Goal: Task Accomplishment & Management: Use online tool/utility

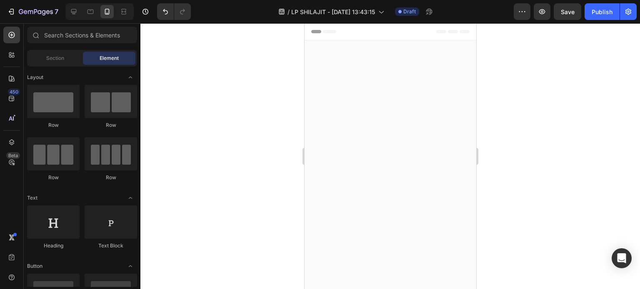
scroll to position [551, 0]
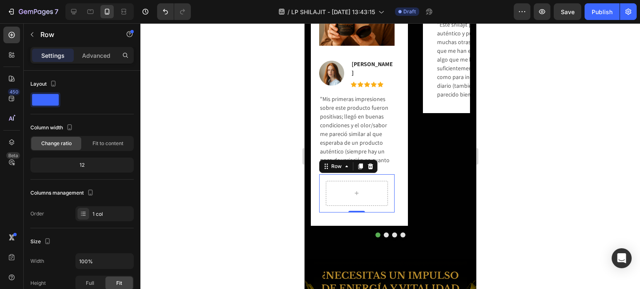
click at [369, 174] on div "Row 0" at bounding box center [356, 193] width 75 height 38
click at [368, 166] on icon at bounding box center [369, 166] width 7 height 7
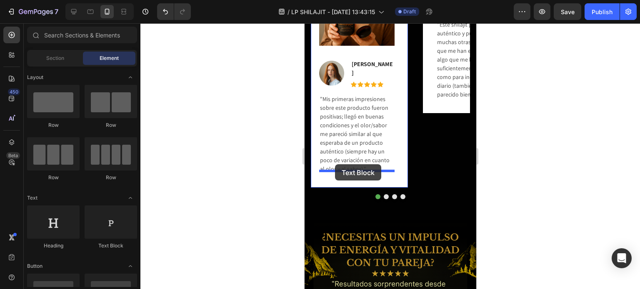
drag, startPoint x: 412, startPoint y: 256, endPoint x: 334, endPoint y: 165, distance: 120.2
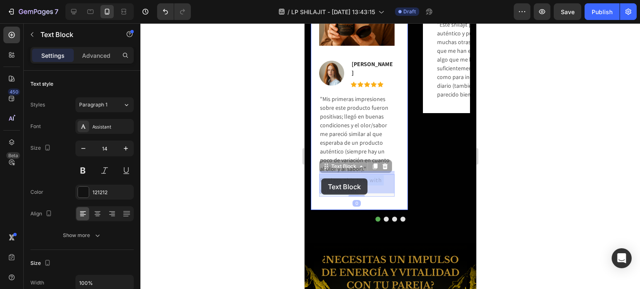
drag, startPoint x: 358, startPoint y: 188, endPoint x: 327, endPoint y: 179, distance: 32.4
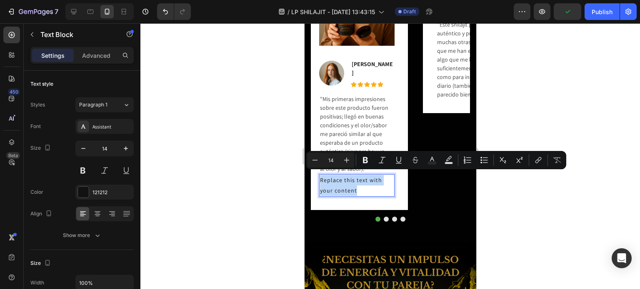
drag, startPoint x: 357, startPoint y: 188, endPoint x: 320, endPoint y: 178, distance: 38.3
click at [320, 178] on p "Replace this text with your content" at bounding box center [356, 185] width 74 height 21
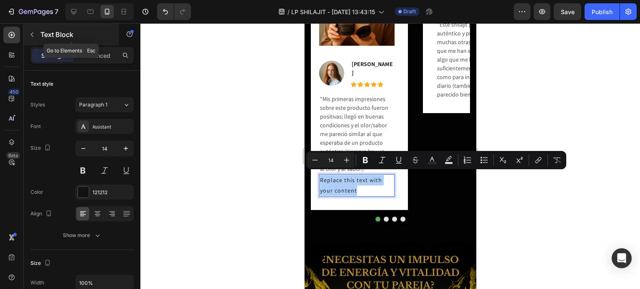
click at [35, 35] on icon "button" at bounding box center [32, 34] width 7 height 7
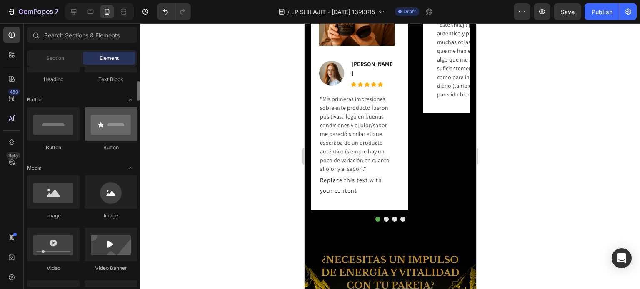
scroll to position [250, 0]
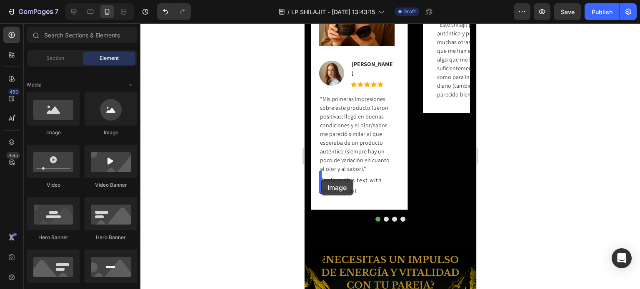
drag, startPoint x: 367, startPoint y: 140, endPoint x: 320, endPoint y: 179, distance: 61.2
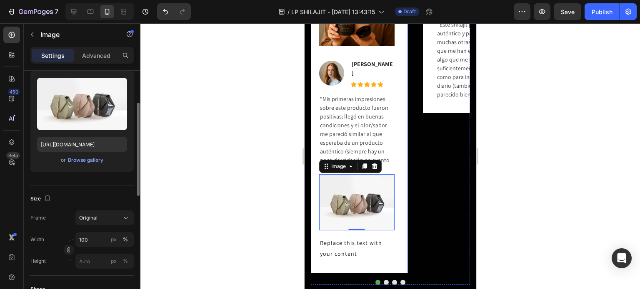
scroll to position [0, 0]
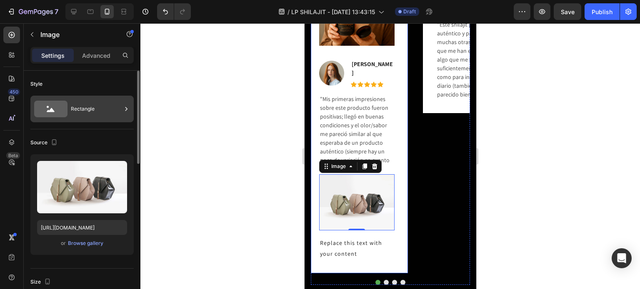
click at [78, 116] on div "Rectangle" at bounding box center [96, 109] width 51 height 19
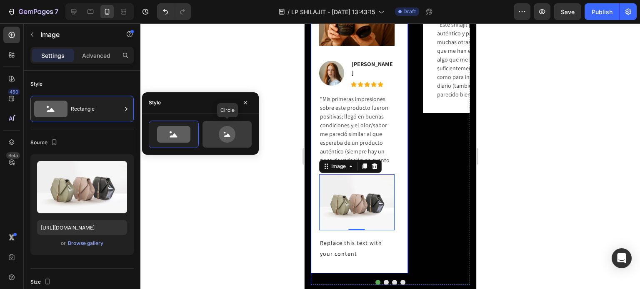
click at [211, 129] on icon at bounding box center [226, 134] width 39 height 17
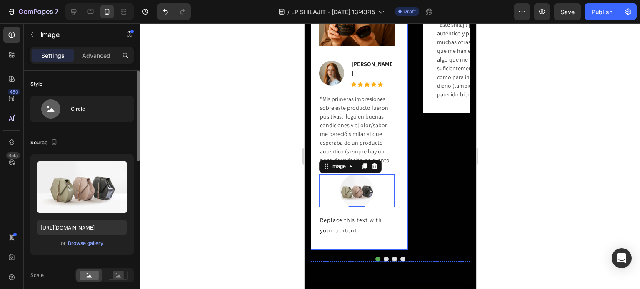
click at [117, 138] on div "Source" at bounding box center [81, 142] width 103 height 13
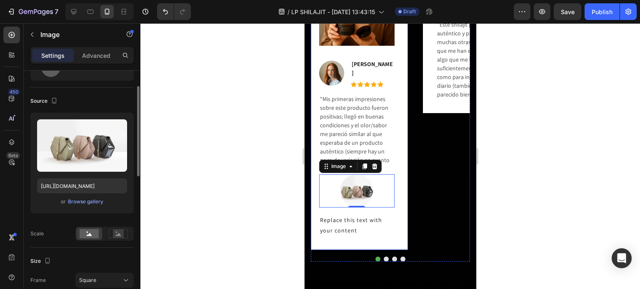
scroll to position [125, 0]
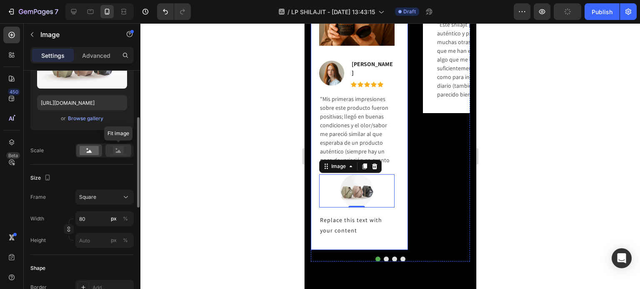
click at [122, 151] on rect at bounding box center [118, 151] width 11 height 8
click at [92, 150] on rect at bounding box center [89, 150] width 19 height 9
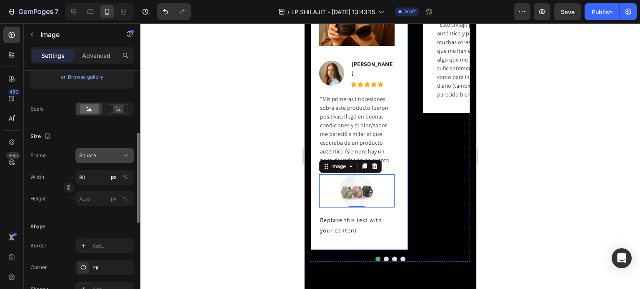
click at [117, 158] on div "Square" at bounding box center [99, 155] width 41 height 7
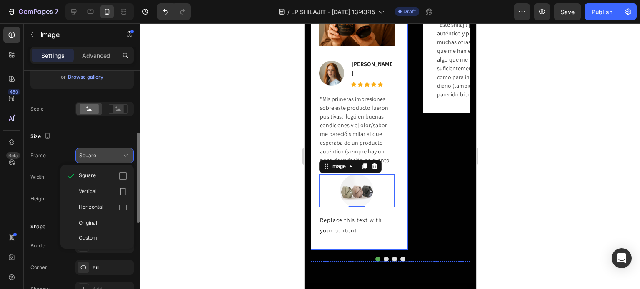
click at [117, 158] on div "Square" at bounding box center [99, 155] width 41 height 7
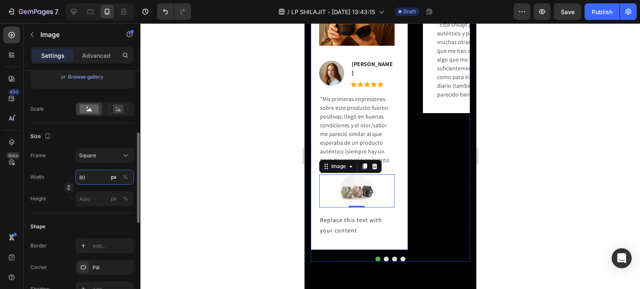
click at [94, 179] on input "80" at bounding box center [104, 177] width 58 height 15
type input "1"
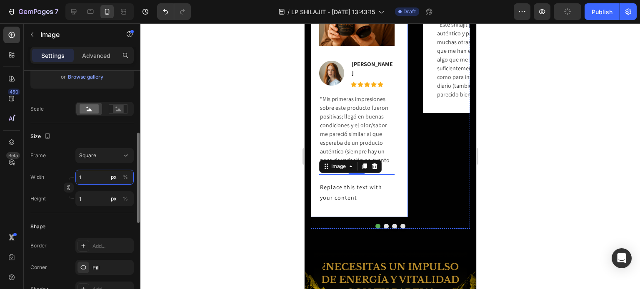
type input "10"
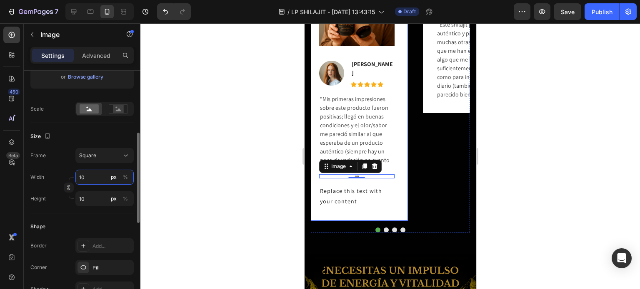
type input "1"
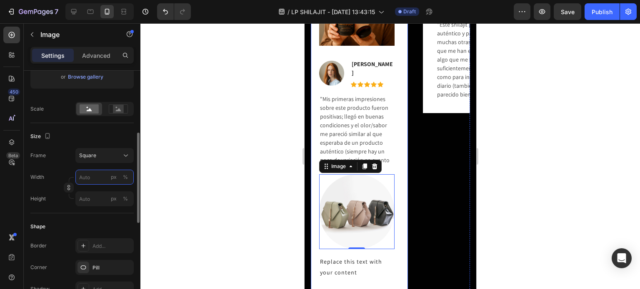
type input "2"
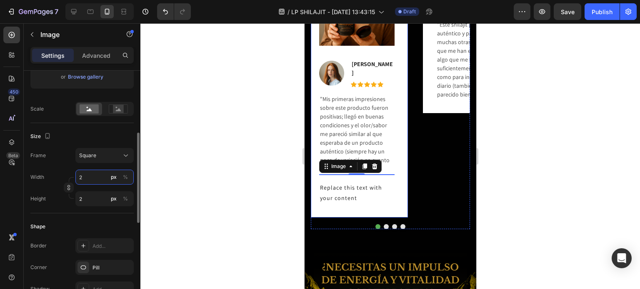
type input "20"
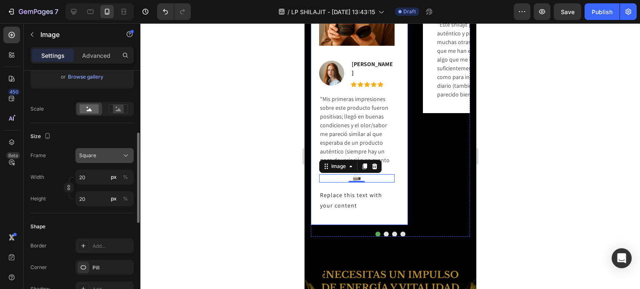
click at [104, 157] on div "Square" at bounding box center [99, 155] width 41 height 7
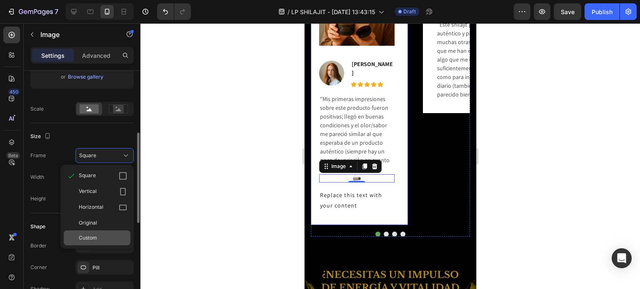
click at [91, 236] on span "Custom" at bounding box center [88, 237] width 18 height 7
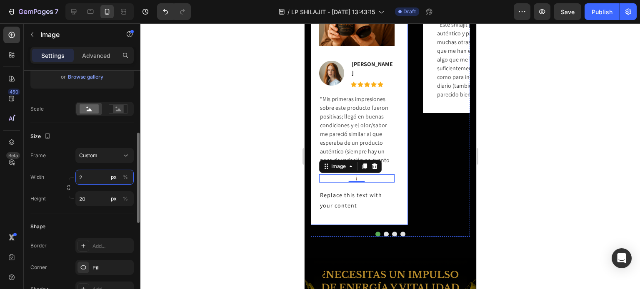
type input "20"
click at [90, 197] on input "20" at bounding box center [104, 199] width 58 height 15
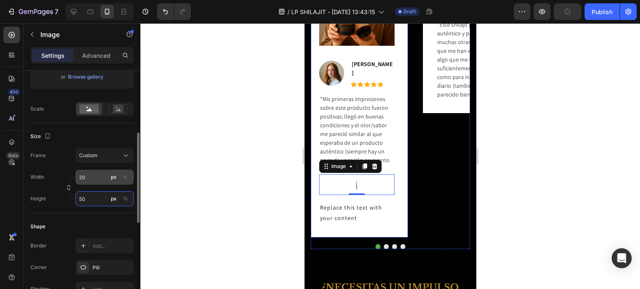
type input "50"
click at [95, 179] on input "20" at bounding box center [104, 177] width 58 height 15
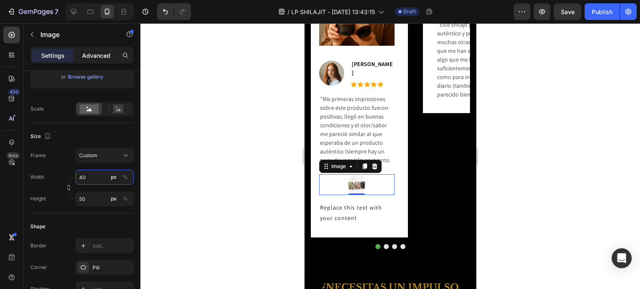
type input "40"
click at [101, 57] on p "Advanced" at bounding box center [96, 55] width 28 height 9
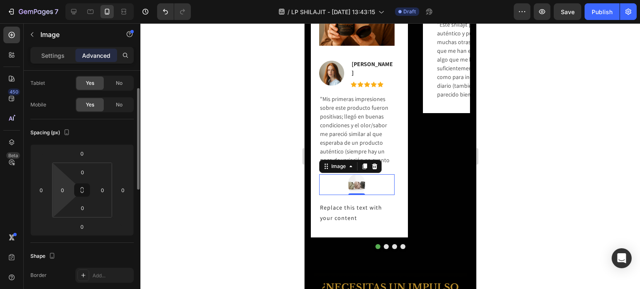
scroll to position [0, 0]
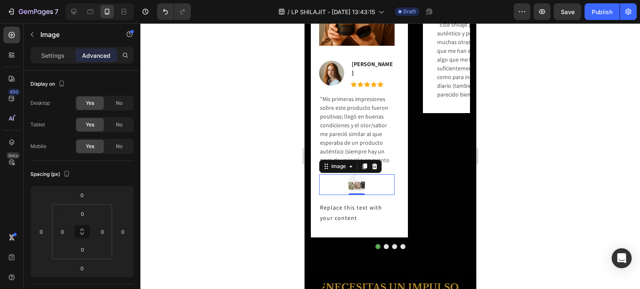
click at [334, 177] on div at bounding box center [356, 184] width 75 height 21
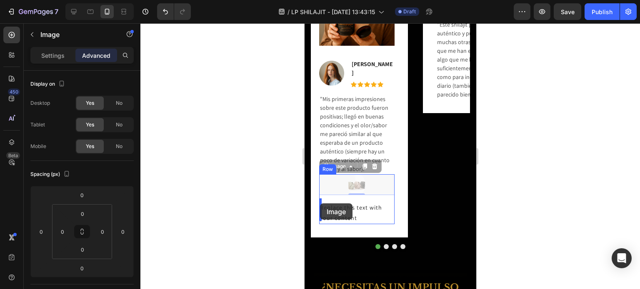
drag, startPoint x: 339, startPoint y: 184, endPoint x: 319, endPoint y: 204, distance: 27.7
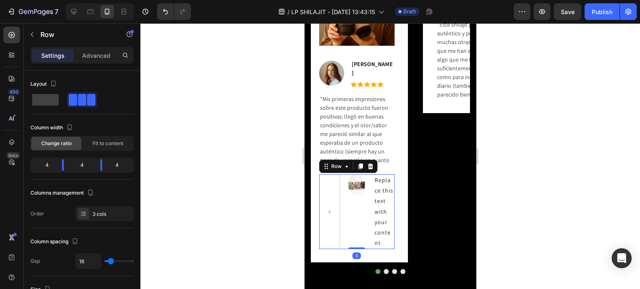
click at [361, 201] on div "Image" at bounding box center [356, 211] width 21 height 75
click at [369, 164] on icon at bounding box center [369, 166] width 7 height 7
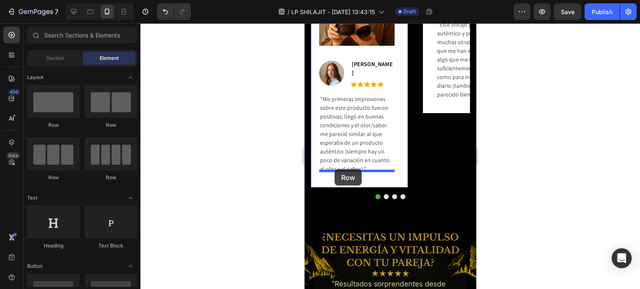
drag, startPoint x: 407, startPoint y: 140, endPoint x: 334, endPoint y: 169, distance: 79.2
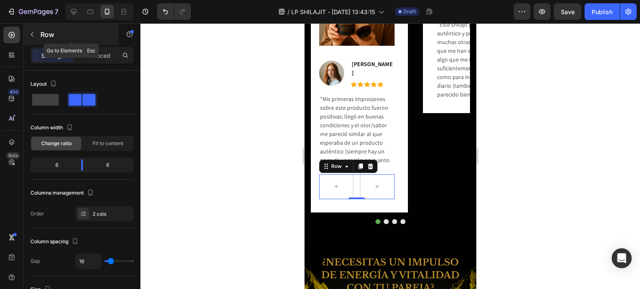
click at [36, 35] on button "button" at bounding box center [31, 34] width 13 height 13
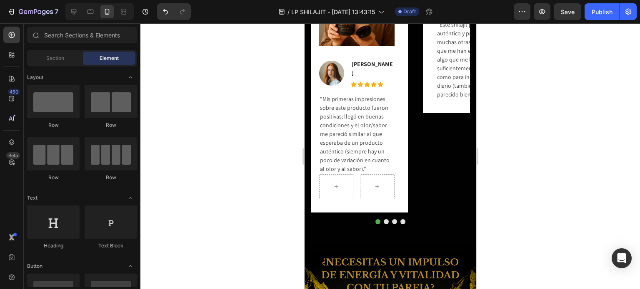
scroll to position [125, 0]
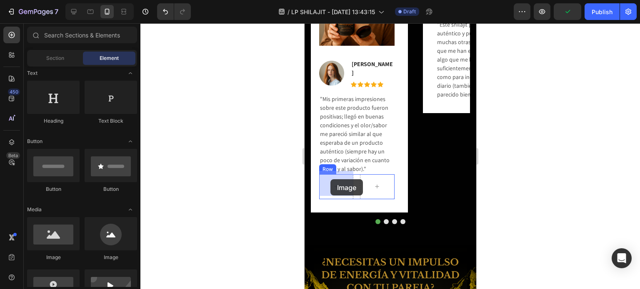
drag, startPoint x: 360, startPoint y: 256, endPoint x: 330, endPoint y: 179, distance: 82.4
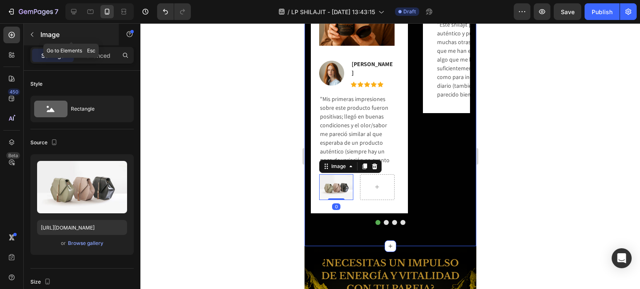
click at [41, 35] on p "Image" at bounding box center [75, 35] width 71 height 10
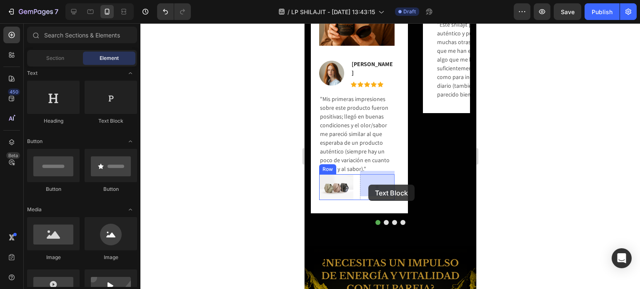
drag, startPoint x: 400, startPoint y: 132, endPoint x: 368, endPoint y: 185, distance: 62.2
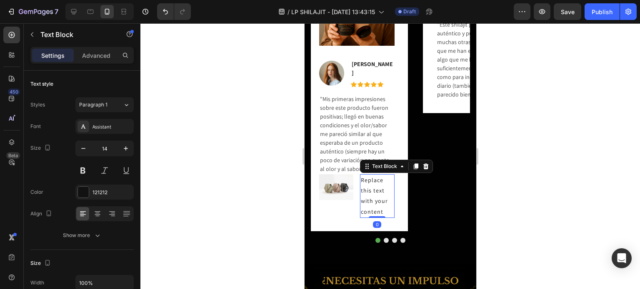
click at [380, 197] on div "Replace this text with your content" at bounding box center [376, 196] width 34 height 44
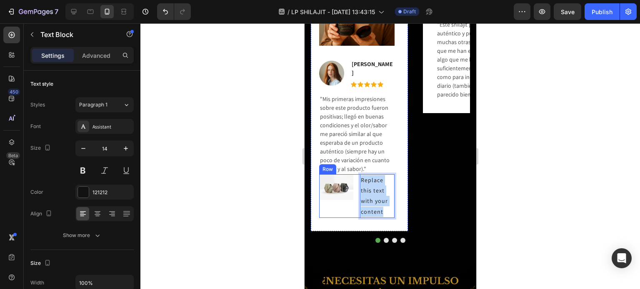
drag, startPoint x: 382, startPoint y: 208, endPoint x: 357, endPoint y: 178, distance: 39.3
click at [357, 177] on div "Image Replace this text with your content Text Block 0 Row" at bounding box center [356, 196] width 75 height 44
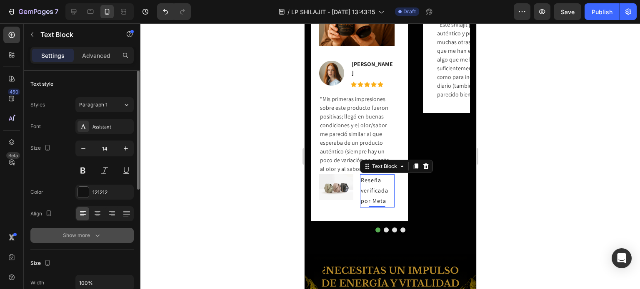
click at [93, 232] on div "Show more" at bounding box center [82, 236] width 39 height 8
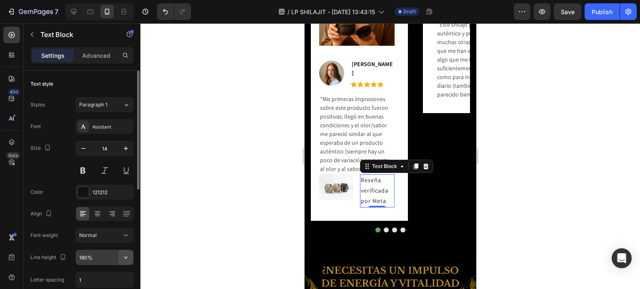
click at [123, 255] on icon "button" at bounding box center [126, 258] width 8 height 8
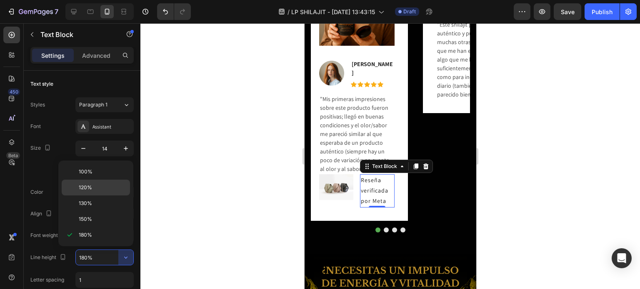
click at [108, 189] on p "120%" at bounding box center [102, 187] width 47 height 7
type input "120%"
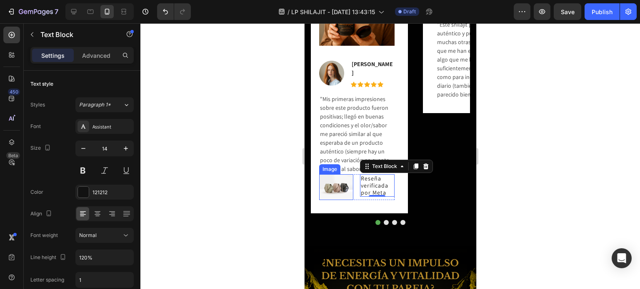
click at [340, 185] on img at bounding box center [336, 187] width 34 height 26
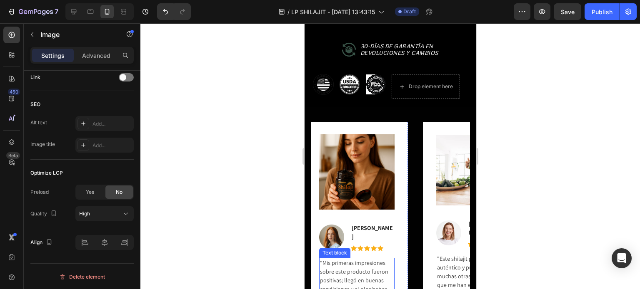
scroll to position [222, 0]
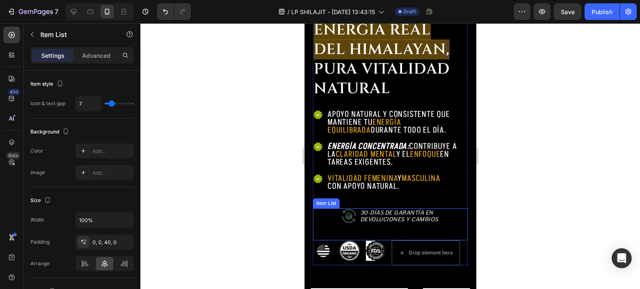
click at [346, 216] on icon at bounding box center [348, 216] width 14 height 14
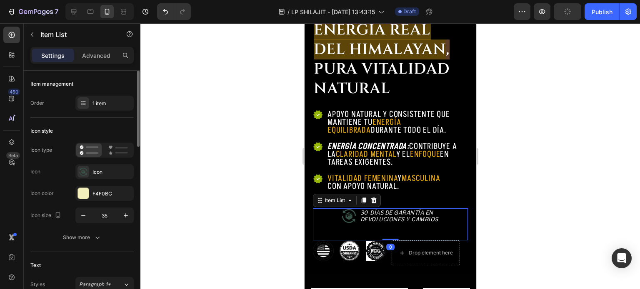
click at [344, 215] on icon at bounding box center [348, 216] width 14 height 14
click at [349, 212] on icon at bounding box center [348, 216] width 15 height 15
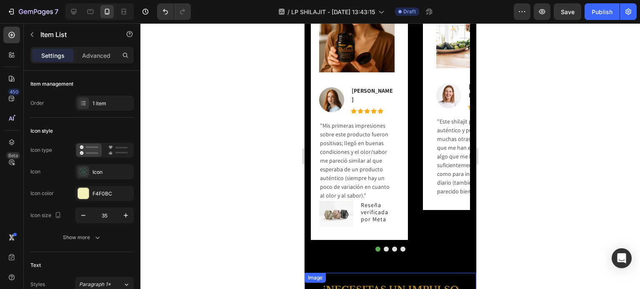
scroll to position [514, 0]
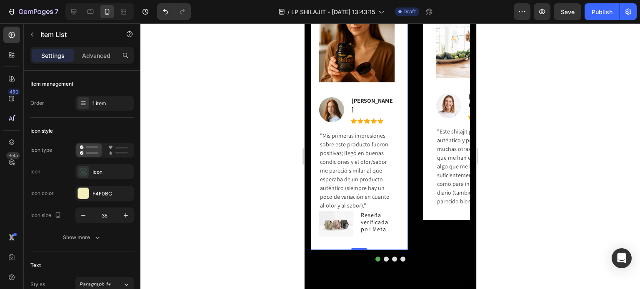
click at [401, 168] on div "Image Image [PERSON_NAME] Text block Icon Icon Icon Icon Icon Icon List Hoz Row…" at bounding box center [358, 122] width 97 height 255
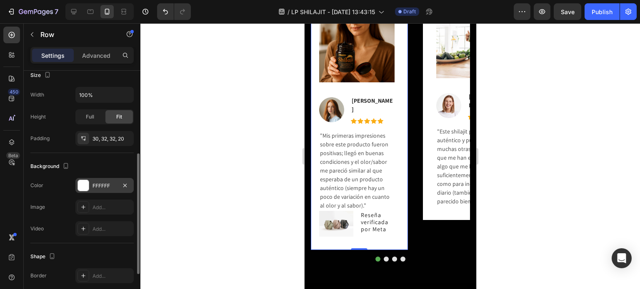
scroll to position [208, 0]
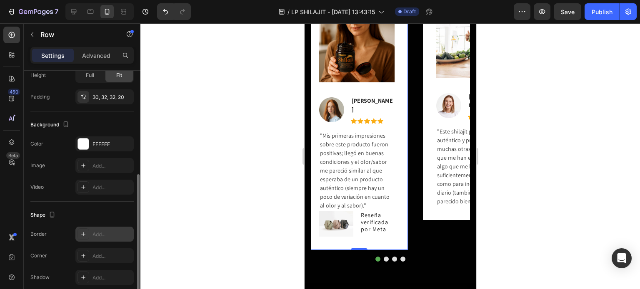
click at [100, 234] on div "Add..." at bounding box center [111, 234] width 39 height 7
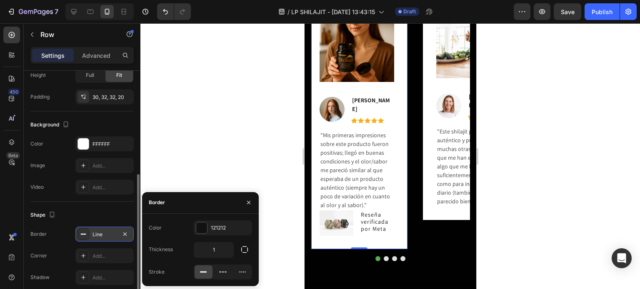
scroll to position [514, 0]
type input "5"
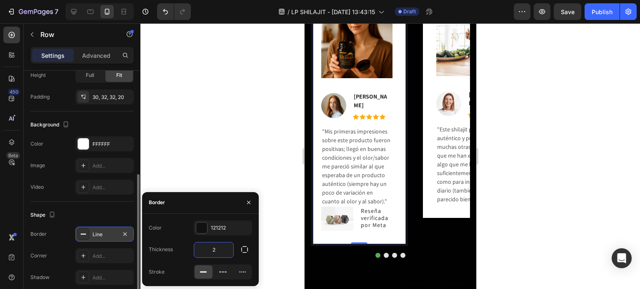
scroll to position [515, 0]
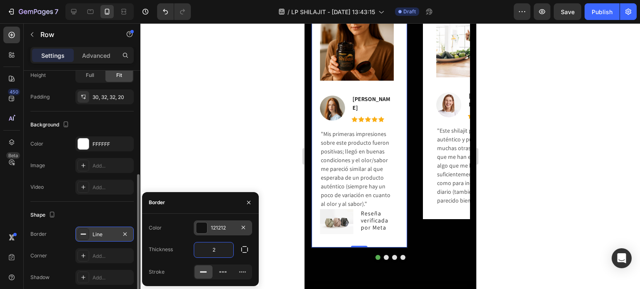
type input "2"
click at [206, 232] on div at bounding box center [201, 228] width 11 height 11
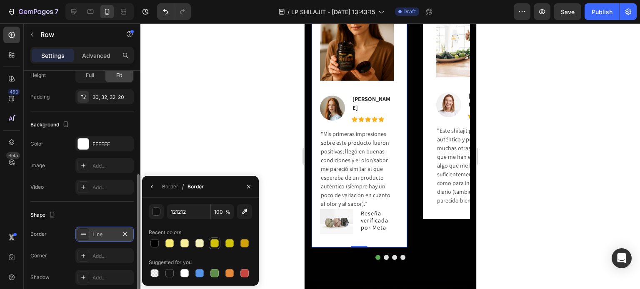
click at [214, 243] on div at bounding box center [214, 243] width 8 height 8
type input "D1C00A"
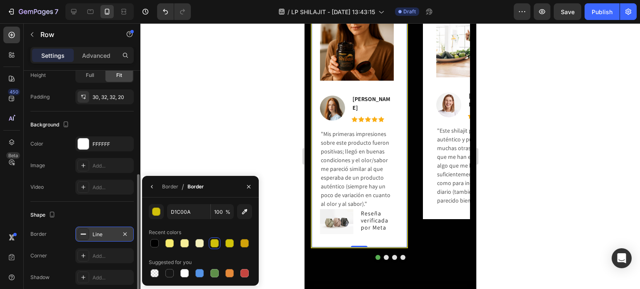
click at [62, 243] on div "Border Line Corner Add... Shadow Add..." at bounding box center [81, 256] width 103 height 58
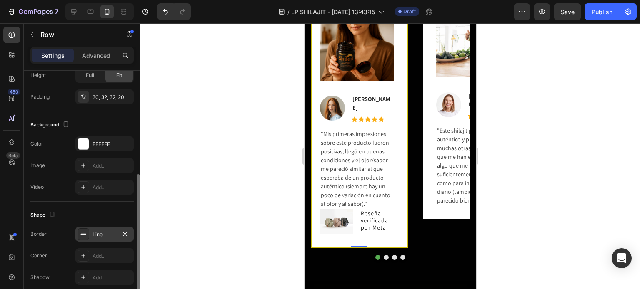
scroll to position [243, 0]
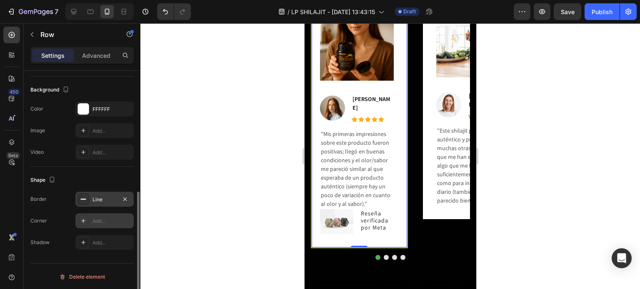
click at [95, 218] on div "Add..." at bounding box center [111, 221] width 39 height 7
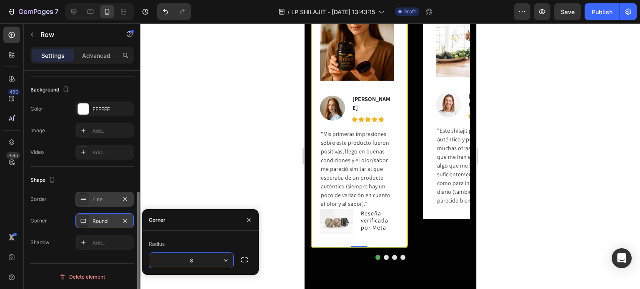
click at [202, 259] on input "8" at bounding box center [191, 260] width 84 height 15
click at [205, 247] on div "Radius" at bounding box center [200, 244] width 103 height 13
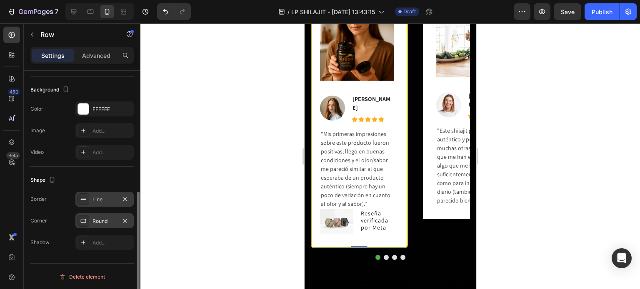
click at [400, 163] on div "Image Image [PERSON_NAME] Text block Icon Icon Icon Icon Icon Icon List Hoz Row…" at bounding box center [358, 121] width 97 height 255
click at [366, 190] on p ""Mis primeras impresiones sobre este producto fueron positivas; llegó en buenas…" at bounding box center [356, 169] width 72 height 79
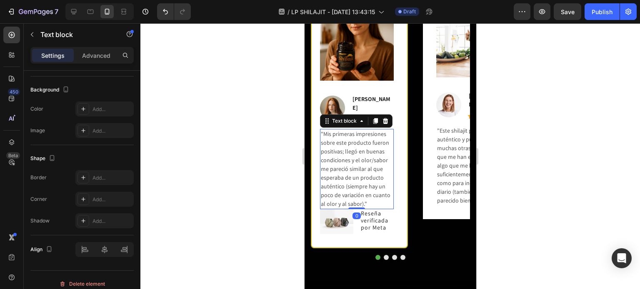
scroll to position [0, 0]
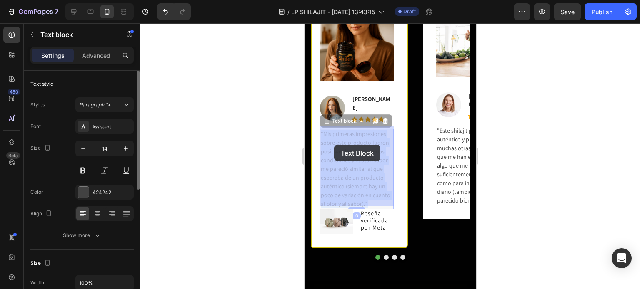
drag, startPoint x: 367, startPoint y: 200, endPoint x: 344, endPoint y: 164, distance: 43.4
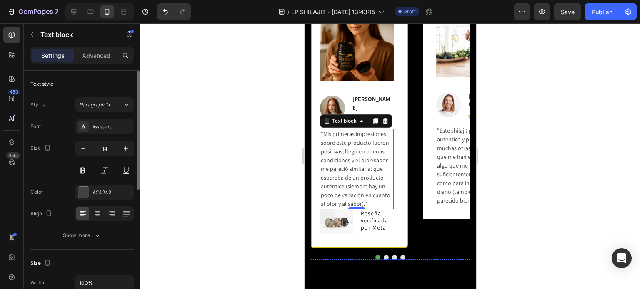
click at [403, 114] on div "Image Image [PERSON_NAME] Text block Icon Icon Icon Icon Icon Icon List Hoz Row…" at bounding box center [358, 121] width 97 height 255
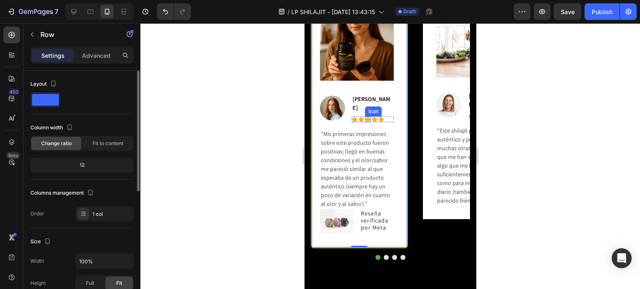
click at [368, 117] on div "Icon" at bounding box center [367, 120] width 6 height 6
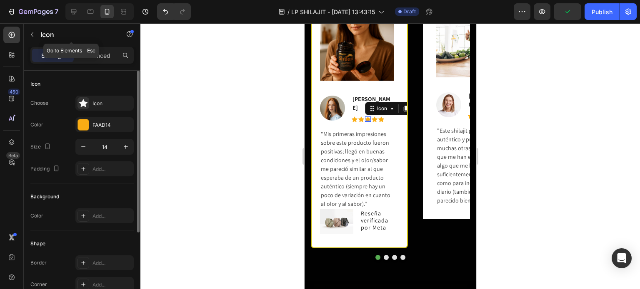
click at [37, 30] on button "button" at bounding box center [31, 34] width 13 height 13
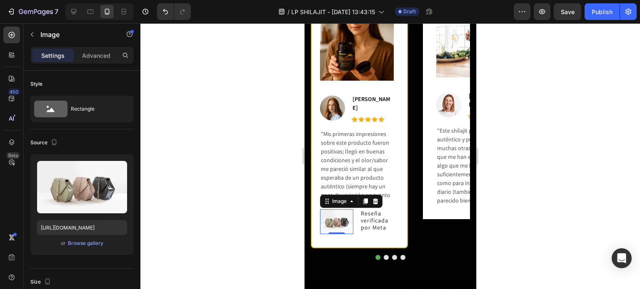
click at [345, 222] on img at bounding box center [335, 221] width 33 height 25
click at [377, 198] on icon at bounding box center [374, 201] width 7 height 7
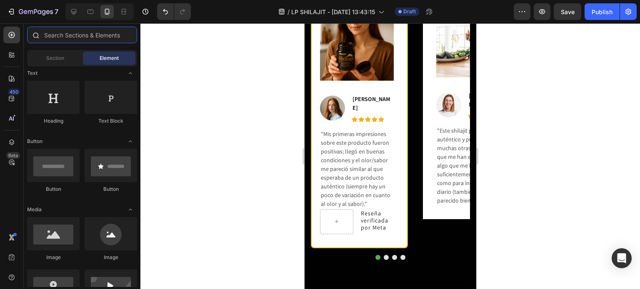
click at [88, 33] on input "text" at bounding box center [82, 35] width 110 height 17
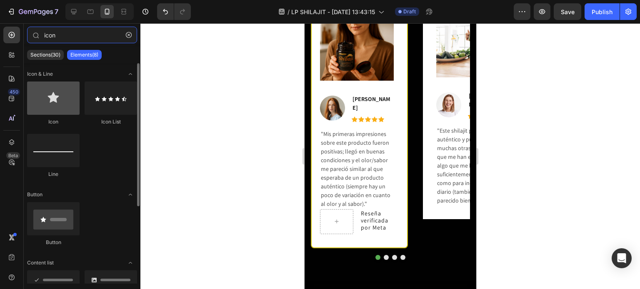
type input "icon"
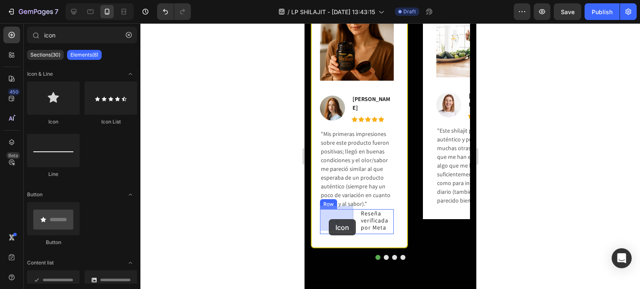
drag, startPoint x: 352, startPoint y: 118, endPoint x: 328, endPoint y: 219, distance: 104.4
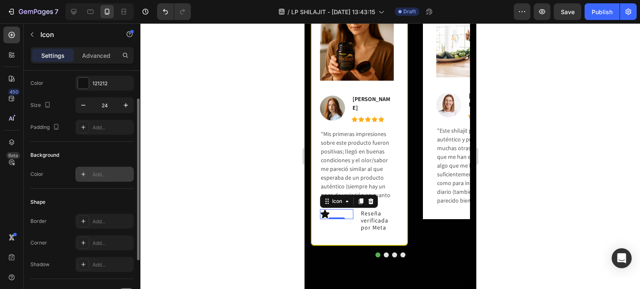
scroll to position [120, 0]
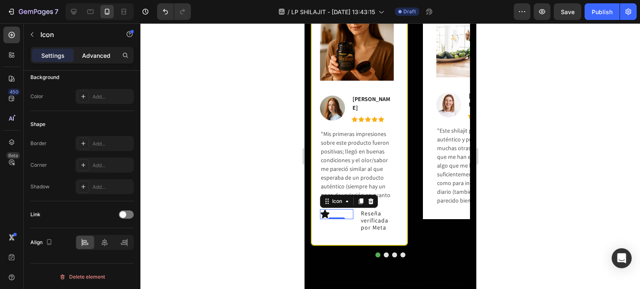
click at [93, 57] on p "Advanced" at bounding box center [96, 55] width 28 height 9
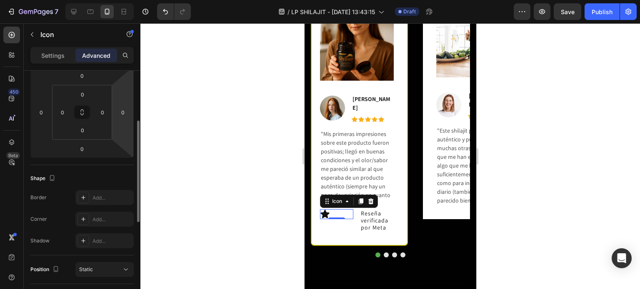
scroll to position [0, 0]
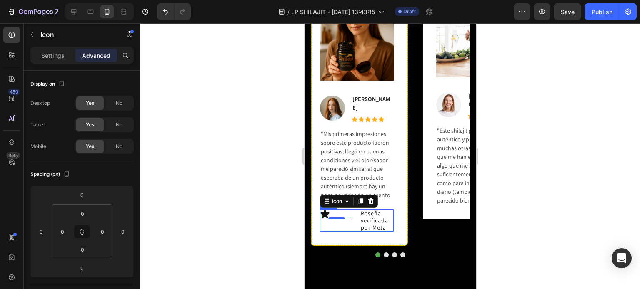
click at [342, 222] on div "Icon 0" at bounding box center [335, 220] width 33 height 22
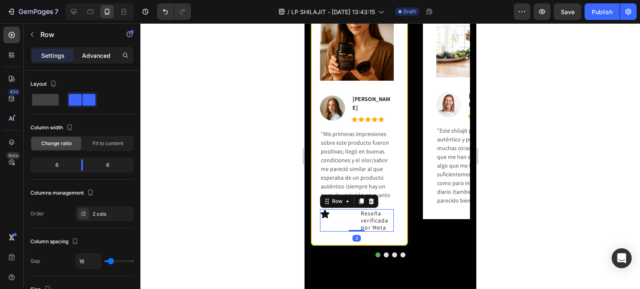
click at [102, 56] on p "Advanced" at bounding box center [96, 55] width 28 height 9
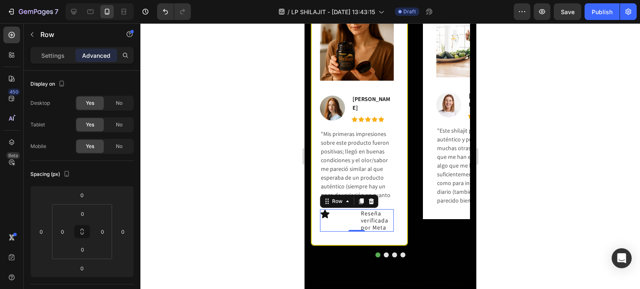
click at [335, 219] on div "Icon" at bounding box center [335, 220] width 33 height 22
click at [334, 210] on div "Icon 0" at bounding box center [335, 214] width 33 height 10
click at [340, 211] on div "Icon 0" at bounding box center [335, 214] width 33 height 10
click at [335, 209] on div "Icon 0" at bounding box center [335, 214] width 33 height 10
click at [342, 199] on div "Icon" at bounding box center [337, 202] width 30 height 10
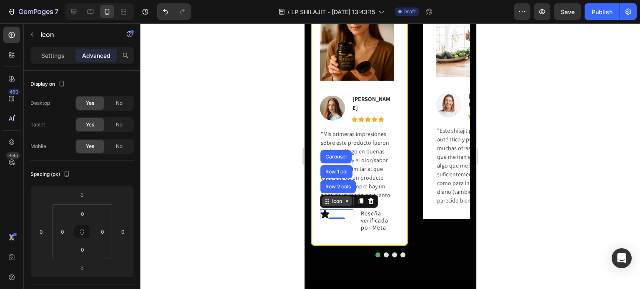
click at [342, 199] on div "Icon" at bounding box center [337, 202] width 30 height 10
click at [59, 52] on p "Settings" at bounding box center [52, 55] width 23 height 9
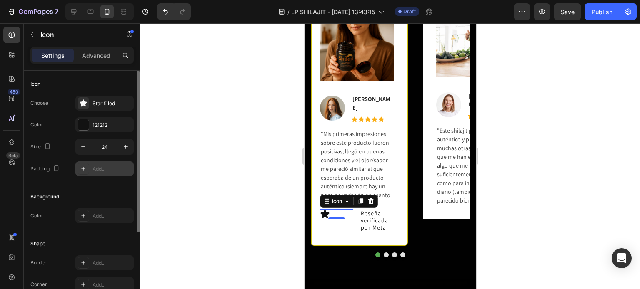
click at [84, 168] on icon at bounding box center [83, 169] width 7 height 7
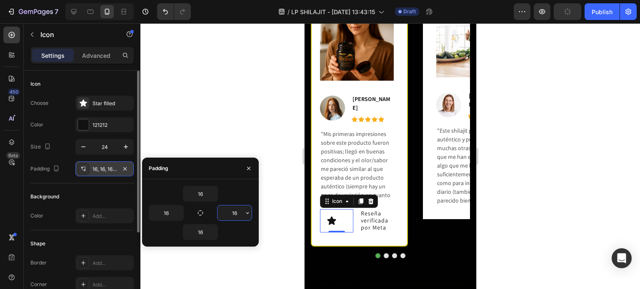
click at [235, 210] on input "16" at bounding box center [234, 213] width 34 height 15
type input "0"
click at [223, 230] on div "16" at bounding box center [200, 232] width 103 height 16
click at [204, 234] on input "16" at bounding box center [200, 232] width 34 height 15
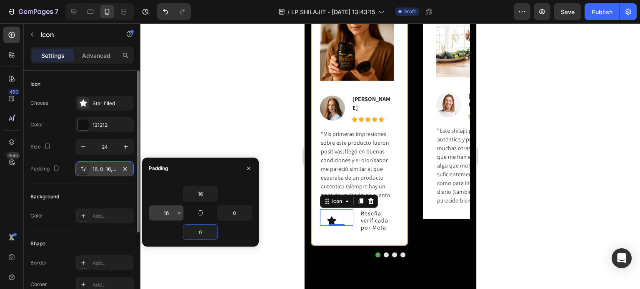
type input "0"
click at [166, 215] on input "16" at bounding box center [166, 213] width 34 height 15
type input "0"
click at [202, 189] on input "16" at bounding box center [200, 194] width 34 height 15
type input "0"
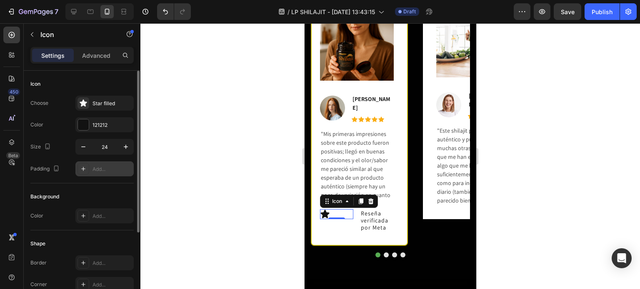
click at [77, 185] on div "Background Color Add..." at bounding box center [81, 207] width 103 height 47
click at [79, 145] on icon "button" at bounding box center [83, 147] width 8 height 8
type input "22"
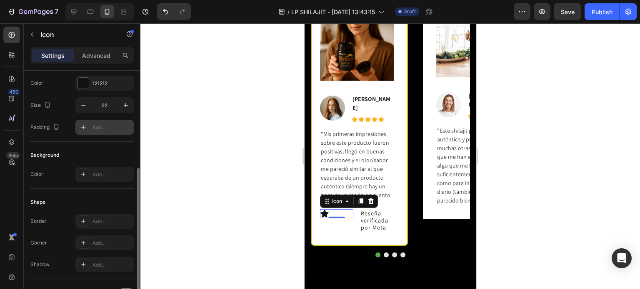
scroll to position [120, 0]
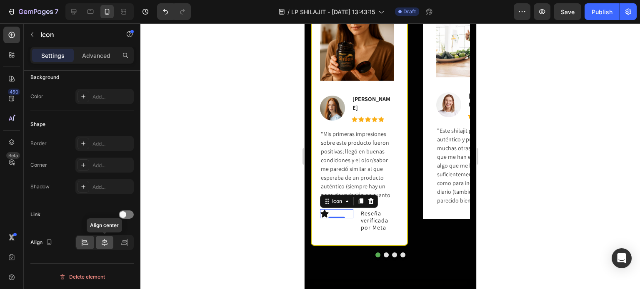
click at [100, 244] on div at bounding box center [105, 242] width 18 height 13
click at [87, 245] on icon at bounding box center [85, 243] width 8 height 8
click at [105, 240] on icon at bounding box center [105, 242] width 6 height 7
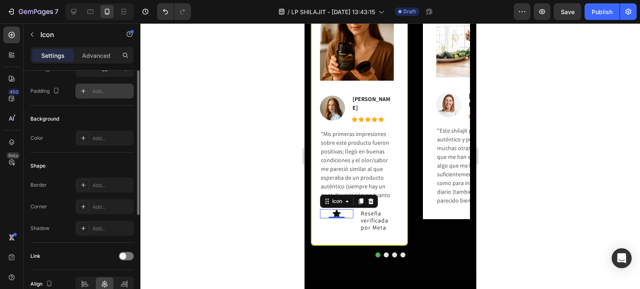
scroll to position [0, 0]
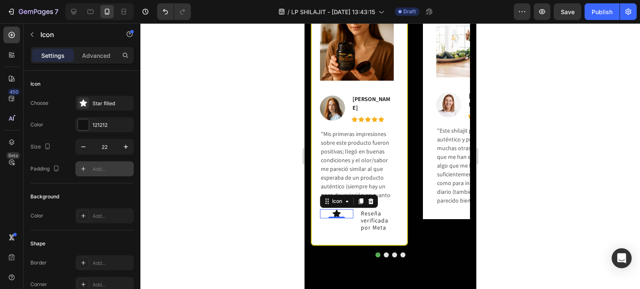
click at [335, 224] on div "0" at bounding box center [336, 225] width 8 height 7
click at [354, 219] on div "Icon 0 Reseña verificada por Meta Text Block Row" at bounding box center [356, 220] width 74 height 22
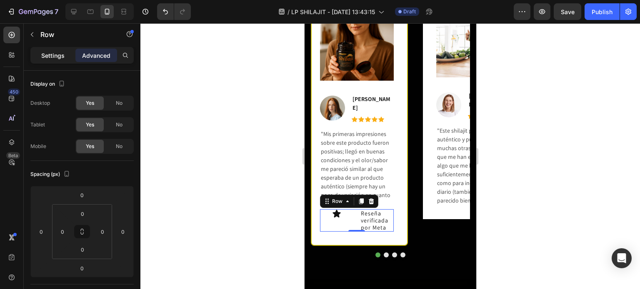
click at [59, 59] on p "Settings" at bounding box center [52, 55] width 23 height 9
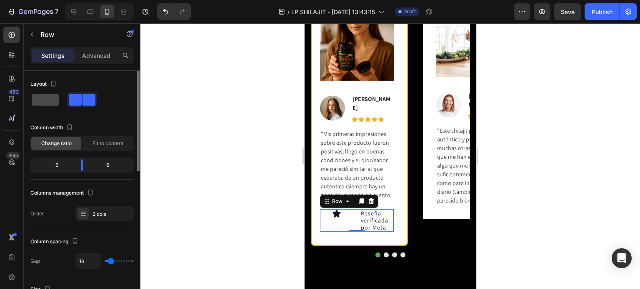
click at [53, 99] on span at bounding box center [45, 100] width 27 height 12
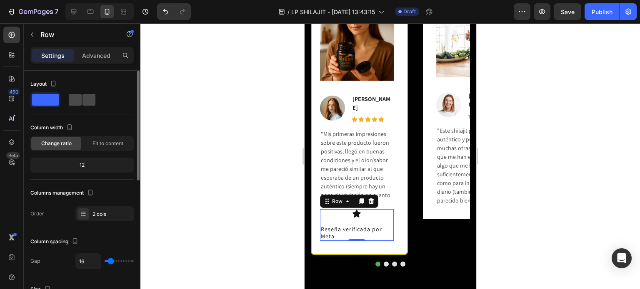
click at [82, 99] on span at bounding box center [88, 100] width 13 height 12
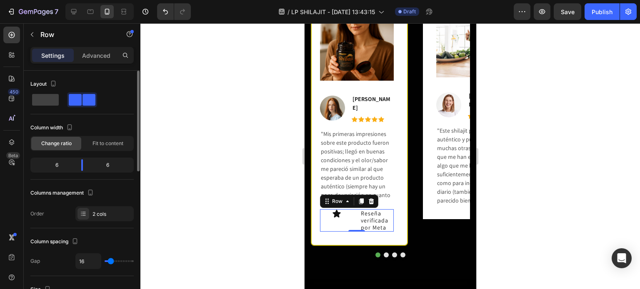
click at [57, 165] on div "6" at bounding box center [53, 166] width 42 height 12
click at [54, 164] on div "6" at bounding box center [53, 166] width 42 height 12
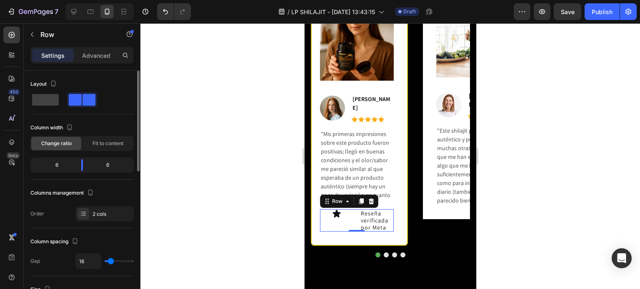
click at [64, 164] on div "6" at bounding box center [53, 166] width 42 height 12
drag, startPoint x: 69, startPoint y: 164, endPoint x: 77, endPoint y: 164, distance: 7.9
click at [70, 164] on div "6" at bounding box center [53, 166] width 42 height 12
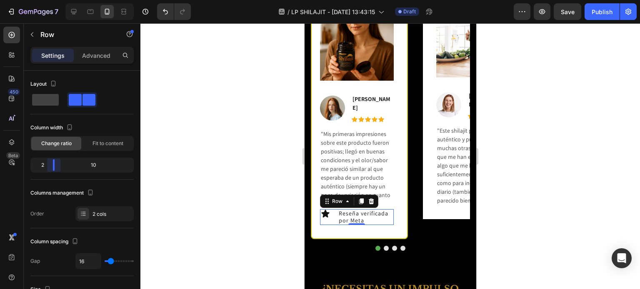
drag, startPoint x: 79, startPoint y: 164, endPoint x: 52, endPoint y: 160, distance: 27.5
click at [52, 0] on body "7 / LP SHILAJIT - [DATE] 13:43:15 Draft Preview Save Publish 450 Beta icon Sect…" at bounding box center [320, 0] width 640 height 0
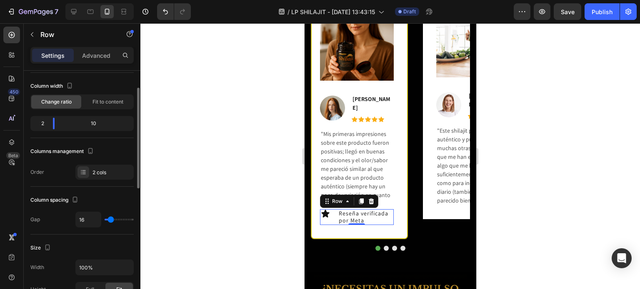
type input "18"
type input "16"
type input "8"
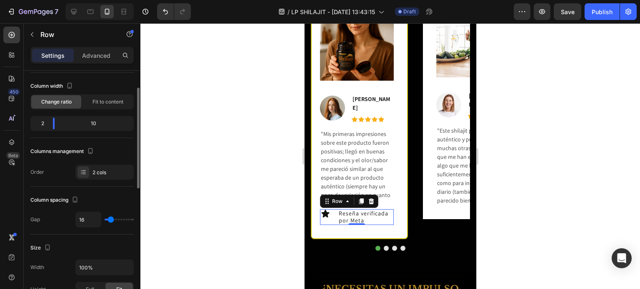
type input "8"
type input "4"
type input "2"
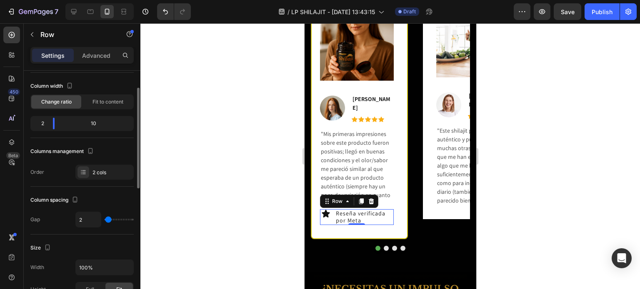
type input "0"
type input "6"
type input "9"
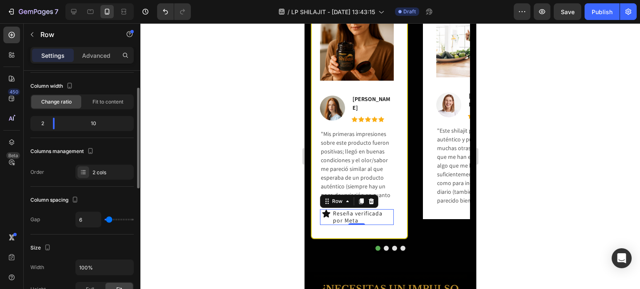
type input "9"
type input "6"
type input "0"
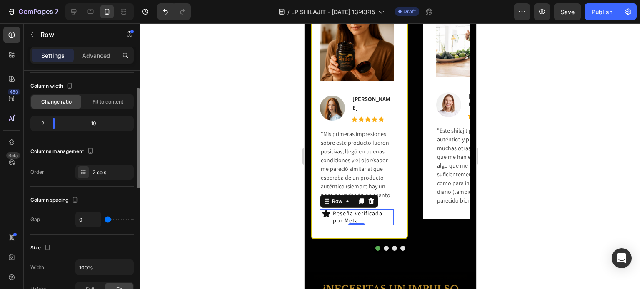
click at [108, 219] on input "range" at bounding box center [119, 220] width 29 height 2
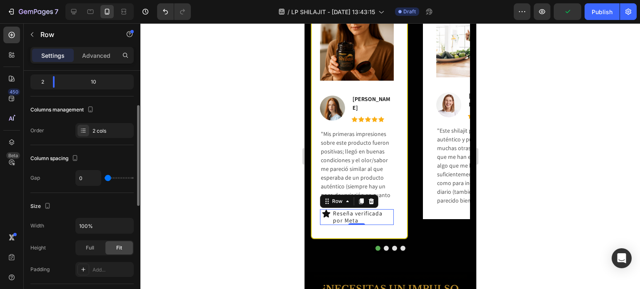
scroll to position [0, 0]
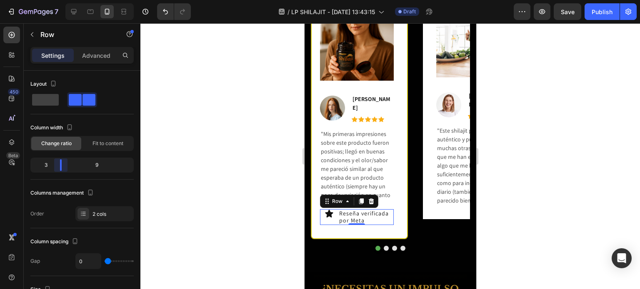
click at [55, 0] on body "7 / LP SHILAJIT - [DATE] 13:43:15 Draft Preview Save Publish 450 Beta icon Sect…" at bounding box center [320, 0] width 640 height 0
type input "2"
type input "6"
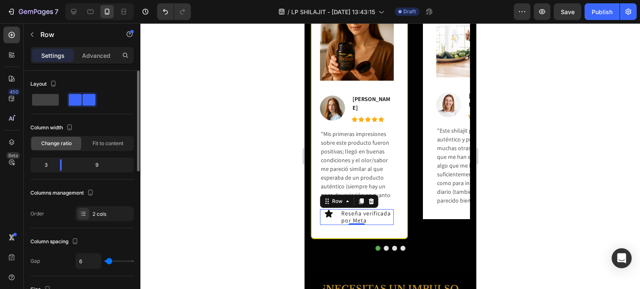
type input "4"
type input "0"
click at [105, 261] on input "range" at bounding box center [119, 262] width 29 height 2
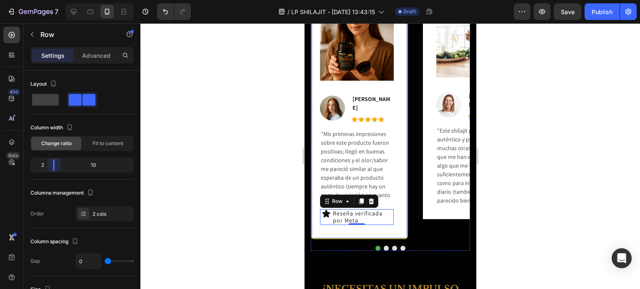
drag, startPoint x: 61, startPoint y: 169, endPoint x: 50, endPoint y: 167, distance: 11.4
click at [50, 0] on body "7 / LP SHILAJIT - [DATE] 13:43:15 Draft Preview Save Publish 450 Beta icon Sect…" at bounding box center [320, 0] width 640 height 0
click at [112, 236] on div "Column spacing" at bounding box center [81, 241] width 103 height 13
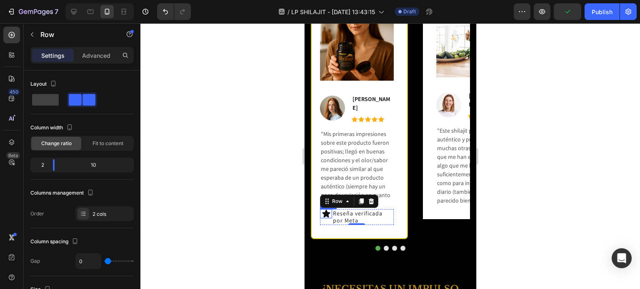
click at [327, 214] on div "Icon" at bounding box center [325, 213] width 12 height 9
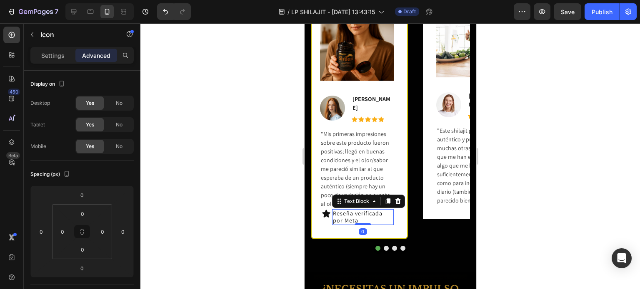
click at [357, 214] on p "Reseña verificada por Meta" at bounding box center [362, 217] width 60 height 14
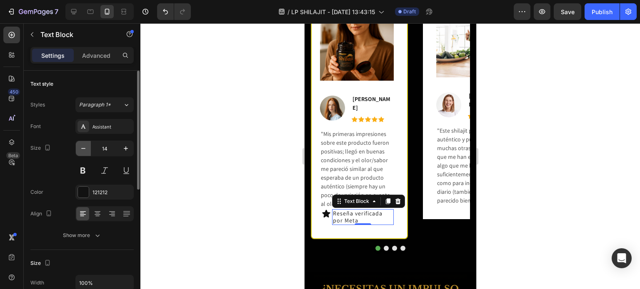
click at [80, 150] on icon "button" at bounding box center [83, 149] width 8 height 8
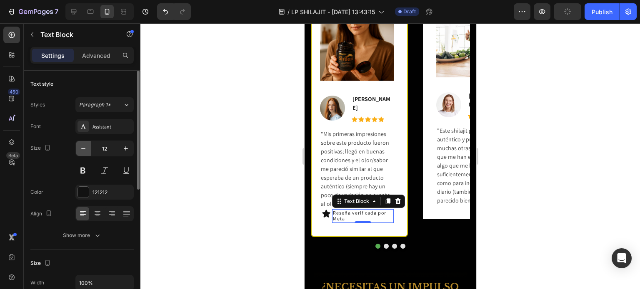
click at [80, 150] on icon "button" at bounding box center [83, 149] width 8 height 8
click at [80, 151] on icon "button" at bounding box center [83, 149] width 8 height 8
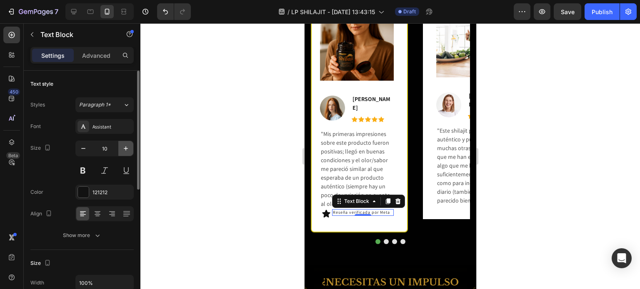
click at [122, 149] on icon "button" at bounding box center [126, 149] width 8 height 8
type input "11"
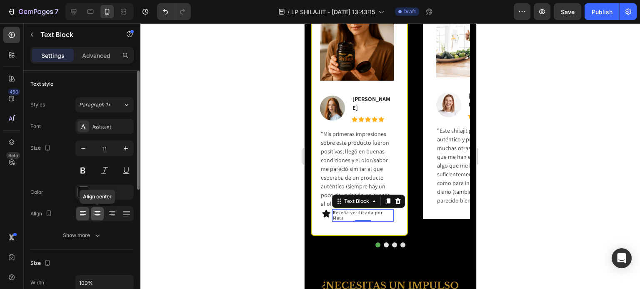
click at [97, 212] on icon at bounding box center [97, 214] width 8 height 8
click at [113, 211] on icon at bounding box center [112, 214] width 8 height 8
click at [94, 216] on icon at bounding box center [97, 214] width 8 height 8
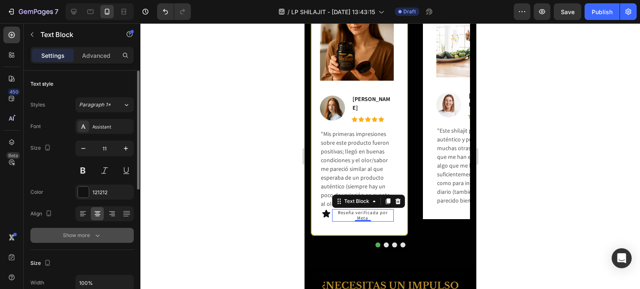
click at [89, 232] on div "Show more" at bounding box center [82, 236] width 39 height 8
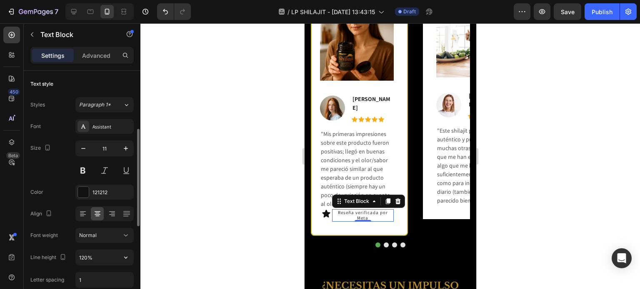
scroll to position [42, 0]
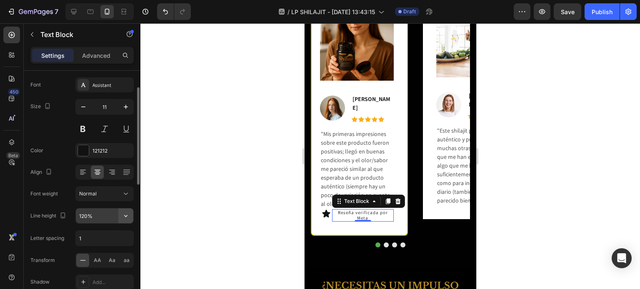
click at [126, 215] on icon "button" at bounding box center [126, 216] width 8 height 8
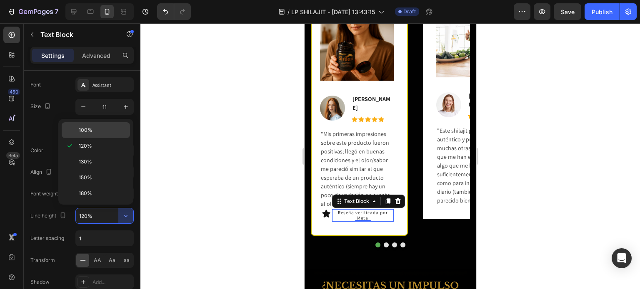
click at [101, 133] on p "100%" at bounding box center [102, 130] width 47 height 7
type input "100%"
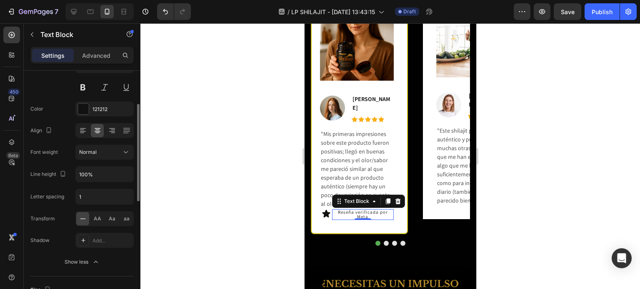
scroll to position [0, 0]
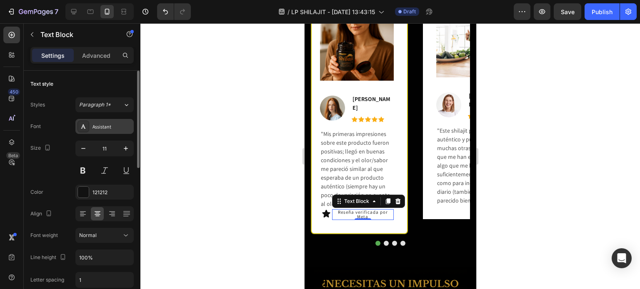
click at [112, 128] on div "Assistant" at bounding box center [111, 126] width 39 height 7
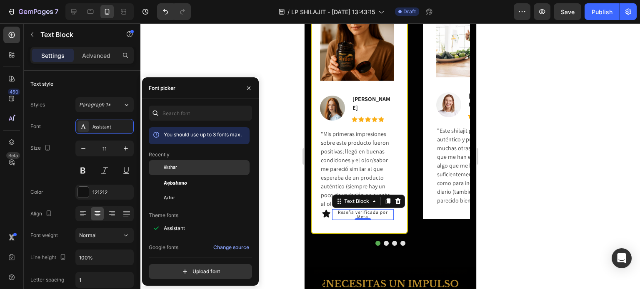
click at [197, 170] on div "Akshar" at bounding box center [206, 167] width 84 height 7
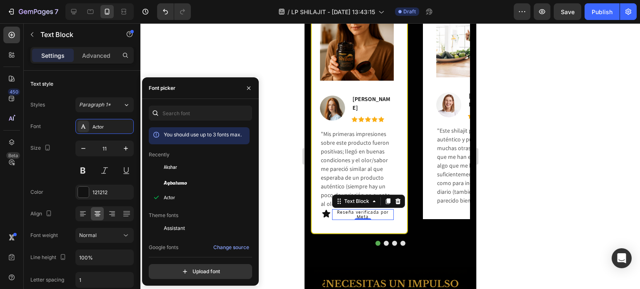
click at [274, 193] on div at bounding box center [389, 156] width 499 height 266
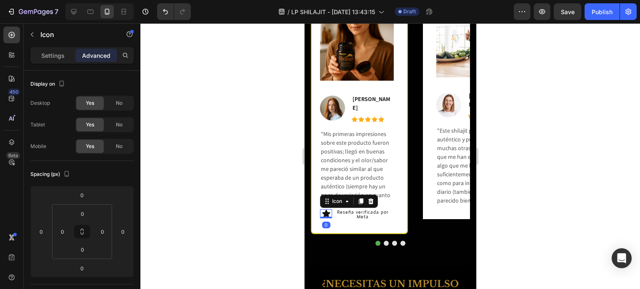
click at [328, 212] on icon at bounding box center [325, 213] width 9 height 9
click at [52, 56] on p "Settings" at bounding box center [52, 55] width 23 height 9
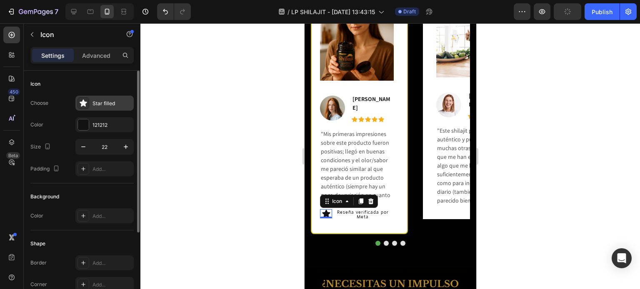
click at [105, 100] on div "Star filled" at bounding box center [111, 103] width 39 height 7
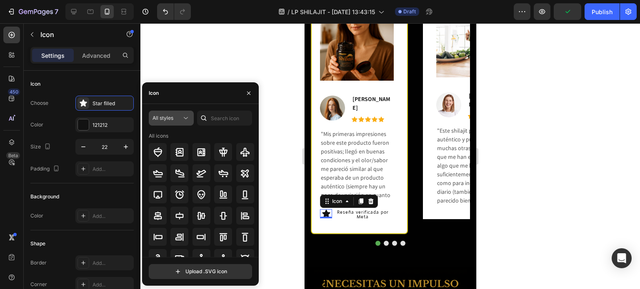
click at [186, 117] on icon at bounding box center [186, 118] width 8 height 8
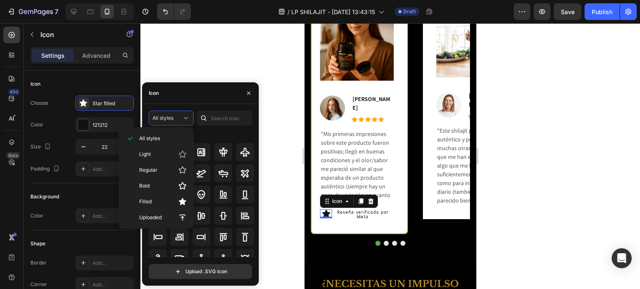
click at [207, 135] on div "All icons" at bounding box center [202, 135] width 106 height 7
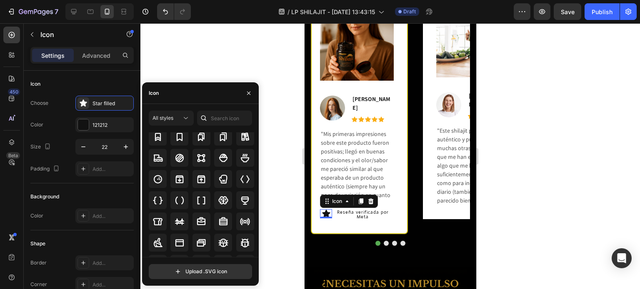
scroll to position [808, 0]
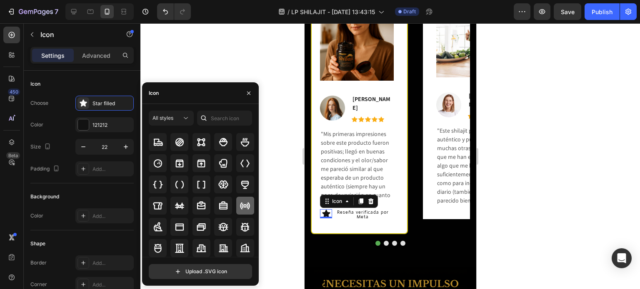
click at [241, 207] on icon at bounding box center [245, 206] width 10 height 10
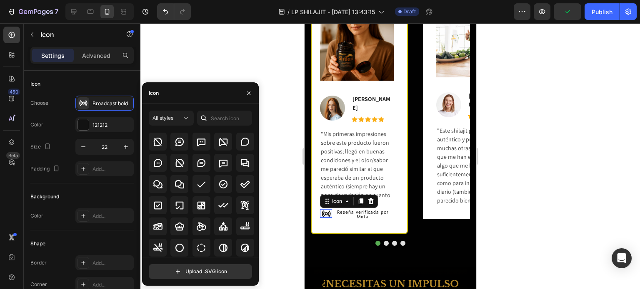
scroll to position [1249, 0]
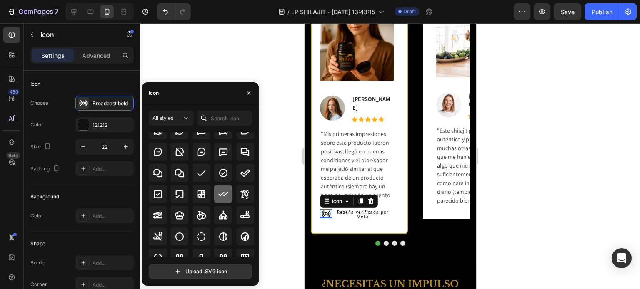
click at [218, 198] on icon at bounding box center [223, 194] width 10 height 10
click at [226, 176] on icon at bounding box center [223, 173] width 10 height 10
click at [222, 197] on icon at bounding box center [223, 194] width 10 height 10
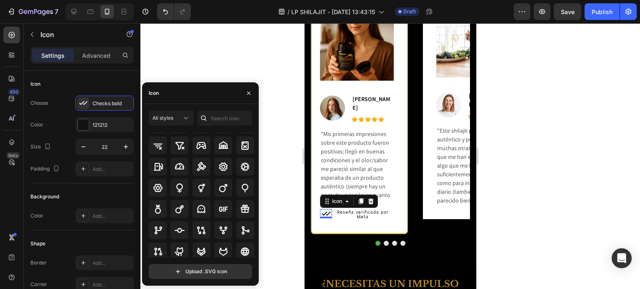
scroll to position [2420, 0]
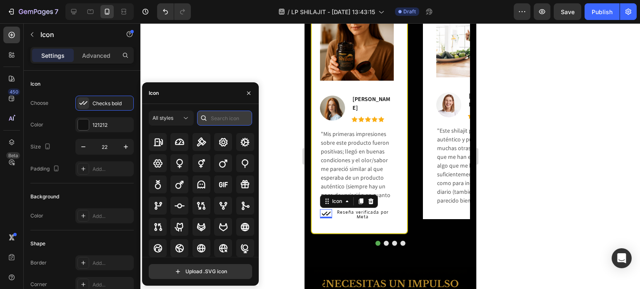
click at [233, 120] on input "text" at bounding box center [224, 118] width 55 height 15
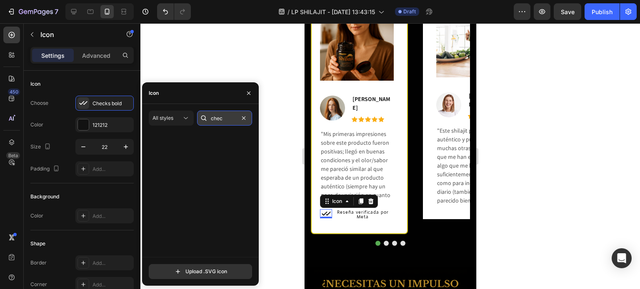
scroll to position [0, 0]
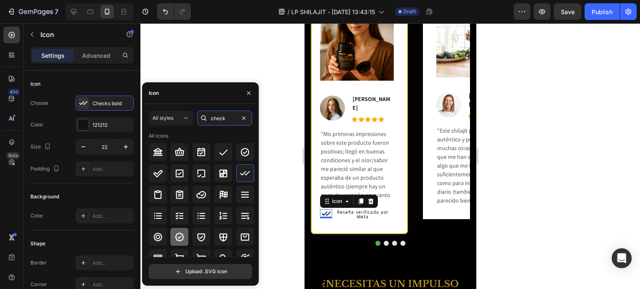
type input "check"
click at [177, 239] on icon at bounding box center [179, 237] width 10 height 10
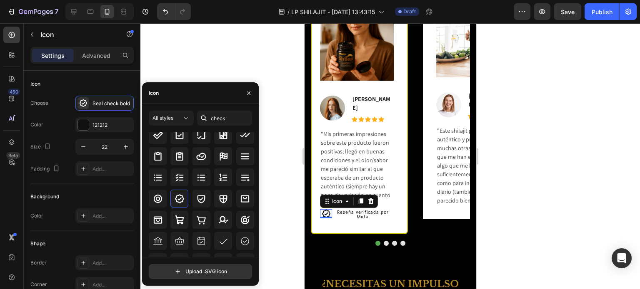
scroll to position [42, 0]
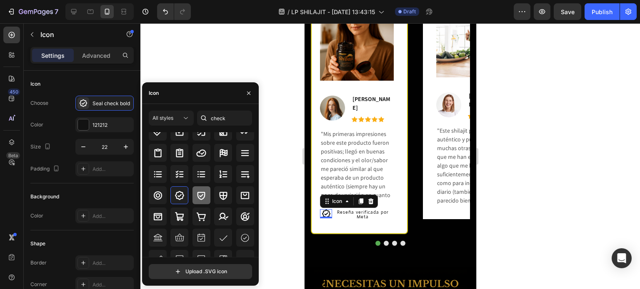
click at [200, 197] on icon at bounding box center [201, 196] width 10 height 10
click at [188, 272] on div at bounding box center [202, 281] width 106 height 18
click at [183, 196] on icon at bounding box center [179, 195] width 9 height 9
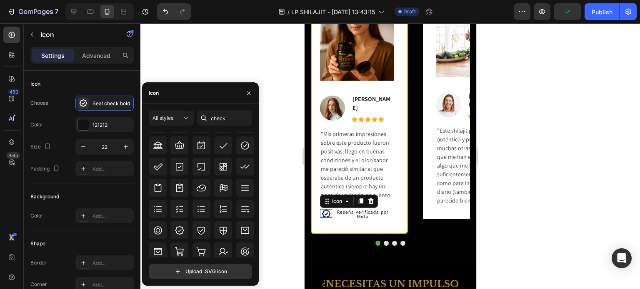
scroll to position [258, 0]
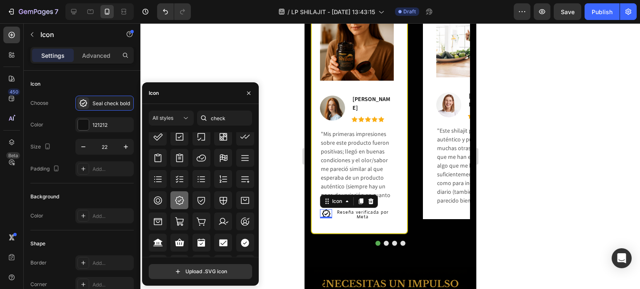
click at [178, 203] on icon at bounding box center [179, 201] width 10 height 10
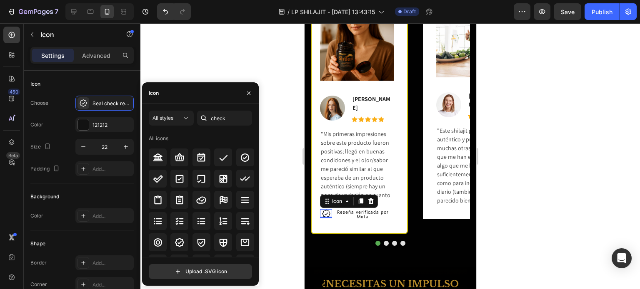
scroll to position [0, 0]
click at [182, 241] on icon at bounding box center [179, 243] width 9 height 9
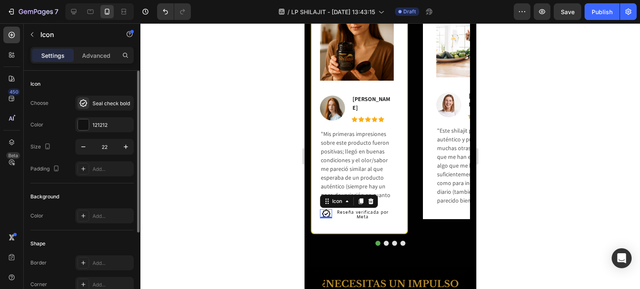
click at [71, 121] on div "Color 121212" at bounding box center [81, 124] width 103 height 15
click at [84, 103] on icon at bounding box center [83, 103] width 8 height 8
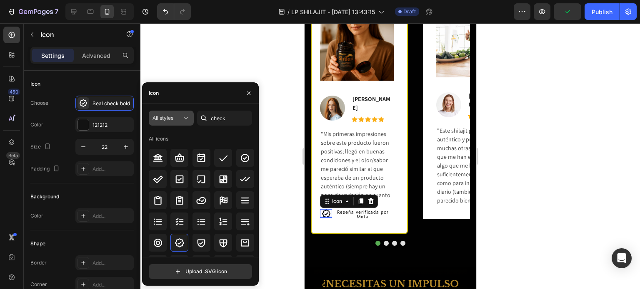
click at [177, 116] on div "All styles" at bounding box center [166, 118] width 29 height 7
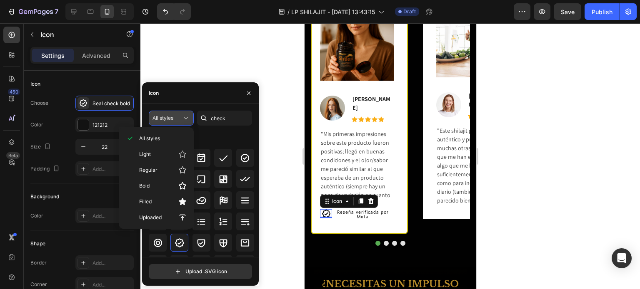
click at [177, 116] on div "All styles" at bounding box center [166, 118] width 29 height 7
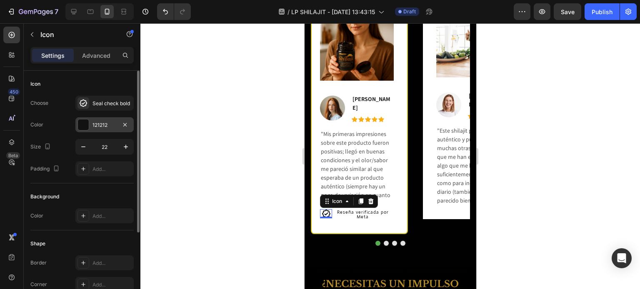
click at [113, 130] on div "121212" at bounding box center [104, 124] width 58 height 15
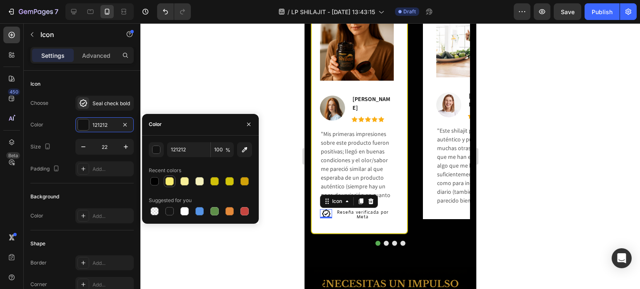
click at [169, 182] on div at bounding box center [169, 181] width 8 height 8
click at [215, 210] on div at bounding box center [214, 211] width 8 height 8
type input "5E8E49"
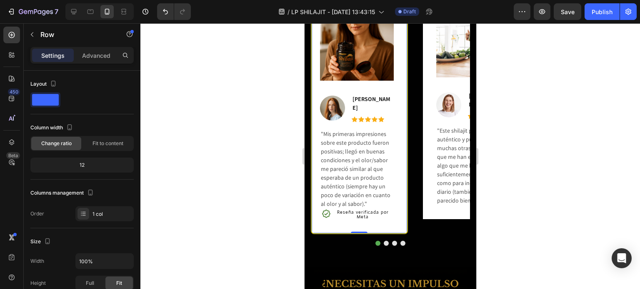
click at [404, 204] on div "Image Image [PERSON_NAME] Text block Icon Icon Icon Icon Icon Icon List Hoz Row…" at bounding box center [358, 114] width 97 height 241
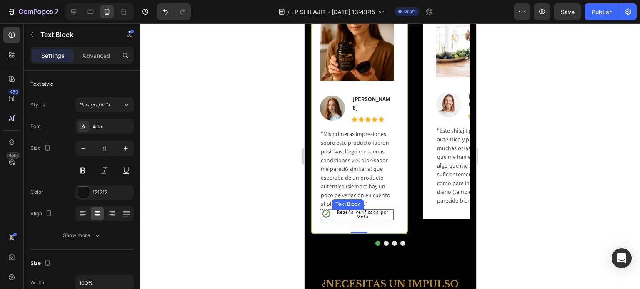
click at [355, 214] on p "Reseña verificada por Meta" at bounding box center [362, 214] width 60 height 9
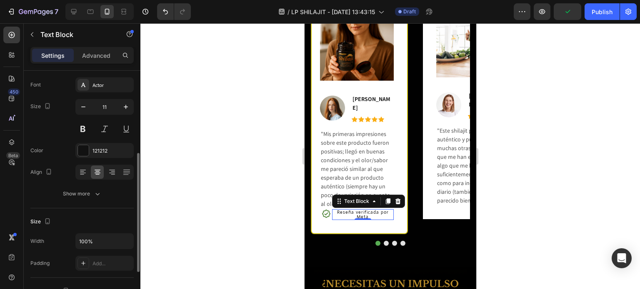
scroll to position [83, 0]
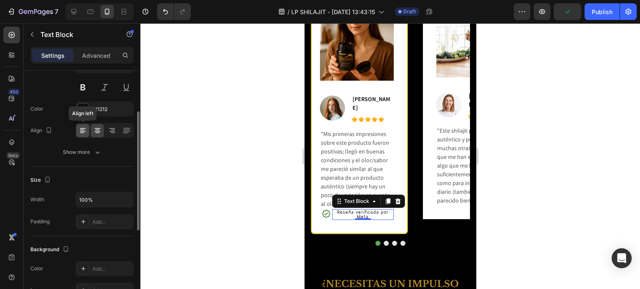
click at [87, 130] on div at bounding box center [82, 130] width 13 height 13
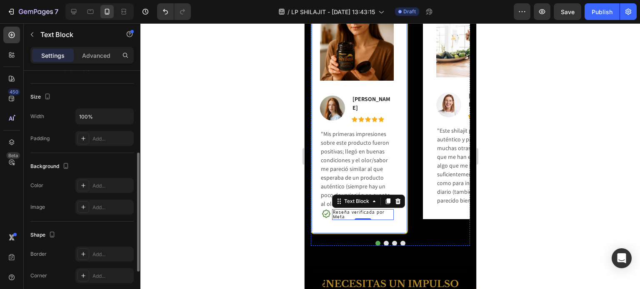
scroll to position [125, 0]
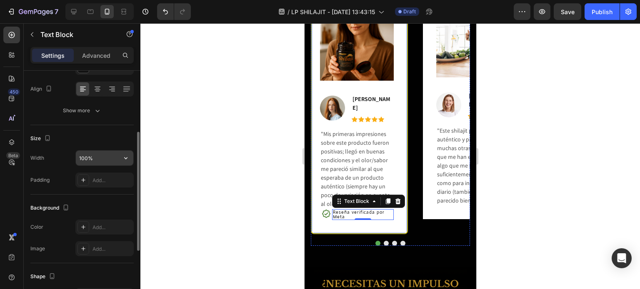
click at [97, 161] on input "100%" at bounding box center [104, 158] width 57 height 15
click at [113, 154] on input "100%" at bounding box center [104, 158] width 57 height 15
click at [126, 160] on icon "button" at bounding box center [126, 158] width 8 height 8
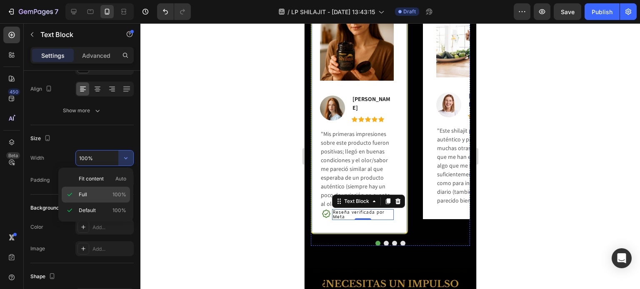
click at [92, 193] on p "Full 100%" at bounding box center [102, 194] width 47 height 7
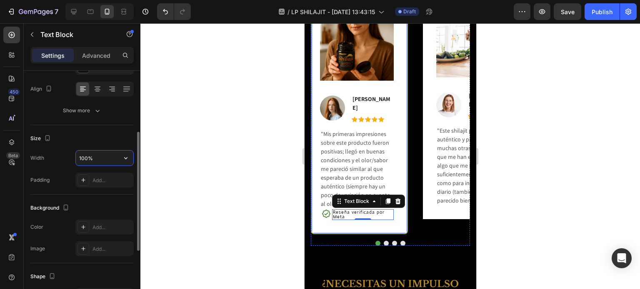
click at [98, 160] on input "100%" at bounding box center [104, 158] width 57 height 15
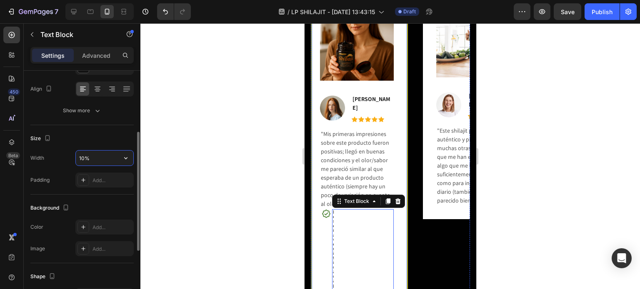
type input "100%"
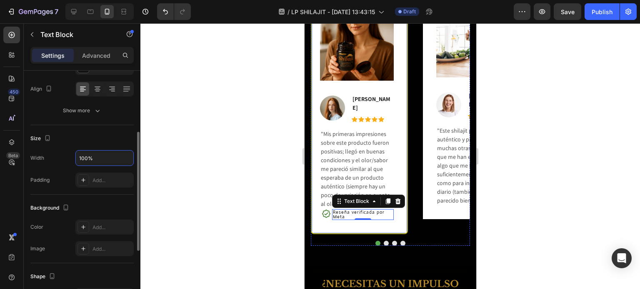
click at [96, 141] on div "Size" at bounding box center [81, 138] width 103 height 13
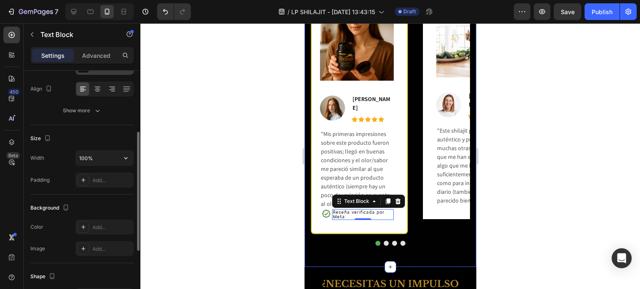
scroll to position [42, 0]
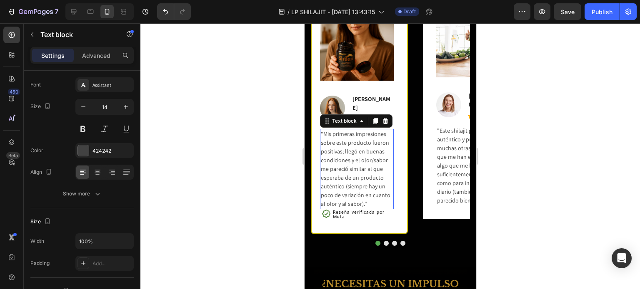
click at [384, 158] on p ""Mis primeras impresiones sobre este producto fueron positivas; llegó en buenas…" at bounding box center [356, 169] width 72 height 79
click at [92, 238] on input "100%" at bounding box center [104, 241] width 57 height 15
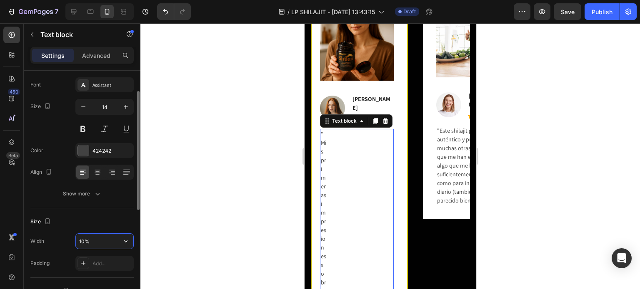
type input "100%"
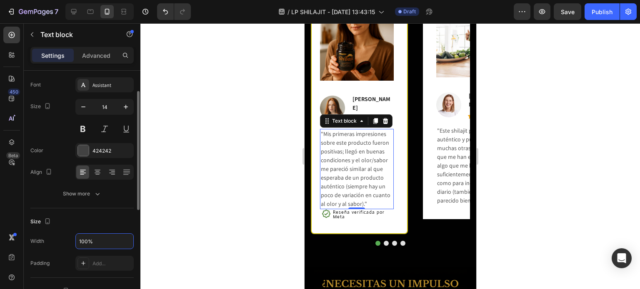
click at [98, 222] on div "Size" at bounding box center [81, 221] width 103 height 13
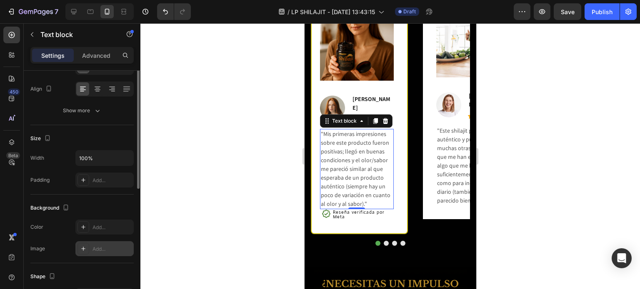
scroll to position [0, 0]
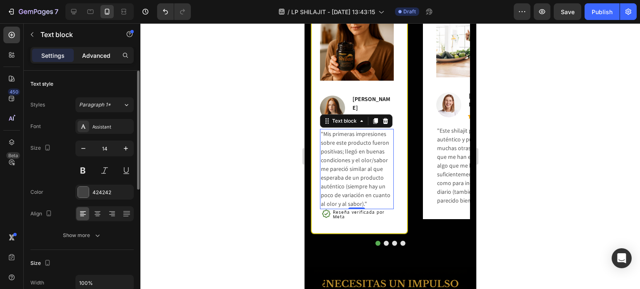
click at [103, 55] on p "Advanced" at bounding box center [96, 55] width 28 height 9
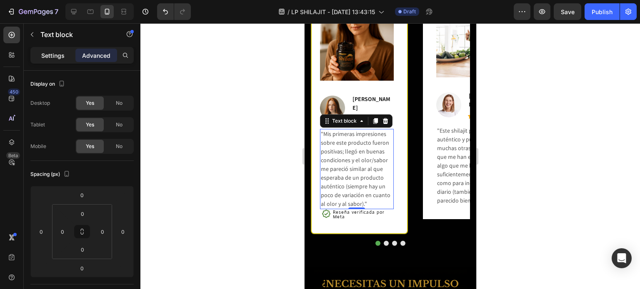
click at [53, 53] on p "Settings" at bounding box center [52, 55] width 23 height 9
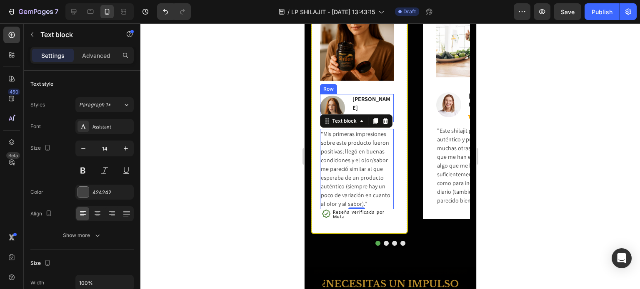
scroll to position [556, 0]
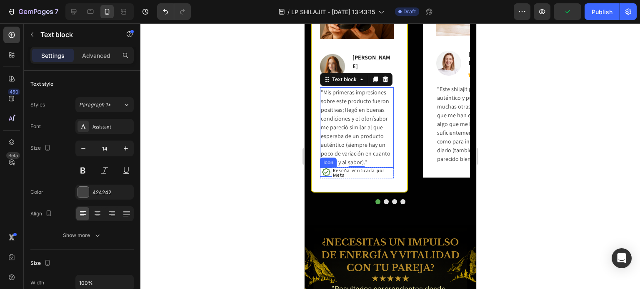
click at [327, 173] on div "Icon" at bounding box center [325, 172] width 12 height 9
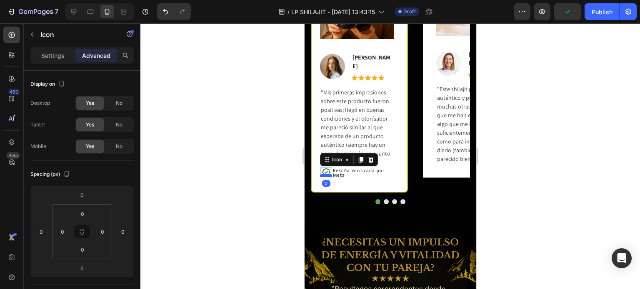
scroll to position [0, 0]
click at [332, 173] on div "Reseña verificada por Meta" at bounding box center [362, 173] width 61 height 11
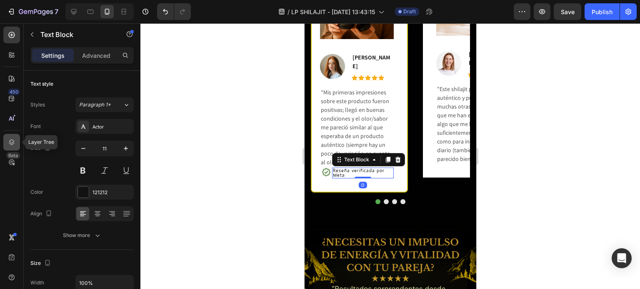
click at [7, 147] on div at bounding box center [11, 142] width 17 height 17
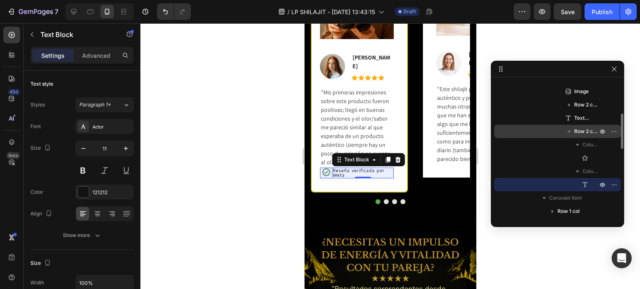
scroll to position [87, 0]
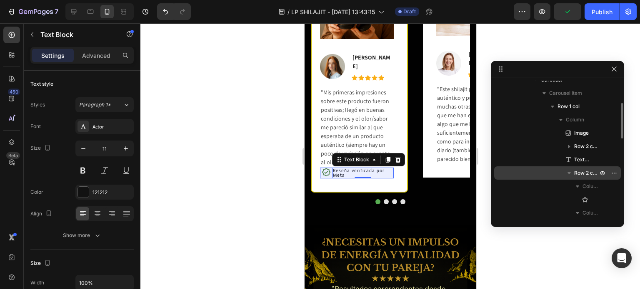
click at [578, 173] on span "Row 2 cols" at bounding box center [586, 173] width 25 height 8
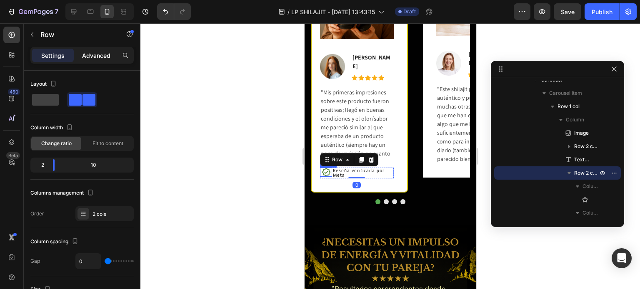
click at [100, 60] on div "Advanced" at bounding box center [96, 55] width 42 height 13
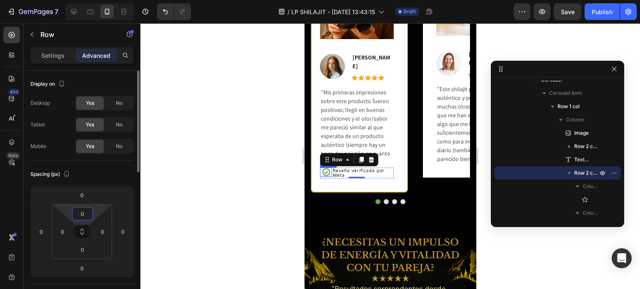
click at [82, 213] on input "0" at bounding box center [82, 214] width 17 height 12
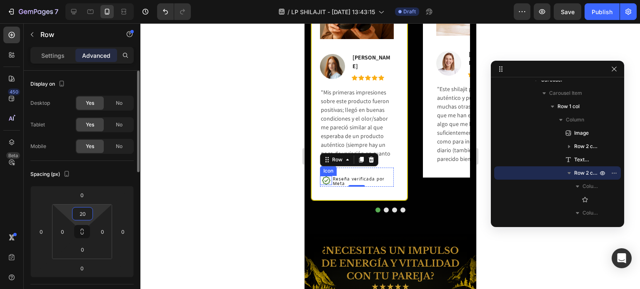
type input "2"
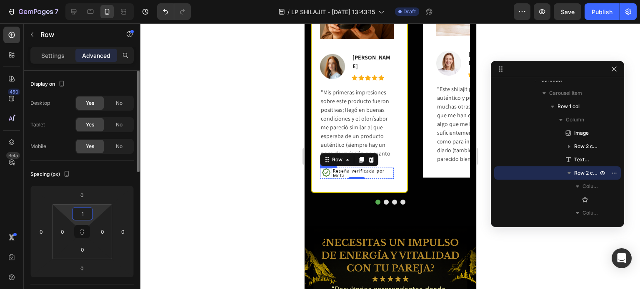
type input "10"
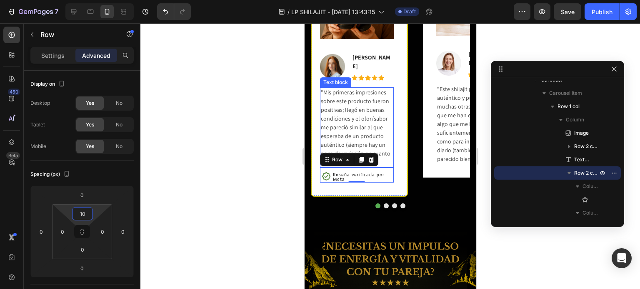
click at [388, 141] on p ""Mis primeras impresiones sobre este producto fueron positivas; llegó en buenas…" at bounding box center [356, 127] width 72 height 79
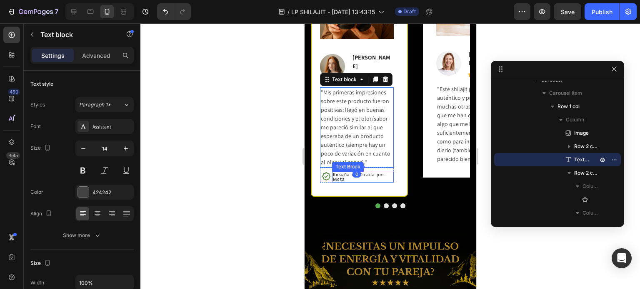
click at [343, 177] on p "Reseña verificada por Meta" at bounding box center [362, 177] width 60 height 9
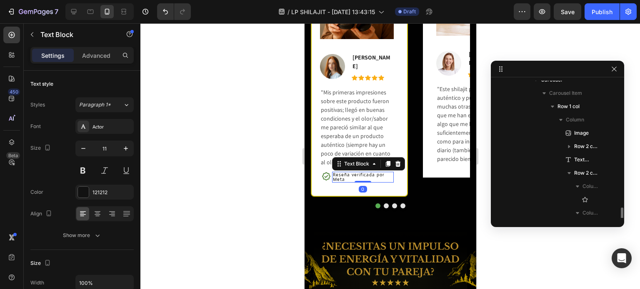
scroll to position [171, 0]
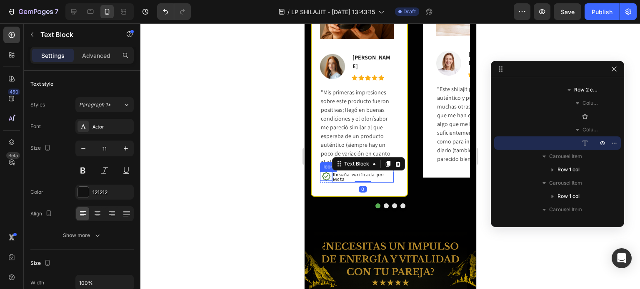
click at [329, 175] on icon at bounding box center [326, 176] width 8 height 8
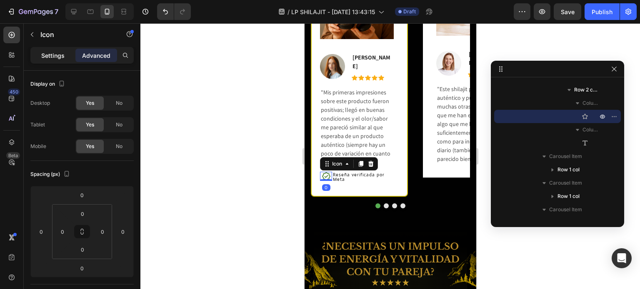
click at [47, 60] on div "Settings" at bounding box center [53, 55] width 42 height 13
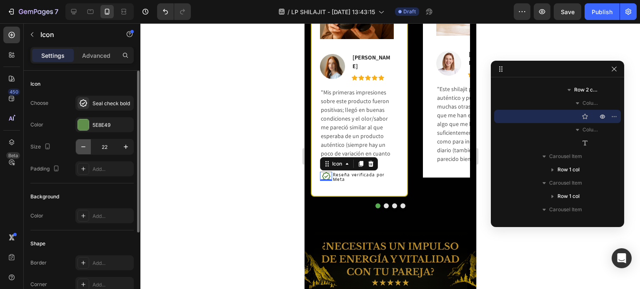
click at [84, 149] on icon "button" at bounding box center [83, 147] width 8 height 8
type input "20"
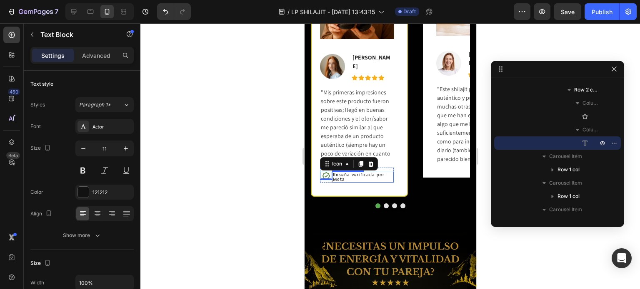
click at [359, 173] on p "Reseña verificada por Meta" at bounding box center [362, 177] width 60 height 9
click at [330, 178] on div "Icon" at bounding box center [325, 177] width 12 height 11
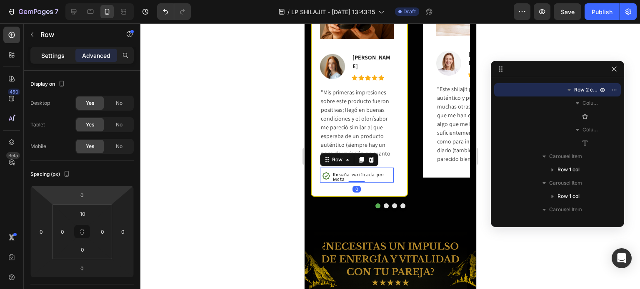
click at [38, 57] on div "Settings" at bounding box center [53, 55] width 42 height 13
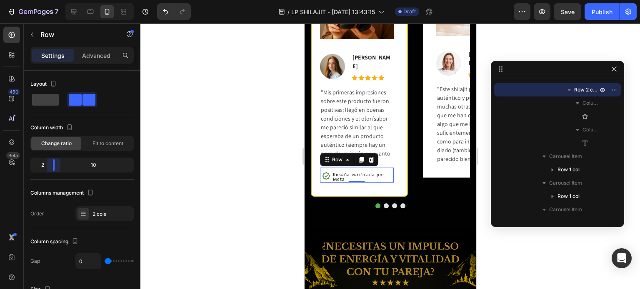
drag, startPoint x: 55, startPoint y: 166, endPoint x: 49, endPoint y: 165, distance: 6.4
click at [49, 0] on body "7 / LP SHILAJIT - [DATE] 13:43:15 Draft Preview Save Publish 450 Beta icon Sect…" at bounding box center [320, 0] width 640 height 0
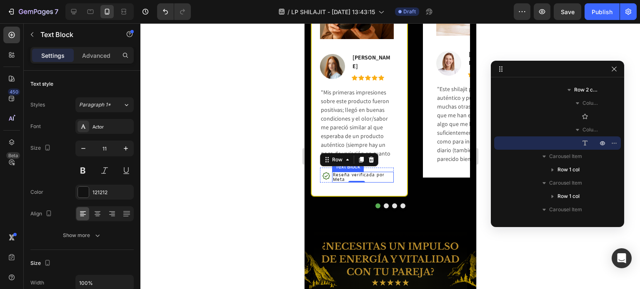
click at [374, 173] on p "Reseña verificada por Meta" at bounding box center [362, 177] width 60 height 9
click at [323, 174] on icon at bounding box center [326, 176] width 8 height 8
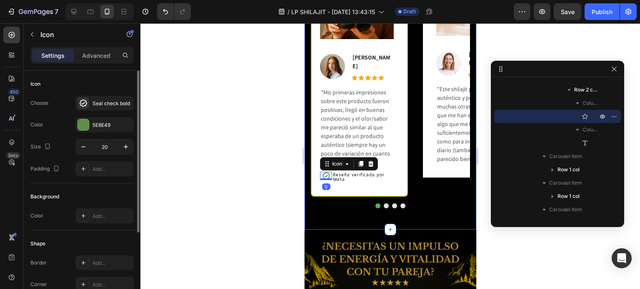
scroll to position [120, 0]
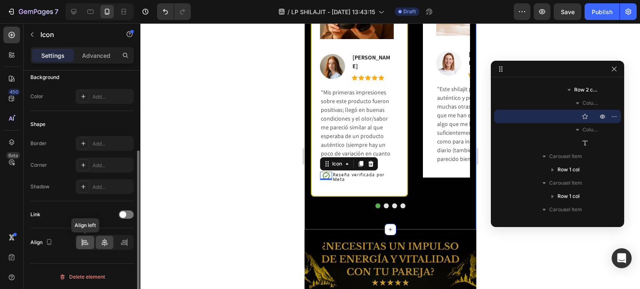
click at [86, 244] on icon at bounding box center [85, 243] width 8 height 8
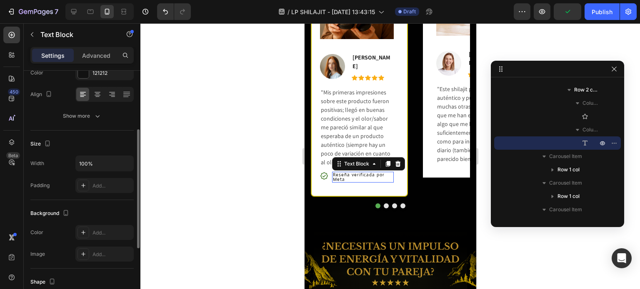
click at [341, 176] on p "Reseña verificada por Meta" at bounding box center [362, 177] width 60 height 9
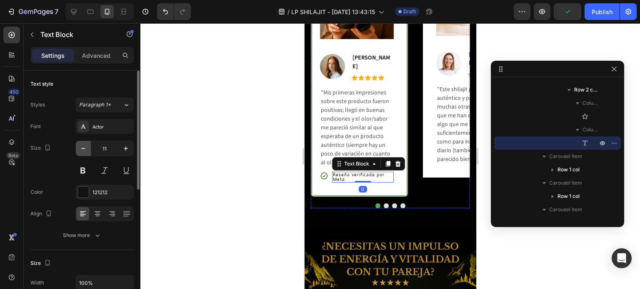
click at [79, 151] on icon "button" at bounding box center [83, 149] width 8 height 8
type input "10"
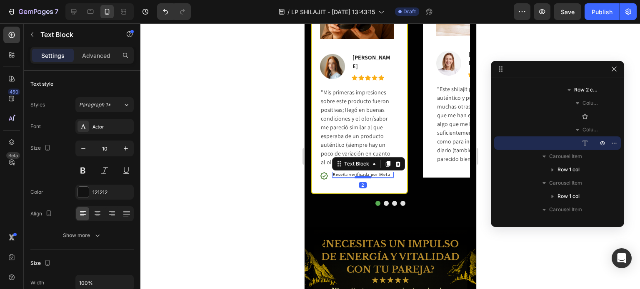
click at [364, 176] on div at bounding box center [362, 177] width 17 height 2
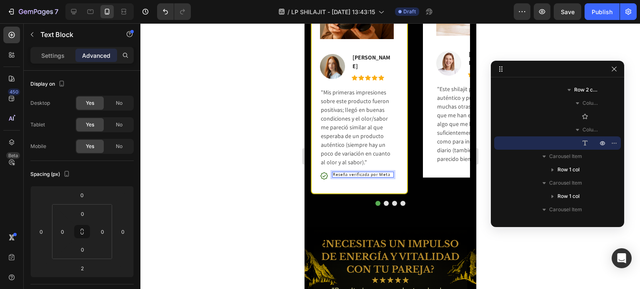
click at [371, 173] on p "Reseña verificada por Meta" at bounding box center [362, 175] width 60 height 4
click at [369, 173] on p "Reseña verificada por Meta" at bounding box center [362, 175] width 60 height 4
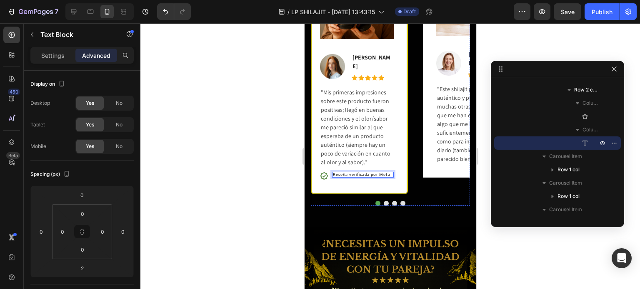
click at [367, 191] on div "Image Image [PERSON_NAME] Text block Icon Icon Icon Icon Icon Icon List Hoz Row…" at bounding box center [358, 73] width 97 height 242
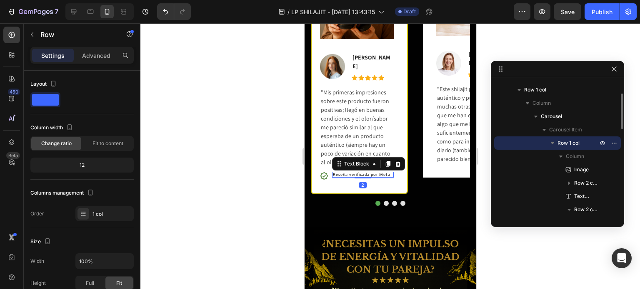
click at [355, 173] on p "Reseña verificada por Meta" at bounding box center [362, 175] width 60 height 4
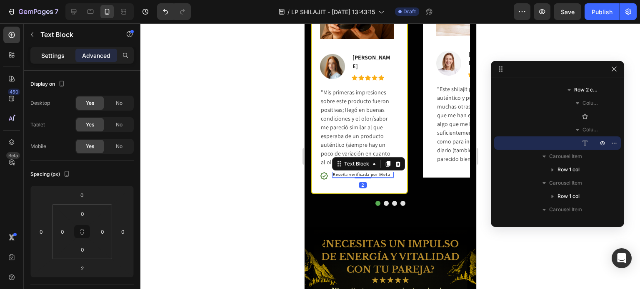
click at [57, 60] on div "Settings" at bounding box center [53, 55] width 42 height 13
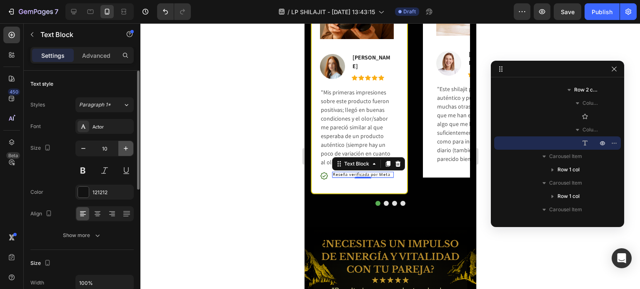
click at [123, 147] on icon "button" at bounding box center [126, 149] width 8 height 8
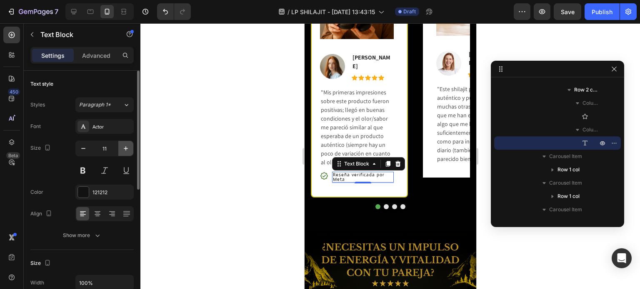
click at [123, 147] on icon "button" at bounding box center [126, 149] width 8 height 8
type input "12"
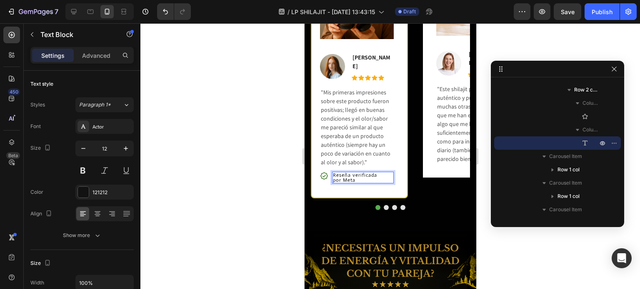
click at [334, 178] on p "por Meta" at bounding box center [362, 180] width 60 height 5
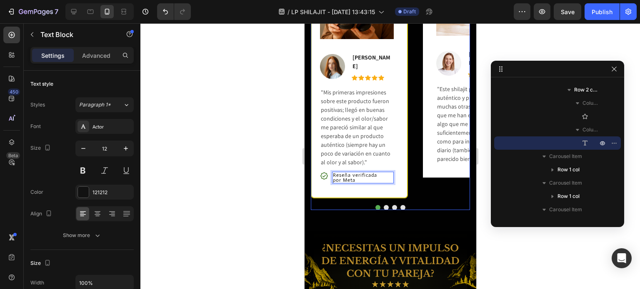
click at [427, 183] on div "Image Image [PERSON_NAME] Text block Icon Icon Icon Icon Icon Icon List Hoz Row…" at bounding box center [470, 75] width 97 height 247
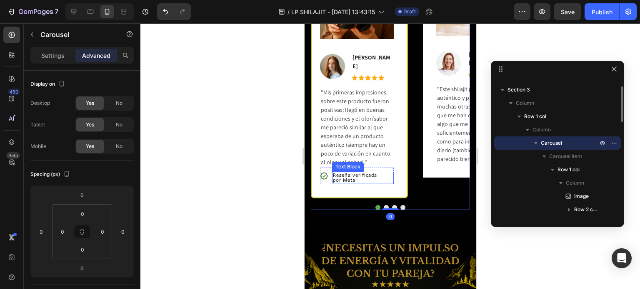
click at [342, 178] on p "por Meta" at bounding box center [362, 180] width 60 height 5
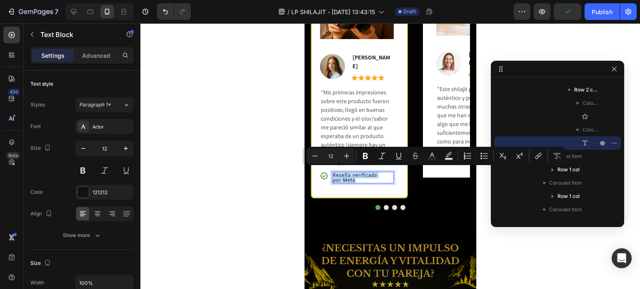
drag, startPoint x: 356, startPoint y: 176, endPoint x: 332, endPoint y: 173, distance: 24.8
click at [84, 189] on div at bounding box center [83, 192] width 11 height 11
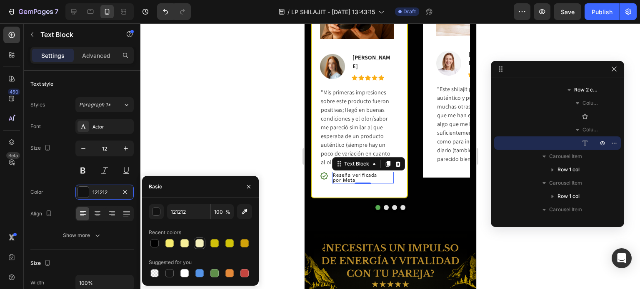
click at [195, 245] on div at bounding box center [199, 243] width 8 height 8
click at [182, 270] on div at bounding box center [184, 273] width 8 height 8
type input "FFFFFF"
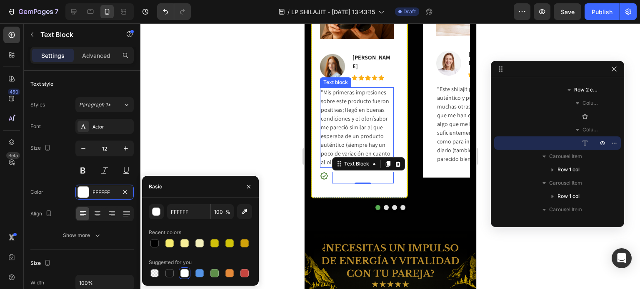
click at [330, 145] on p ""Mis primeras impresiones sobre este producto fueron positivas; llegó en buenas…" at bounding box center [356, 127] width 72 height 79
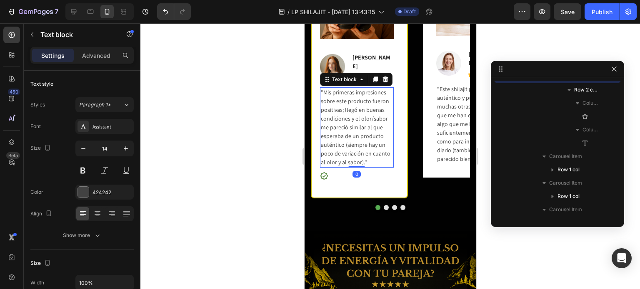
scroll to position [104, 0]
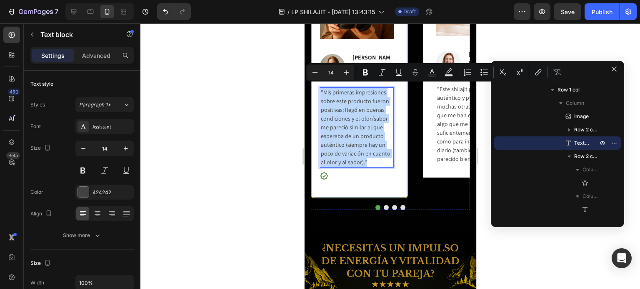
drag, startPoint x: 367, startPoint y: 158, endPoint x: 317, endPoint y: 87, distance: 87.2
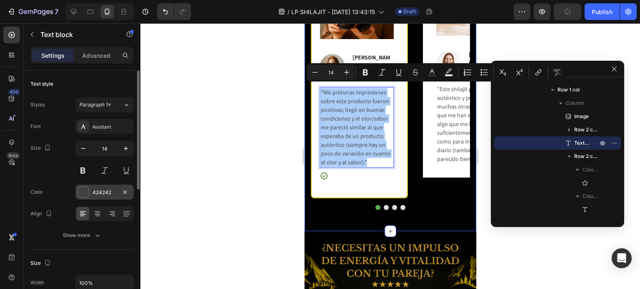
click at [95, 192] on div "424242" at bounding box center [104, 192] width 24 height 7
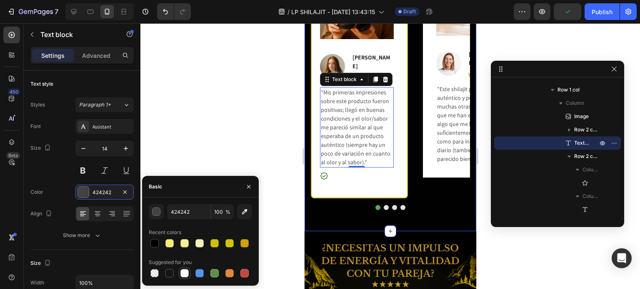
click at [185, 272] on div at bounding box center [184, 273] width 8 height 8
type input "FFFFFF"
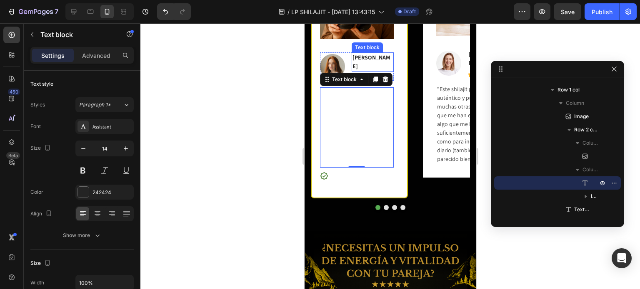
click at [372, 62] on p "[PERSON_NAME]" at bounding box center [372, 61] width 40 height 17
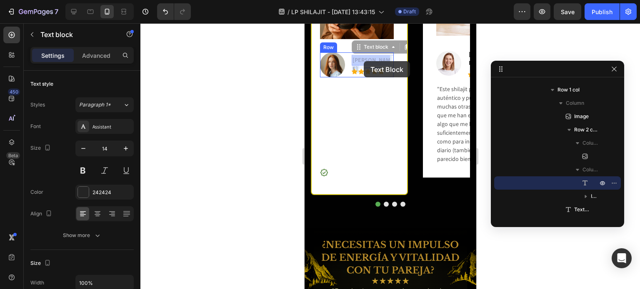
drag, startPoint x: 353, startPoint y: 60, endPoint x: 363, endPoint y: 61, distance: 10.4
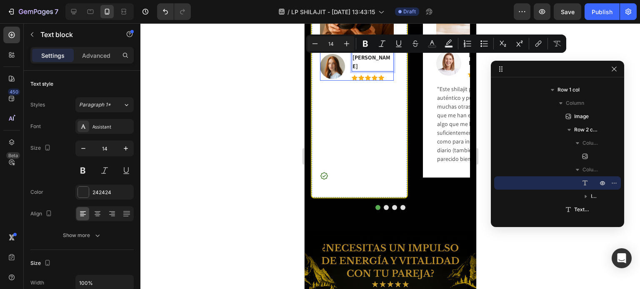
drag, startPoint x: 352, startPoint y: 60, endPoint x: 389, endPoint y: 57, distance: 37.2
click at [103, 190] on div "242424" at bounding box center [104, 192] width 24 height 7
drag, startPoint x: 352, startPoint y: 60, endPoint x: 387, endPoint y: 59, distance: 35.0
click at [387, 59] on p "[PERSON_NAME]" at bounding box center [372, 61] width 40 height 17
click at [432, 38] on button "Text Color" at bounding box center [431, 43] width 15 height 15
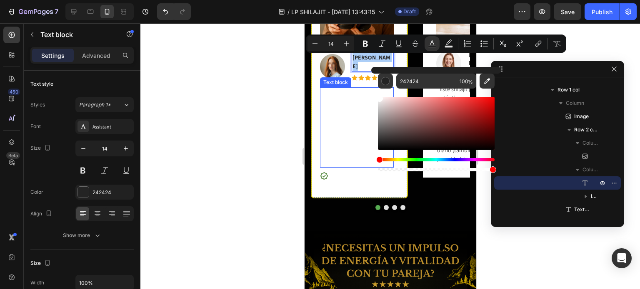
drag, startPoint x: 697, startPoint y: 126, endPoint x: 367, endPoint y: 86, distance: 332.7
type input "FFFFFF"
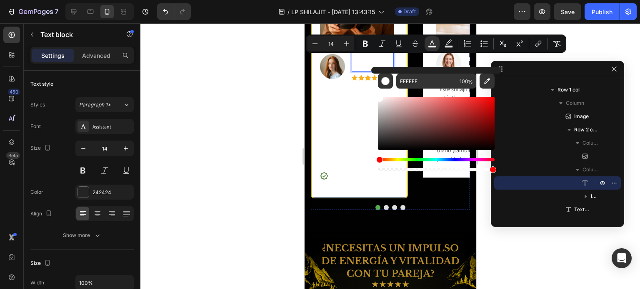
click at [359, 81] on div "Image Image [PERSON_NAME] Text block 8 Icon Icon Icon Icon Icon Icon List Hoz R…" at bounding box center [356, 74] width 74 height 219
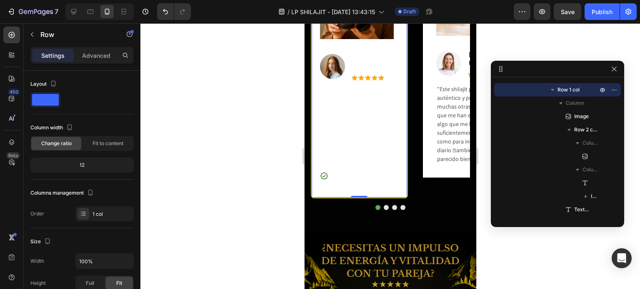
click at [401, 58] on div "Image Image [PERSON_NAME] Text block Icon Icon Icon Icon Icon Icon List Hoz Row…" at bounding box center [358, 75] width 97 height 247
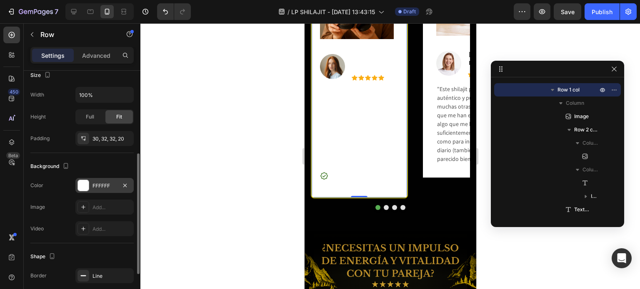
click at [112, 180] on div "FFFFFF" at bounding box center [104, 185] width 58 height 15
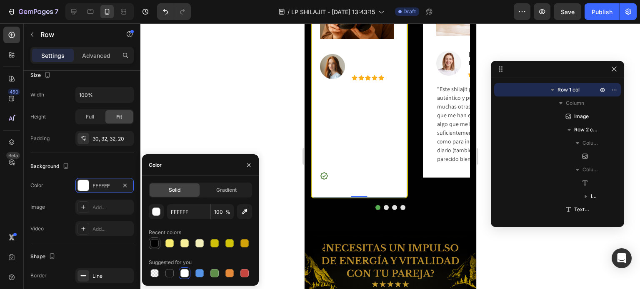
click at [159, 242] on div at bounding box center [155, 244] width 10 height 10
type input "010101"
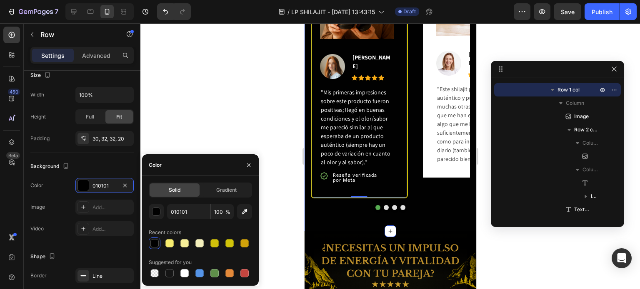
scroll to position [0, 0]
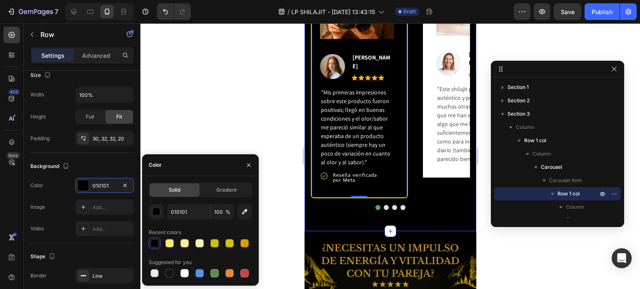
click at [403, 224] on div "Image Image [PERSON_NAME] Text block Icon Icon Icon Icon Icon Icon List Hoz Row…" at bounding box center [390, 85] width 172 height 294
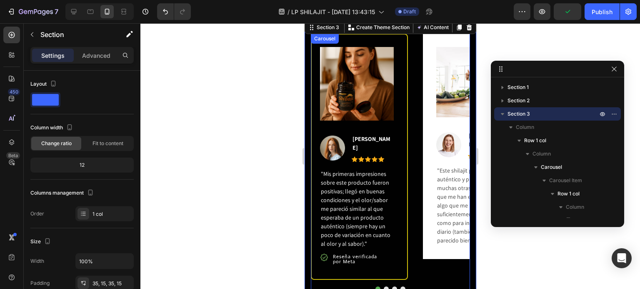
scroll to position [473, 0]
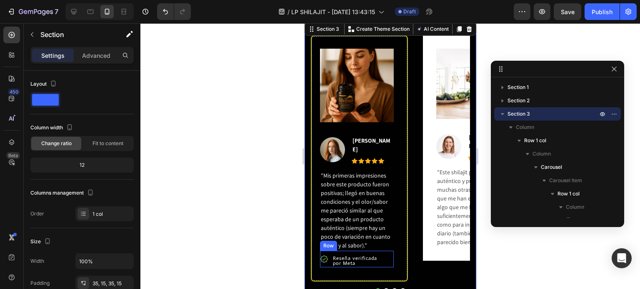
click at [330, 261] on div "Icon" at bounding box center [325, 261] width 12 height 12
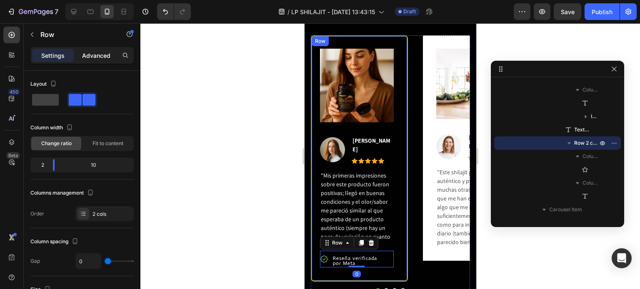
click at [95, 53] on p "Advanced" at bounding box center [96, 55] width 28 height 9
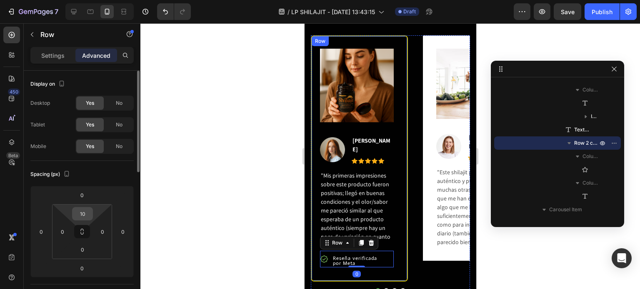
click at [78, 211] on input "10" at bounding box center [82, 214] width 17 height 12
type input "1"
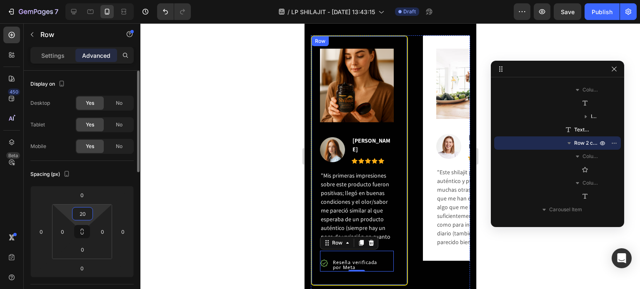
type input "2"
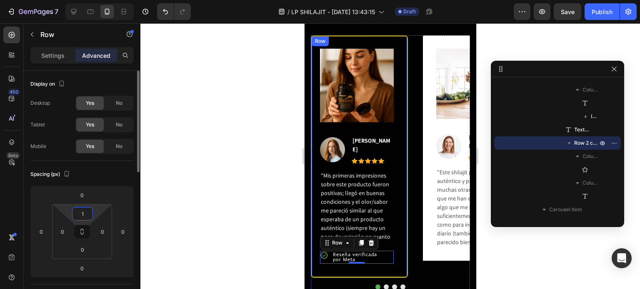
type input "17"
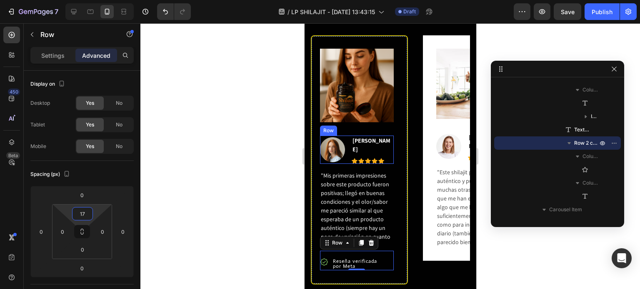
click at [360, 158] on div "[PERSON_NAME] Text block Icon Icon Icon Icon Icon Icon List Hoz" at bounding box center [372, 150] width 42 height 28
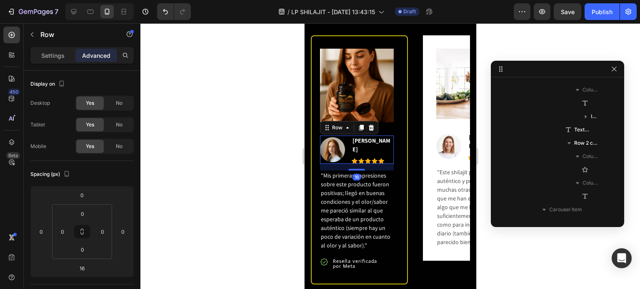
scroll to position [91, 0]
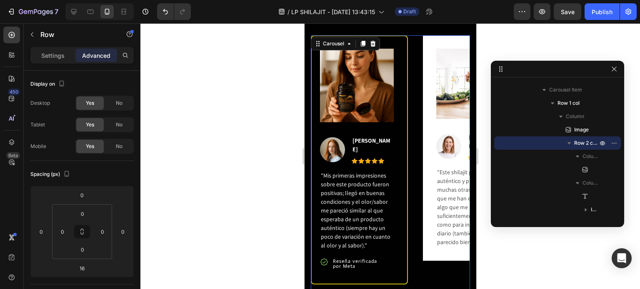
click at [410, 111] on div "Image Image [PERSON_NAME] Text block Icon Icon Icon Icon Icon Icon List Hoz Row…" at bounding box center [389, 159] width 159 height 249
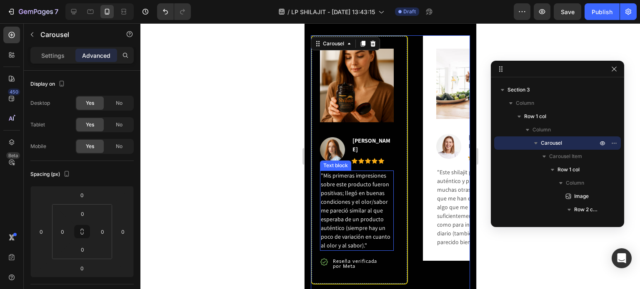
click at [343, 211] on p ""Mis primeras impresiones sobre este producto fueron positivas; llegó en buenas…" at bounding box center [356, 211] width 72 height 79
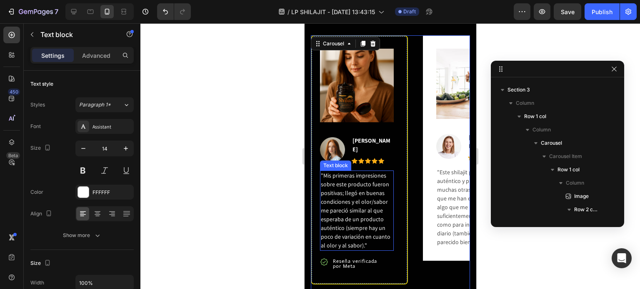
scroll to position [171, 0]
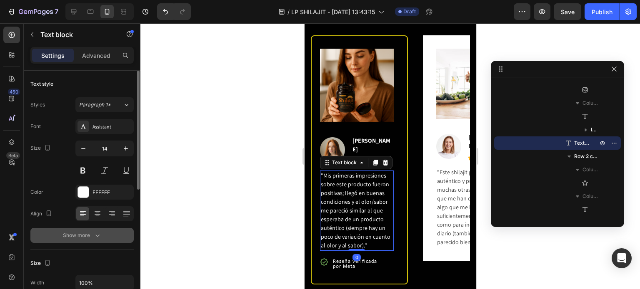
click at [79, 233] on div "Show more" at bounding box center [82, 236] width 39 height 8
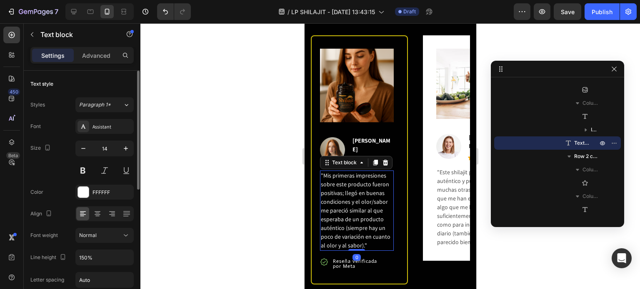
scroll to position [42, 0]
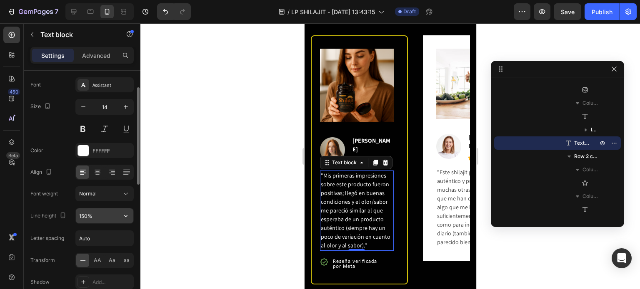
click at [92, 217] on input "150%" at bounding box center [104, 216] width 57 height 15
click at [125, 214] on icon "button" at bounding box center [126, 216] width 8 height 8
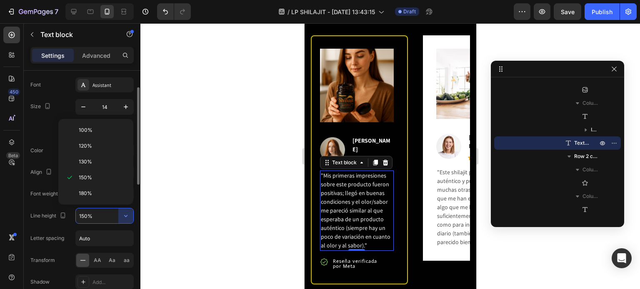
click at [104, 161] on p "130%" at bounding box center [102, 161] width 47 height 7
type input "130%"
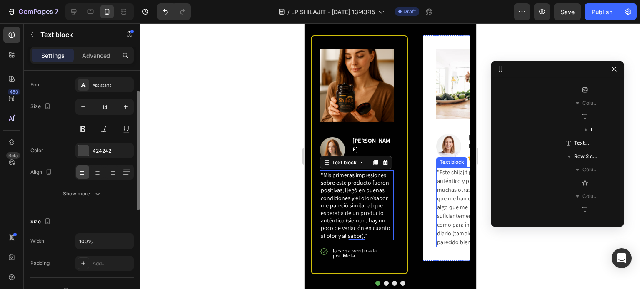
click at [437, 185] on p ""Este shilajit parece más auténtico y puro que muchas otras muestras que me han…" at bounding box center [470, 207] width 69 height 79
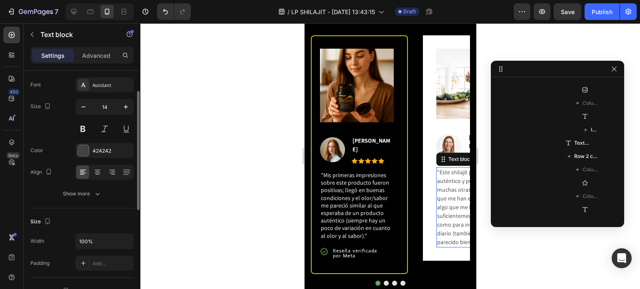
scroll to position [317, 0]
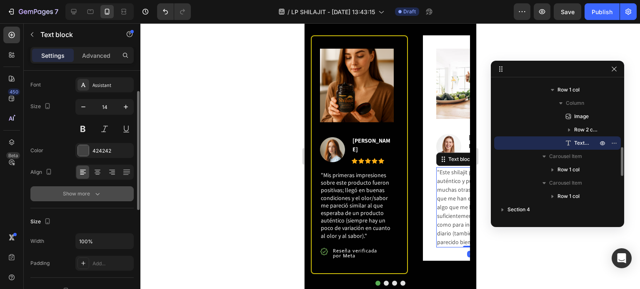
click at [92, 192] on div "Show more" at bounding box center [82, 194] width 39 height 8
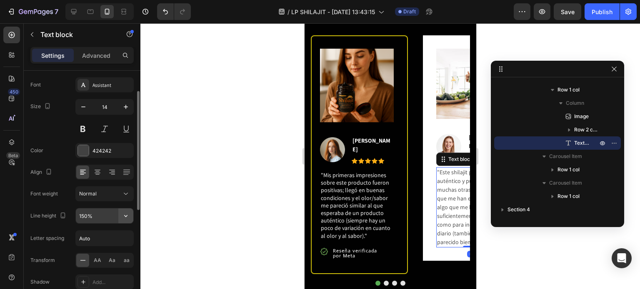
click at [125, 216] on icon "button" at bounding box center [126, 216] width 8 height 8
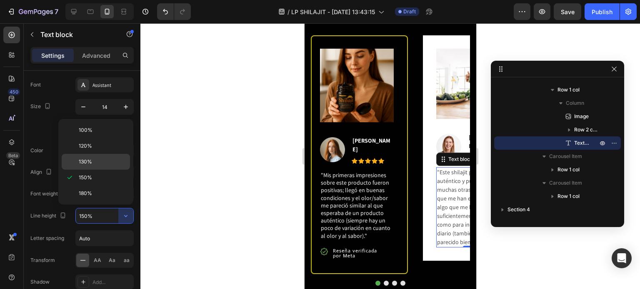
click at [95, 156] on div "130%" at bounding box center [96, 162] width 68 height 16
type input "130%"
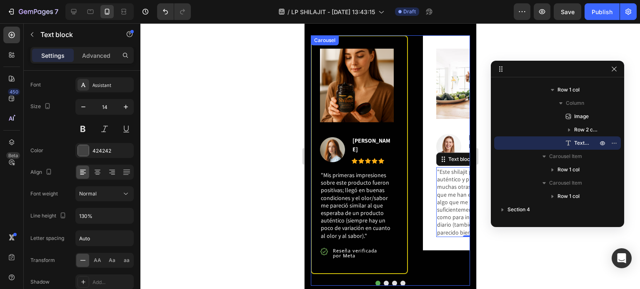
click at [410, 168] on div "Image Image [PERSON_NAME] Text block Icon Icon Icon Icon Icon Icon List Hoz Row…" at bounding box center [389, 154] width 159 height 239
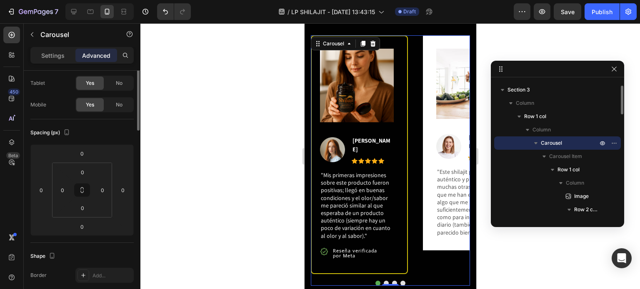
scroll to position [0, 0]
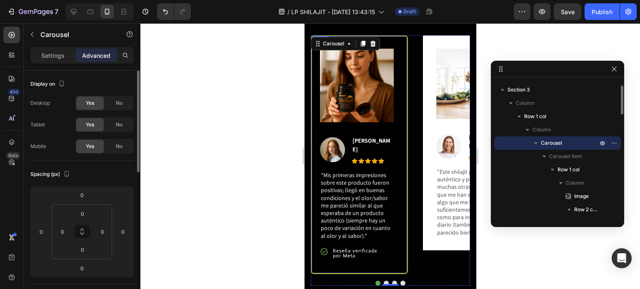
click at [396, 213] on div "Image Image [PERSON_NAME] Text block Icon Icon Icon Icon Icon Icon List Hoz Row…" at bounding box center [358, 154] width 97 height 239
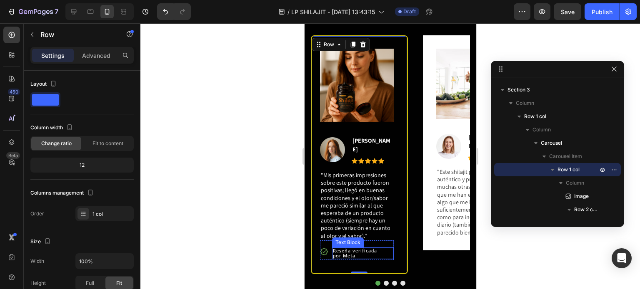
click at [361, 249] on p "Reseña verificada" at bounding box center [362, 251] width 60 height 5
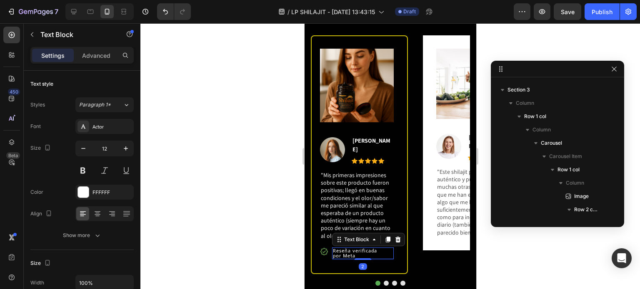
scroll to position [237, 0]
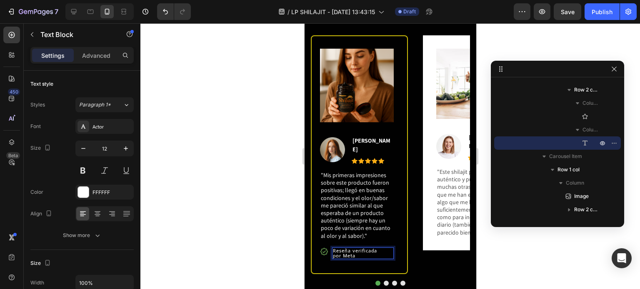
click at [347, 254] on p "por Meta" at bounding box center [362, 256] width 60 height 5
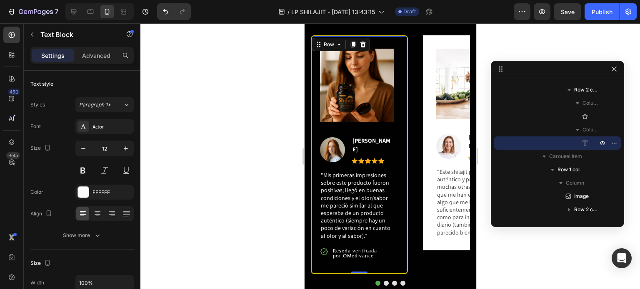
click at [376, 263] on div "Image Image [PERSON_NAME] Text block Icon Icon Icon Icon Icon Icon List Hoz Row…" at bounding box center [358, 154] width 97 height 239
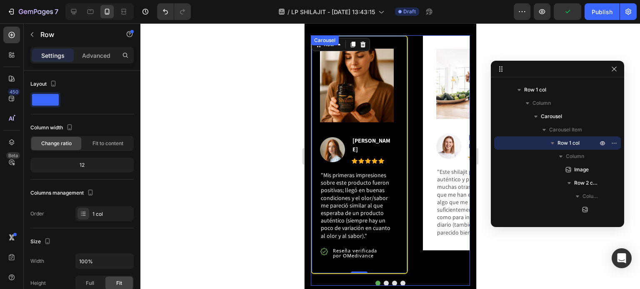
click at [415, 102] on div "Image Image [PERSON_NAME] Text block Icon Icon Icon Icon Icon Icon List Hoz Row…" at bounding box center [389, 154] width 159 height 239
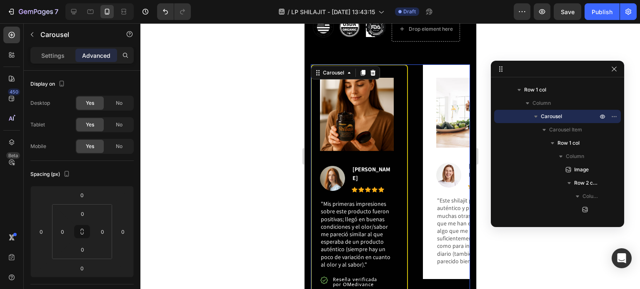
scroll to position [473, 0]
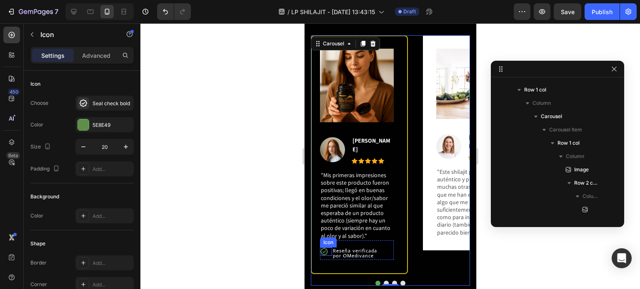
click at [327, 249] on icon at bounding box center [323, 252] width 8 height 8
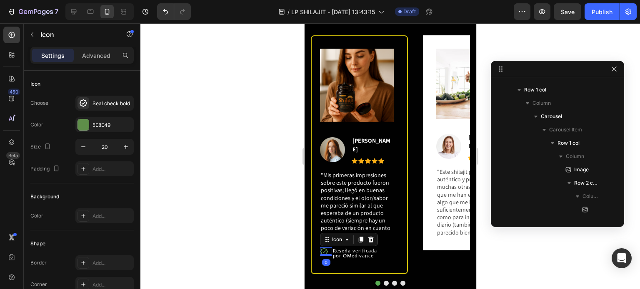
scroll to position [211, 0]
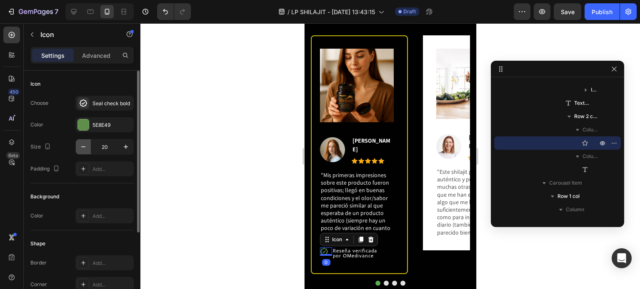
click at [85, 152] on button "button" at bounding box center [83, 147] width 15 height 15
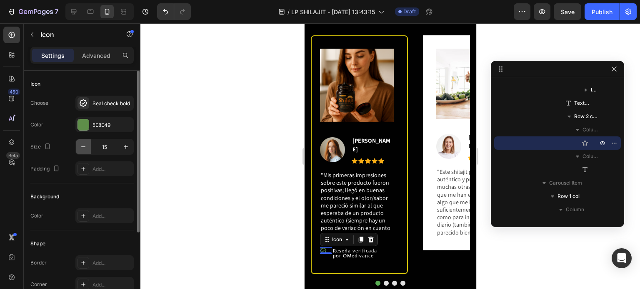
click at [85, 152] on button "button" at bounding box center [83, 147] width 15 height 15
click at [121, 146] on button "button" at bounding box center [125, 147] width 15 height 15
type input "15"
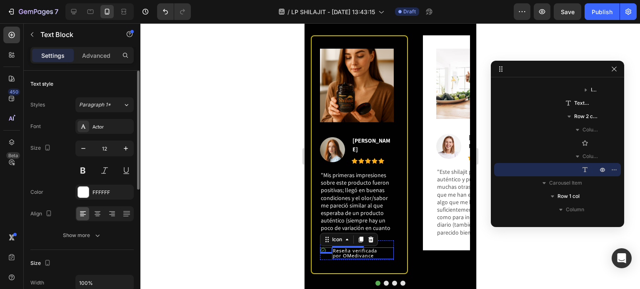
click at [349, 254] on p "por OMedivance" at bounding box center [362, 256] width 60 height 5
click at [324, 255] on div "Icon" at bounding box center [325, 254] width 12 height 12
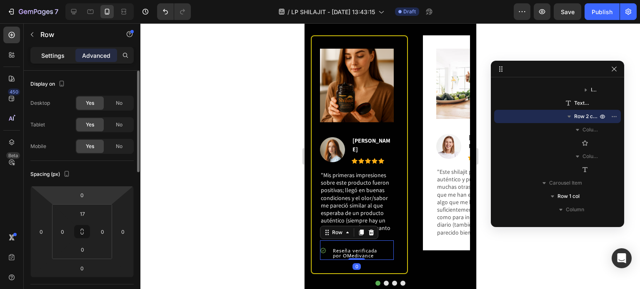
click at [44, 55] on p "Settings" at bounding box center [52, 55] width 23 height 9
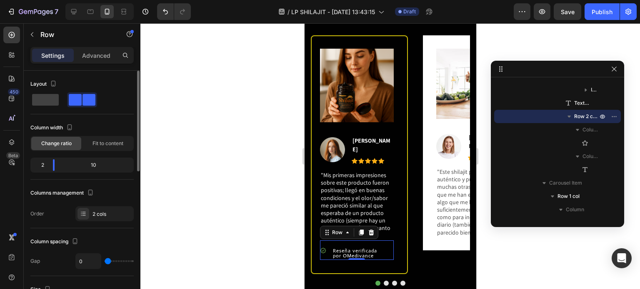
click at [42, 166] on div "2" at bounding box center [39, 166] width 14 height 12
drag, startPoint x: 56, startPoint y: 165, endPoint x: 43, endPoint y: 164, distance: 12.5
click at [43, 0] on body "7 / LP SHILAJIT - [DATE] 13:43:15 Draft Preview Save Publish 450 Beta icon Sect…" at bounding box center [320, 0] width 640 height 0
type input "2"
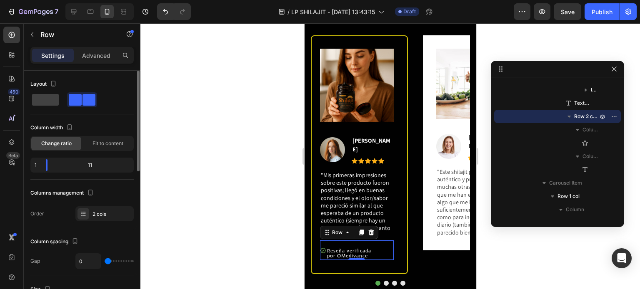
type input "2"
type input "4"
type input "6"
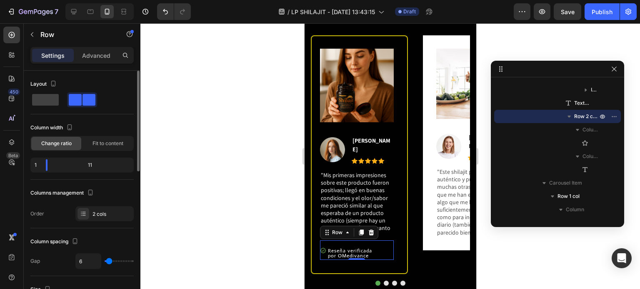
type input "8"
type input "6"
type input "4"
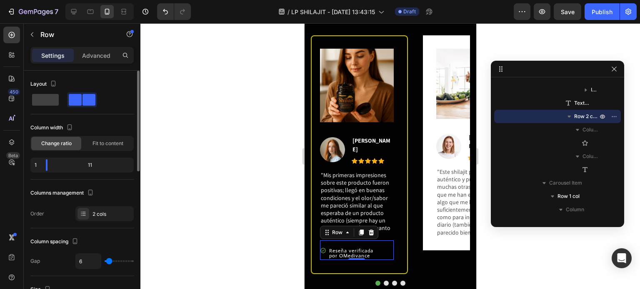
type input "4"
type input "2"
type input "0"
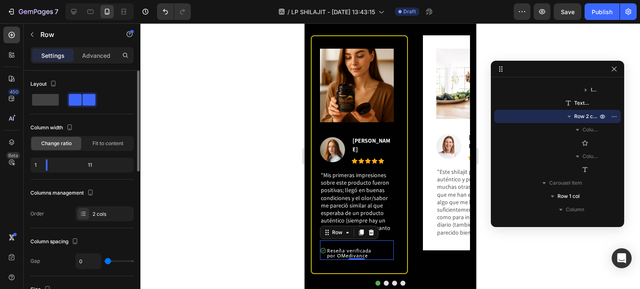
type input "2"
type input "6"
type input "8"
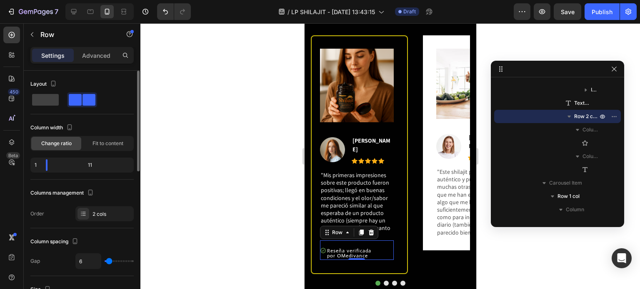
type input "8"
type input "6"
type input "4"
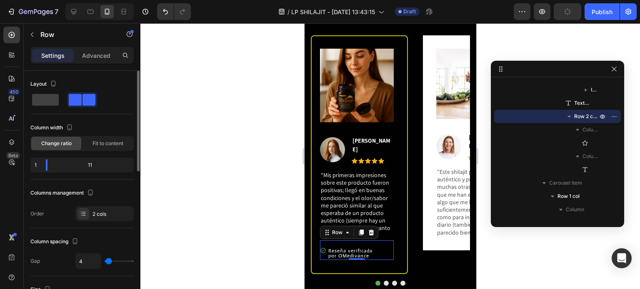
click at [108, 261] on input "range" at bounding box center [119, 262] width 29 height 2
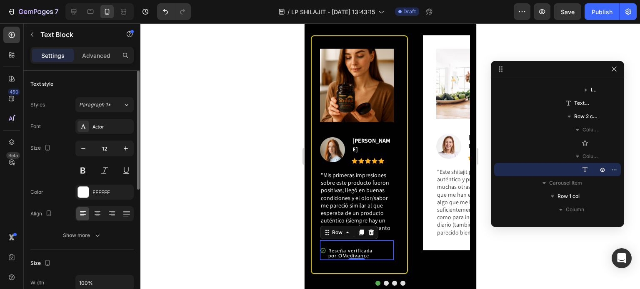
click at [367, 254] on p "por OMedivance" at bounding box center [360, 256] width 64 height 5
click at [329, 254] on p "por OMedivance" at bounding box center [360, 256] width 64 height 5
click at [87, 151] on icon "button" at bounding box center [83, 149] width 8 height 8
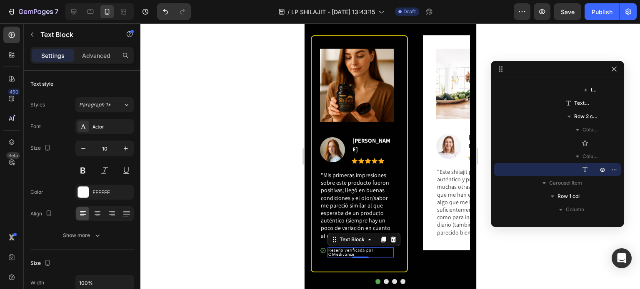
click at [329, 251] on p "Reseña verificada por OMedivance" at bounding box center [360, 253] width 64 height 8
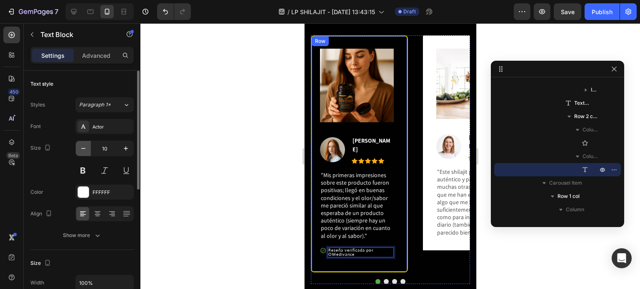
click at [85, 150] on icon "button" at bounding box center [83, 149] width 8 height 8
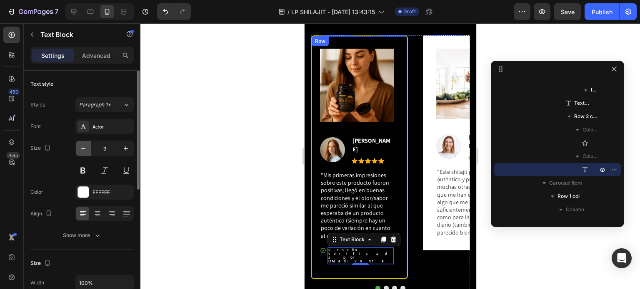
click at [85, 150] on icon "button" at bounding box center [83, 149] width 8 height 8
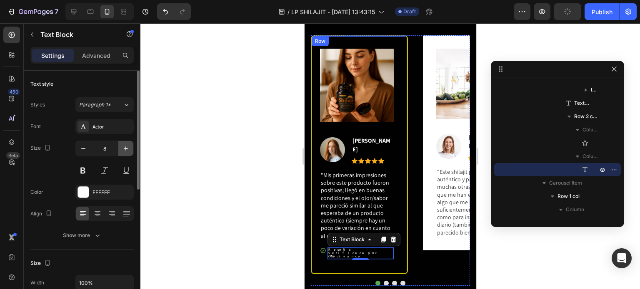
click at [125, 151] on icon "button" at bounding box center [126, 149] width 8 height 8
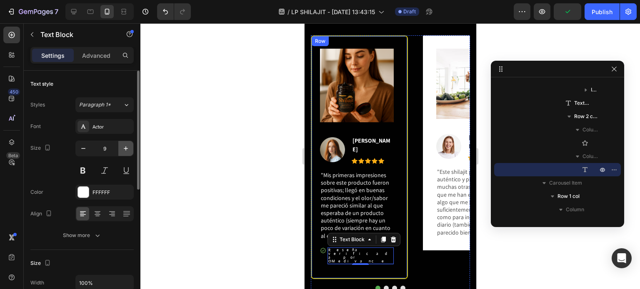
click at [125, 151] on icon "button" at bounding box center [126, 149] width 8 height 8
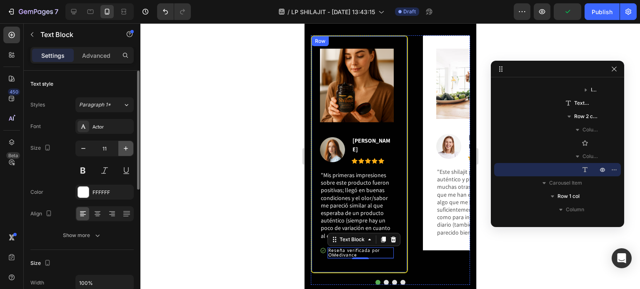
click at [125, 151] on icon "button" at bounding box center [126, 149] width 8 height 8
click at [87, 149] on icon "button" at bounding box center [83, 149] width 8 height 8
type input "11"
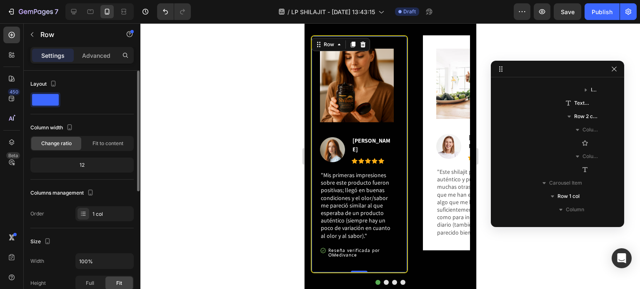
click at [403, 252] on div "Image Image [PERSON_NAME] Text block Icon Icon Icon Icon Icon Icon List Hoz Row…" at bounding box center [358, 154] width 97 height 238
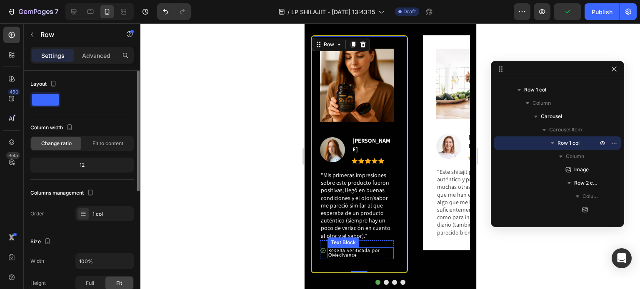
click at [360, 249] on p "Reseña verificada por OMedivance" at bounding box center [360, 253] width 64 height 9
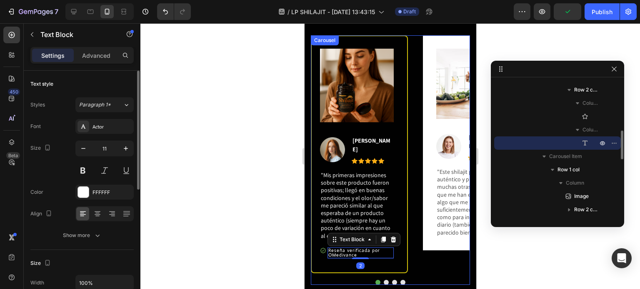
click at [419, 215] on div "Image Image [PERSON_NAME] Text block Icon Icon Icon Icon Icon Icon List Hoz Row…" at bounding box center [389, 154] width 159 height 238
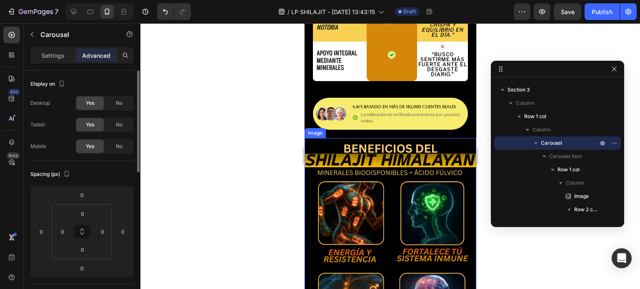
scroll to position [1306, 0]
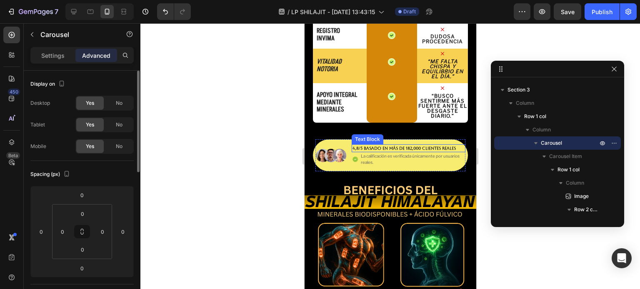
click at [369, 145] on p "4,8/5 Basado en más de 182,000 Clientes Reales" at bounding box center [403, 148] width 103 height 6
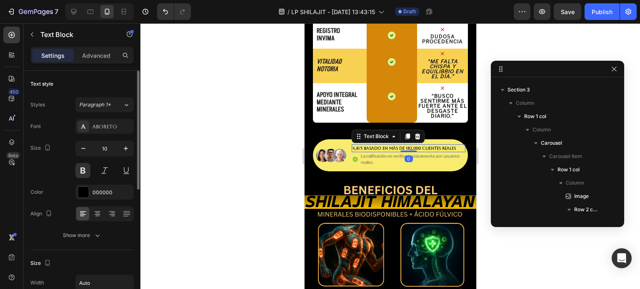
scroll to position [651, 0]
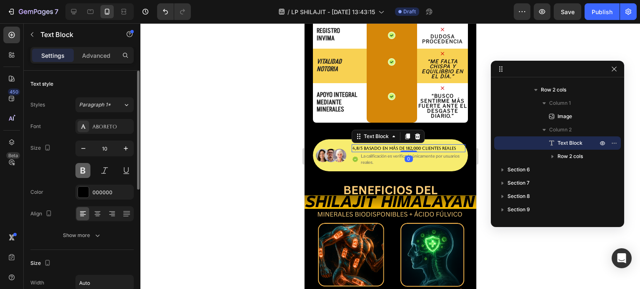
click at [83, 175] on button at bounding box center [82, 170] width 15 height 15
click at [100, 174] on button at bounding box center [104, 170] width 15 height 15
click at [97, 122] on div "Aboreto" at bounding box center [104, 126] width 58 height 15
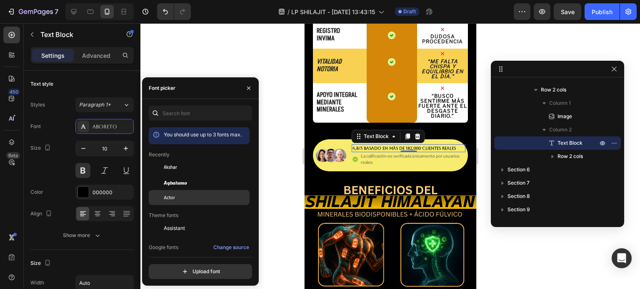
click at [193, 199] on div "Actor" at bounding box center [206, 197] width 84 height 7
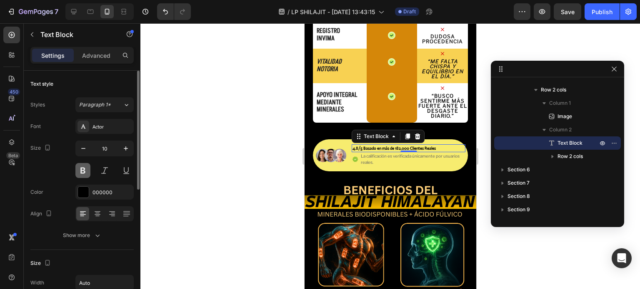
click at [82, 174] on button at bounding box center [82, 170] width 15 height 15
click at [124, 147] on icon "button" at bounding box center [126, 149] width 8 height 8
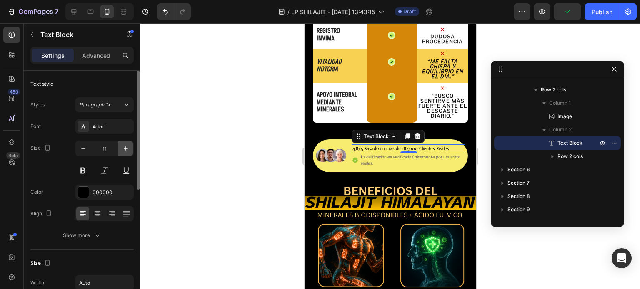
click at [124, 147] on icon "button" at bounding box center [126, 149] width 8 height 8
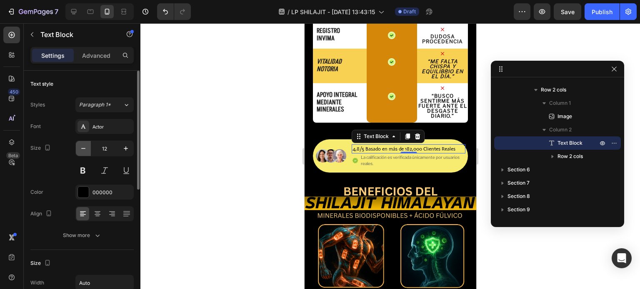
click at [87, 153] on button "button" at bounding box center [83, 148] width 15 height 15
type input "11"
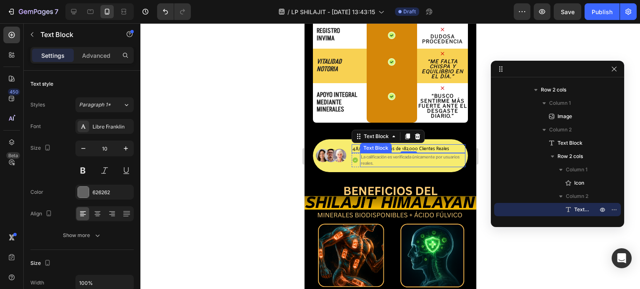
click at [425, 154] on p "La calificación es verificada únicamente por usuarios reales." at bounding box center [412, 160] width 104 height 12
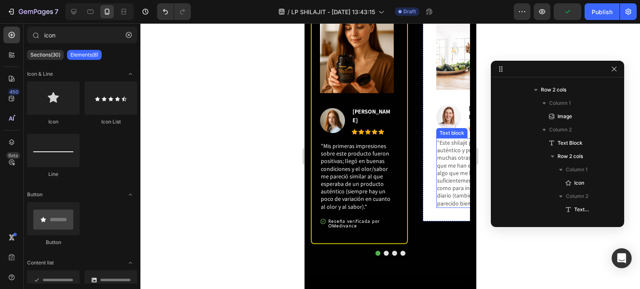
scroll to position [498, 0]
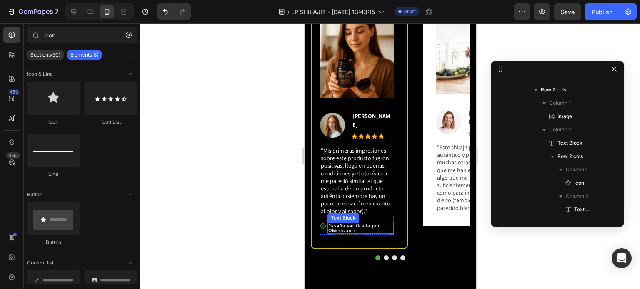
click at [367, 227] on p "Reseña verificada por OMedivance" at bounding box center [360, 228] width 64 height 9
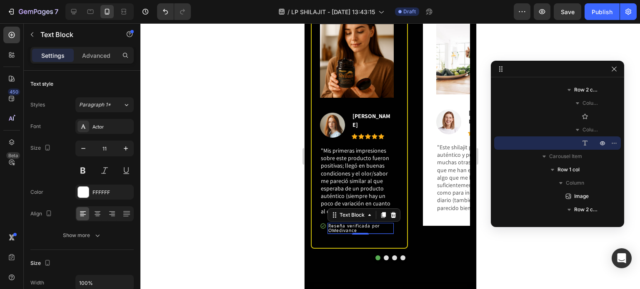
click at [347, 224] on p "Reseña verificada por OMedivance" at bounding box center [360, 228] width 64 height 9
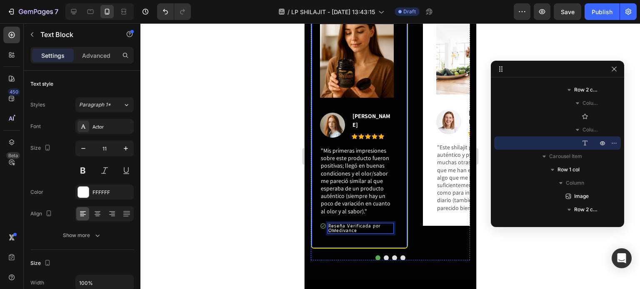
click at [398, 224] on div "Image Image [PERSON_NAME] Text block Icon Icon Icon Icon Icon Icon List Hoz Row…" at bounding box center [358, 130] width 97 height 238
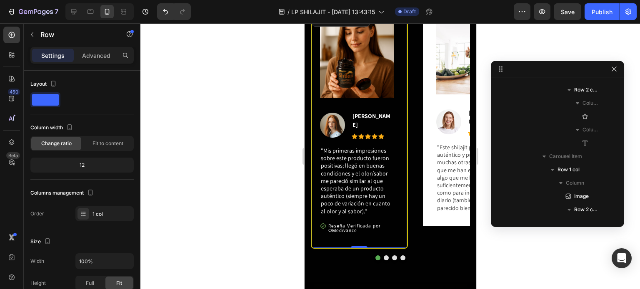
scroll to position [51, 0]
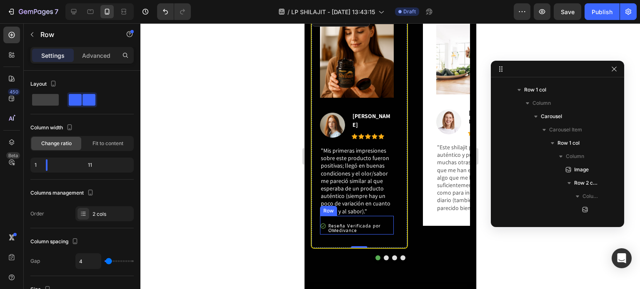
click at [324, 228] on div "Icon" at bounding box center [322, 229] width 6 height 12
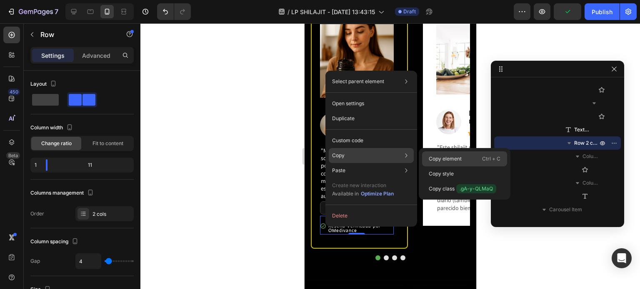
click at [441, 159] on p "Copy element" at bounding box center [445, 158] width 33 height 7
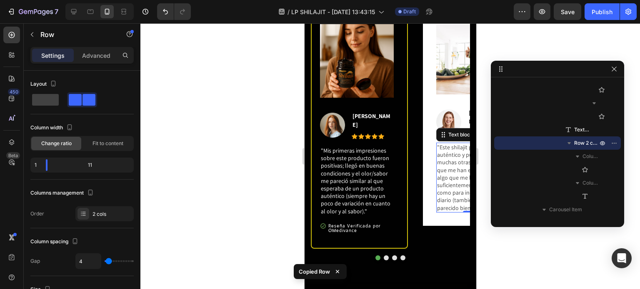
click at [452, 203] on p ""Este shilajit parece más auténtico y puro que muchas otras muestras que me han…" at bounding box center [470, 178] width 69 height 68
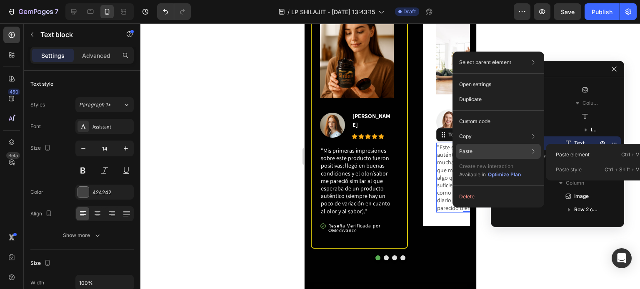
click at [471, 146] on div "Paste Paste element Ctrl + V Paste style Ctrl + Shift + V" at bounding box center [498, 151] width 85 height 15
click at [563, 151] on p "Paste element" at bounding box center [573, 154] width 34 height 7
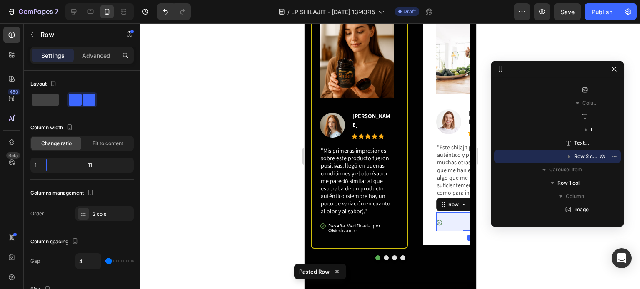
click at [383, 256] on button "Dot" at bounding box center [385, 258] width 5 height 5
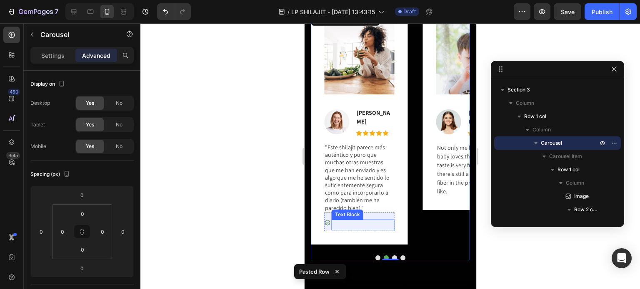
click at [341, 223] on p "Reseña Verificada por OMedivance" at bounding box center [362, 225] width 61 height 9
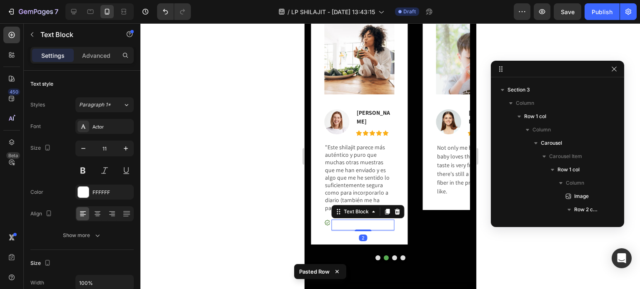
scroll to position [584, 0]
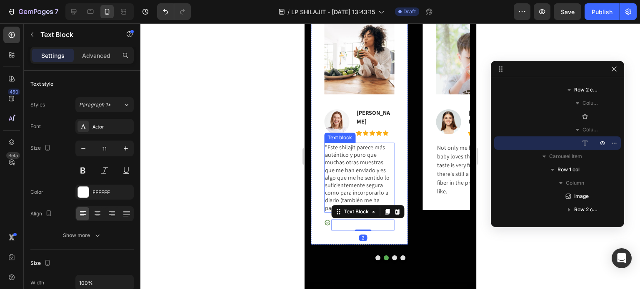
drag, startPoint x: 337, startPoint y: 188, endPoint x: 342, endPoint y: 188, distance: 4.6
click at [337, 188] on p ""Este shilajit parece más auténtico y puro que muchas otras muestras que me han…" at bounding box center [358, 178] width 69 height 68
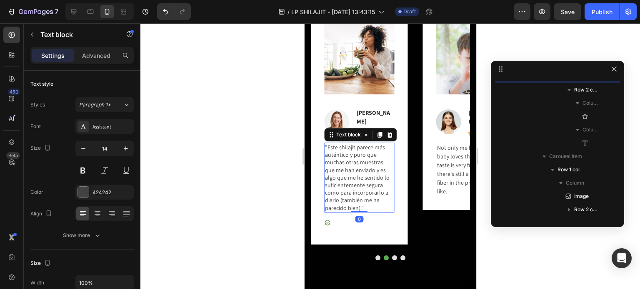
scroll to position [517, 0]
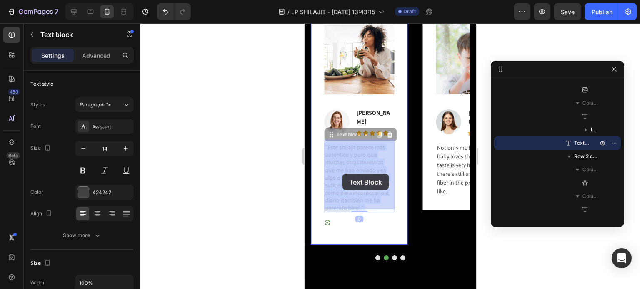
drag, startPoint x: 368, startPoint y: 203, endPoint x: 341, endPoint y: 173, distance: 40.4
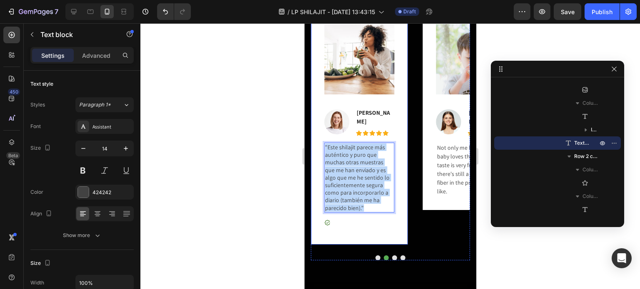
drag, startPoint x: 365, startPoint y: 202, endPoint x: 322, endPoint y: 144, distance: 73.0
click at [322, 144] on div "Image Image [PERSON_NAME] Text block Icon Icon Icon Icon Icon Icon List Hoz Row…" at bounding box center [358, 128] width 97 height 234
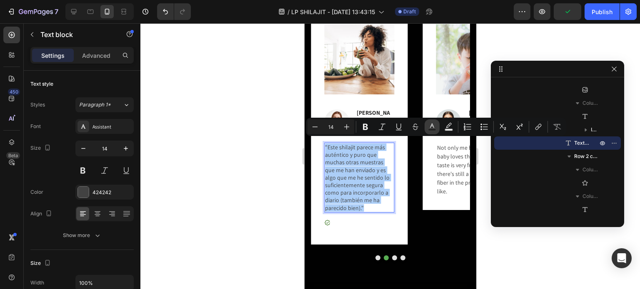
click at [434, 124] on icon "Editor contextual toolbar" at bounding box center [432, 127] width 8 height 8
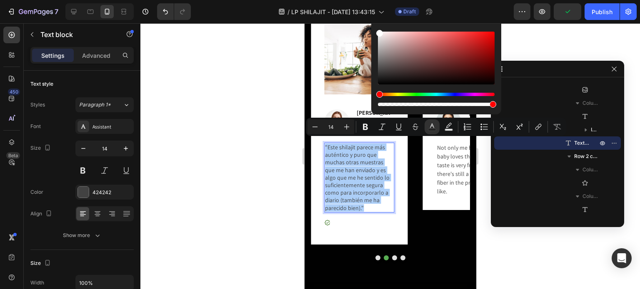
drag, startPoint x: 405, startPoint y: 60, endPoint x: 375, endPoint y: 30, distance: 43.0
click at [375, 30] on div "424242 100 %" at bounding box center [436, 55] width 130 height 106
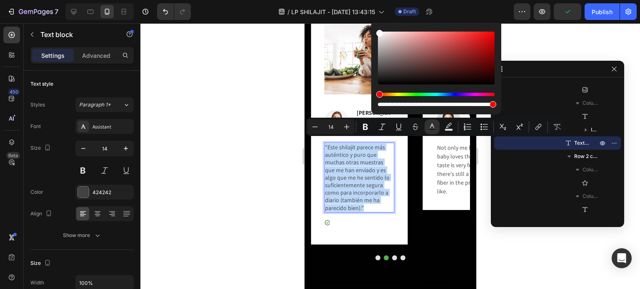
type input "FFFFFF"
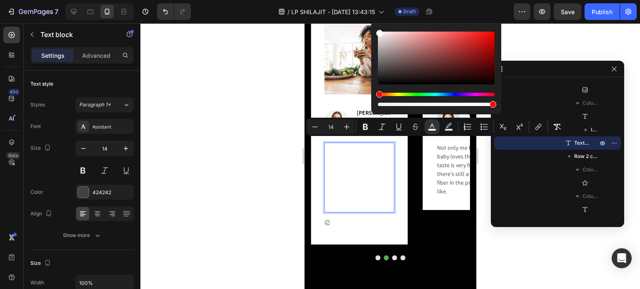
click at [367, 155] on span ""Este shilajit parece más auténtico y puro que muchas otras muestras que me han…" at bounding box center [356, 178] width 65 height 68
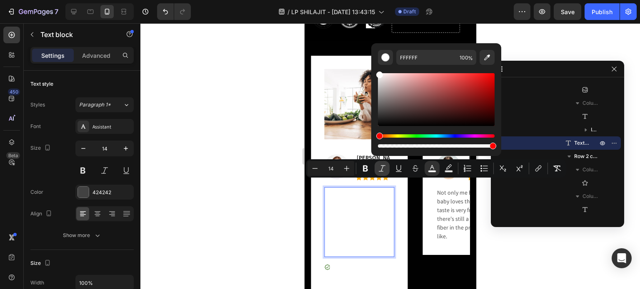
scroll to position [456, 0]
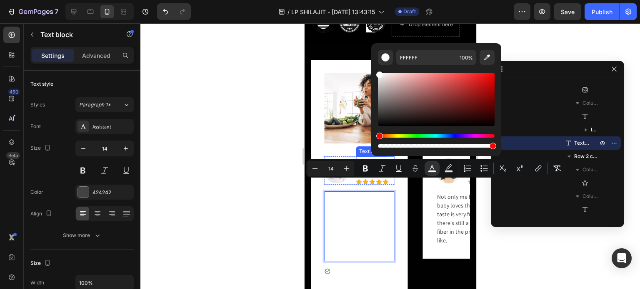
click at [364, 157] on p "[PERSON_NAME]" at bounding box center [374, 165] width 37 height 17
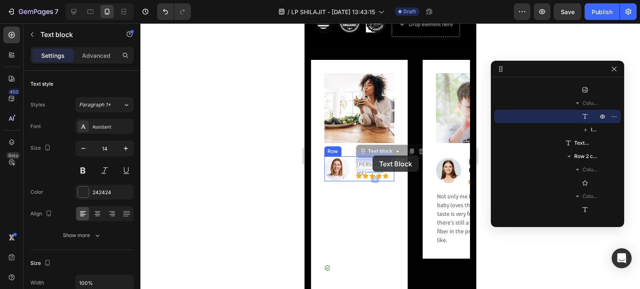
scroll to position [453, 0]
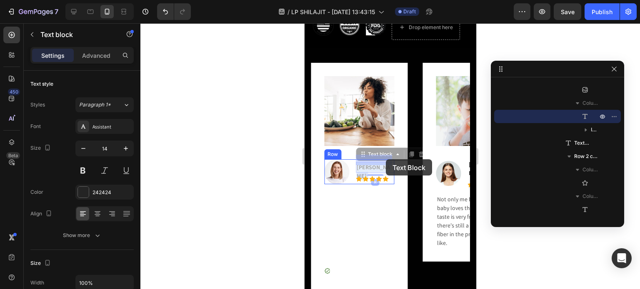
drag, startPoint x: 356, startPoint y: 156, endPoint x: 385, endPoint y: 160, distance: 28.9
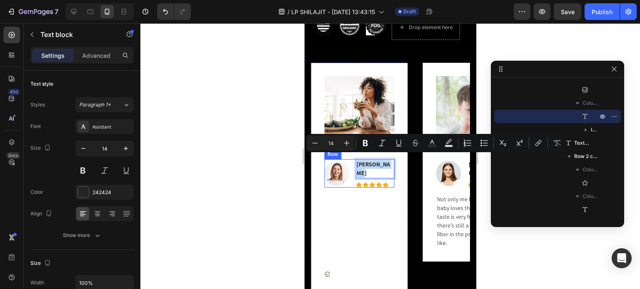
drag, startPoint x: 357, startPoint y: 160, endPoint x: 392, endPoint y: 157, distance: 35.5
click at [427, 138] on button "Text Color" at bounding box center [431, 143] width 15 height 15
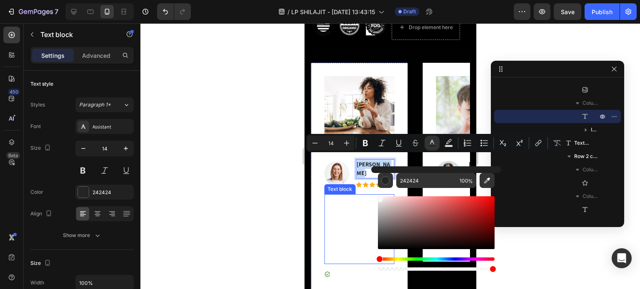
drag, startPoint x: 697, startPoint y: 229, endPoint x: 361, endPoint y: 191, distance: 338.3
type input "FFFFFF"
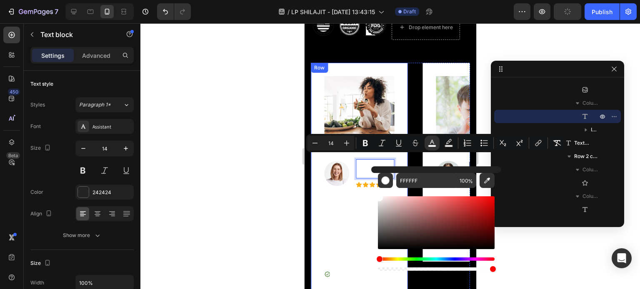
click at [396, 74] on div "Image Image [PERSON_NAME] Text block 8 Icon Icon Icon Icon Icon Icon List Hoz R…" at bounding box center [358, 180] width 97 height 234
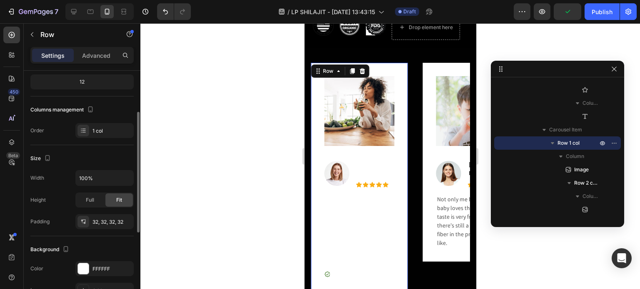
scroll to position [125, 0]
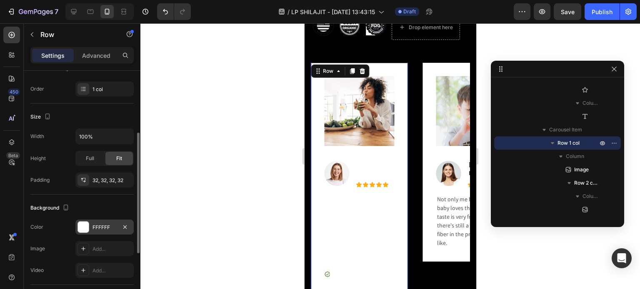
click at [105, 224] on div "FFFFFF" at bounding box center [104, 227] width 24 height 7
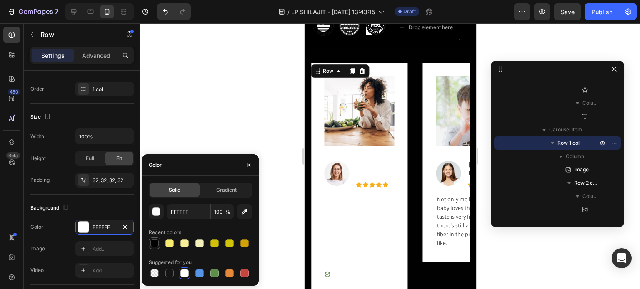
click at [156, 240] on div at bounding box center [154, 243] width 8 height 8
type input "010101"
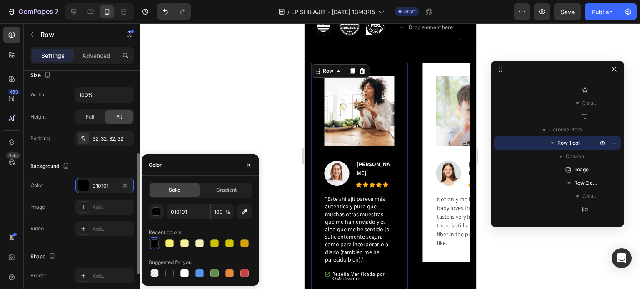
scroll to position [208, 0]
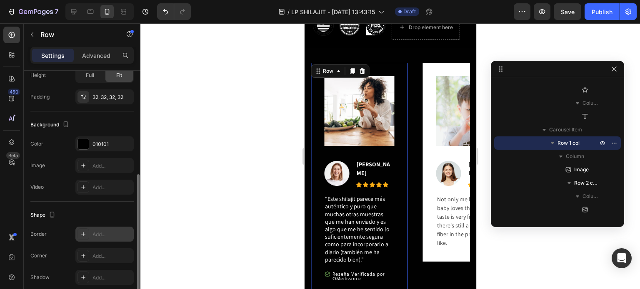
click at [111, 228] on div "Add..." at bounding box center [104, 234] width 58 height 15
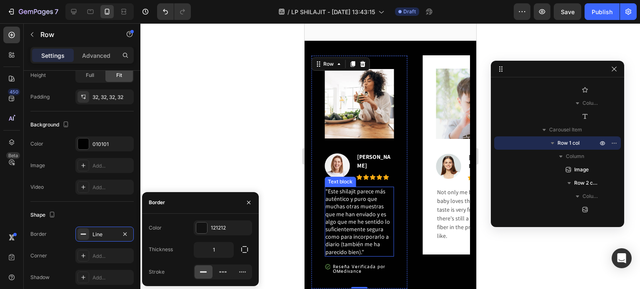
scroll to position [495, 0]
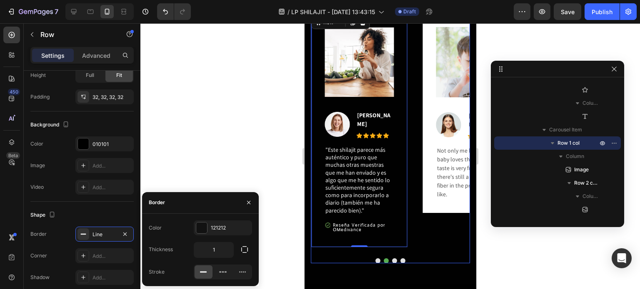
click at [375, 259] on button "Dot" at bounding box center [377, 261] width 5 height 5
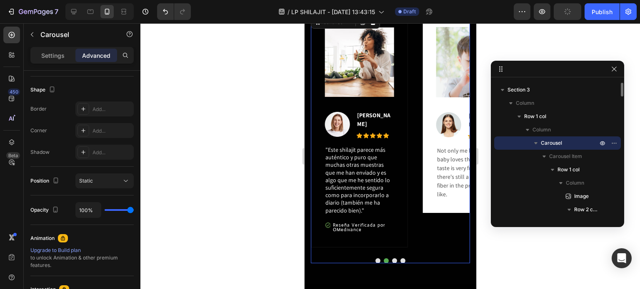
scroll to position [0, 0]
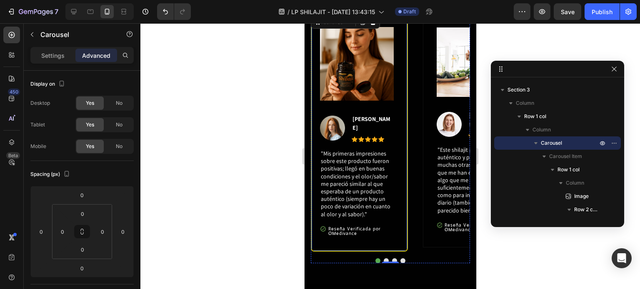
click at [406, 241] on div "Image Image [PERSON_NAME] Text block Icon Icon Icon Icon Icon Icon List Hoz Row…" at bounding box center [358, 133] width 97 height 238
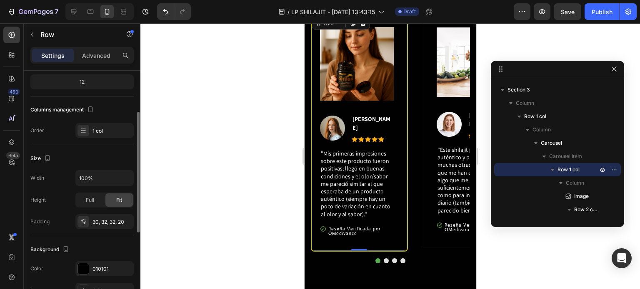
scroll to position [125, 0]
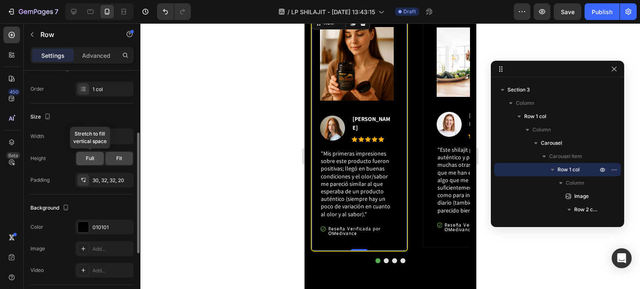
click at [97, 159] on div "Full" at bounding box center [89, 158] width 27 height 13
click at [115, 157] on div "Fit" at bounding box center [118, 158] width 27 height 13
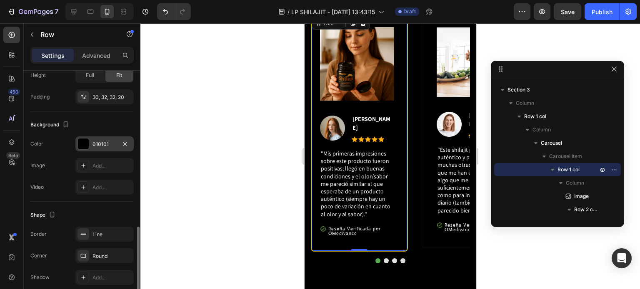
scroll to position [243, 0]
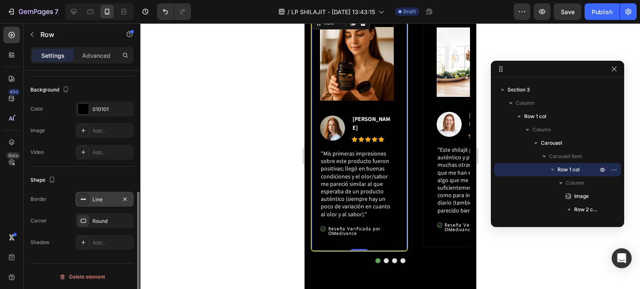
click at [105, 200] on div "Line" at bounding box center [104, 199] width 24 height 7
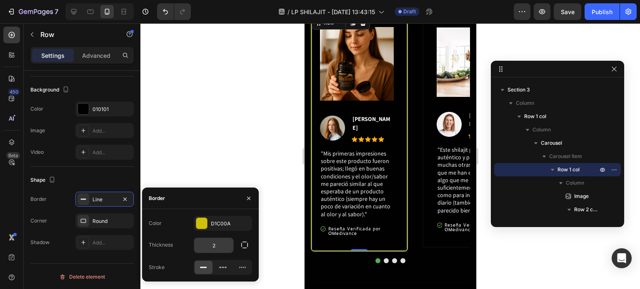
click at [221, 248] on input "2" at bounding box center [213, 245] width 39 height 15
type input "3"
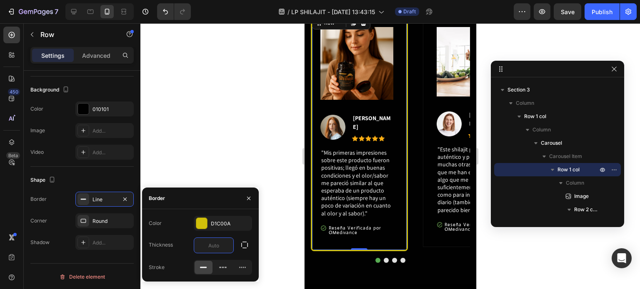
type input "4"
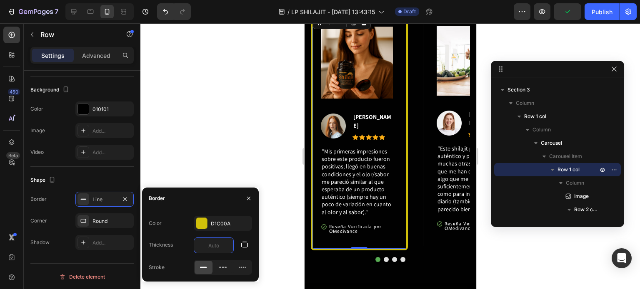
type input "3"
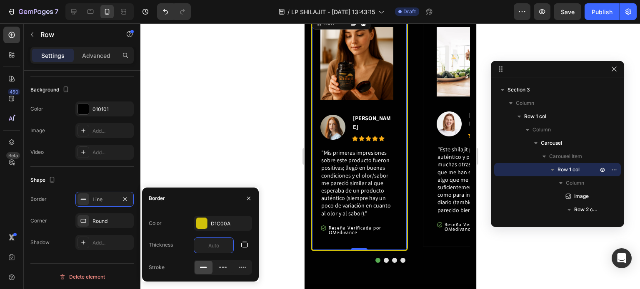
type input "2"
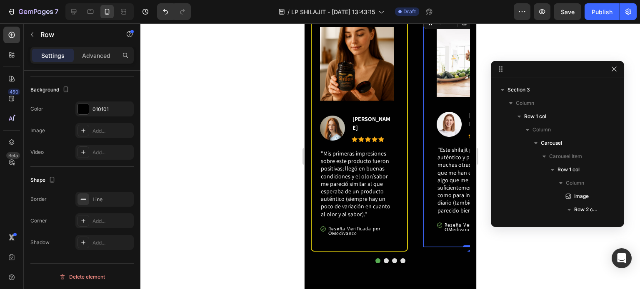
click at [430, 199] on div "Image Image [PERSON_NAME] Text block Icon Icon Icon Icon Icon Icon List Hoz Row…" at bounding box center [470, 131] width 97 height 234
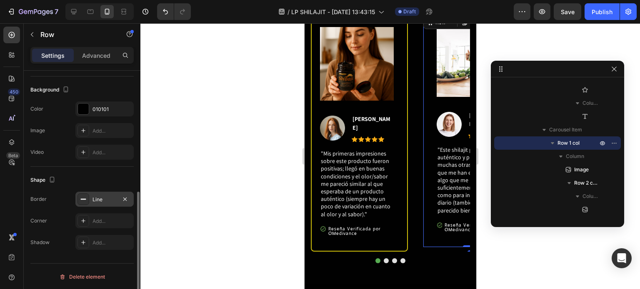
click at [102, 203] on div "Line" at bounding box center [104, 199] width 58 height 15
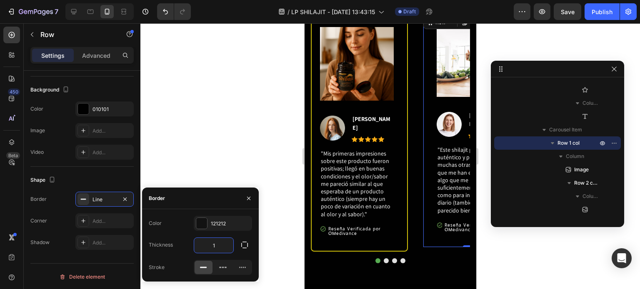
click at [214, 239] on input "1" at bounding box center [213, 245] width 39 height 15
type input "2"
click at [212, 227] on div "121212" at bounding box center [223, 223] width 24 height 7
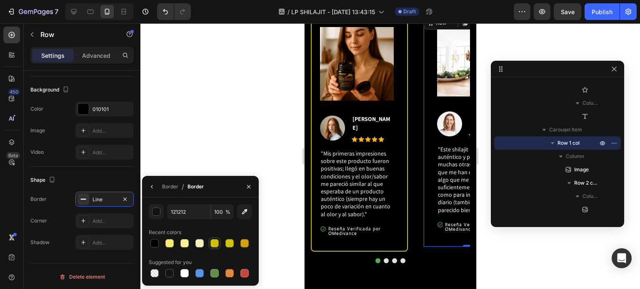
click at [214, 241] on div at bounding box center [214, 243] width 8 height 8
type input "D1C00A"
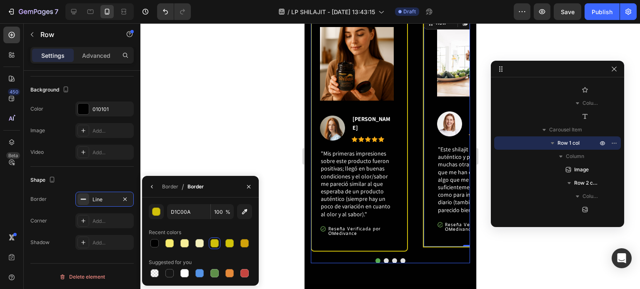
click at [427, 250] on div "Image Image [PERSON_NAME] Text block Icon Icon Icon Icon Icon Icon List Hoz Row…" at bounding box center [389, 138] width 159 height 249
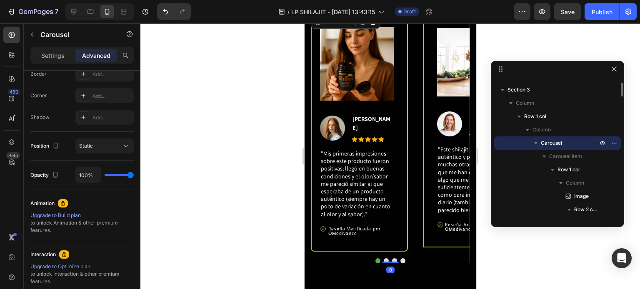
scroll to position [0, 0]
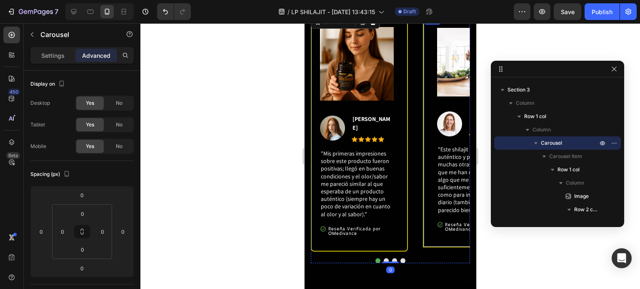
click at [427, 237] on div "Image Image [PERSON_NAME] Text block Icon Icon Icon Icon Icon Icon List Hoz Row…" at bounding box center [470, 131] width 97 height 234
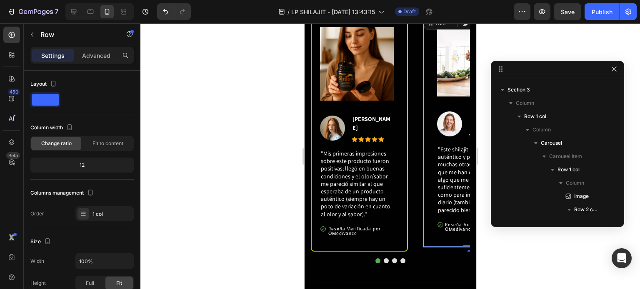
scroll to position [397, 0]
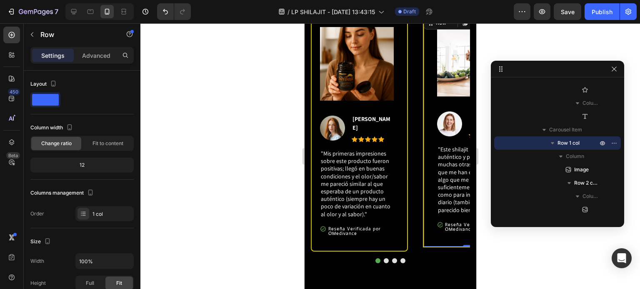
click at [431, 236] on div "Image Image [PERSON_NAME] Text block Icon Icon Icon Icon Icon Icon List Hoz Row…" at bounding box center [470, 131] width 97 height 234
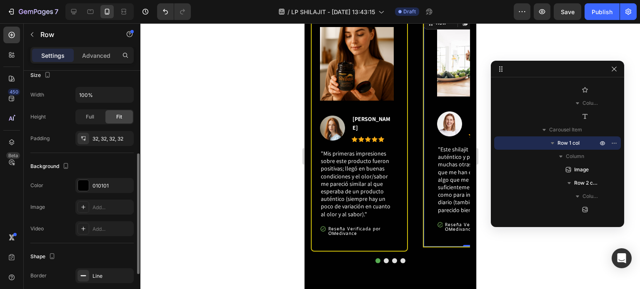
scroll to position [243, 0]
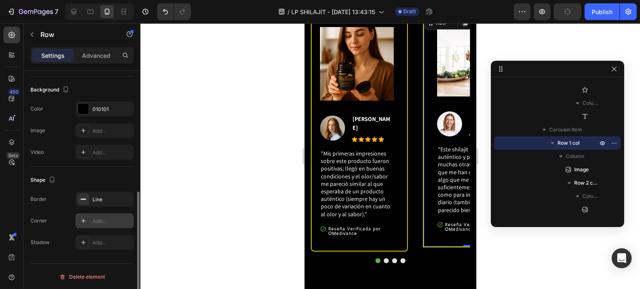
click at [89, 221] on div at bounding box center [83, 221] width 12 height 12
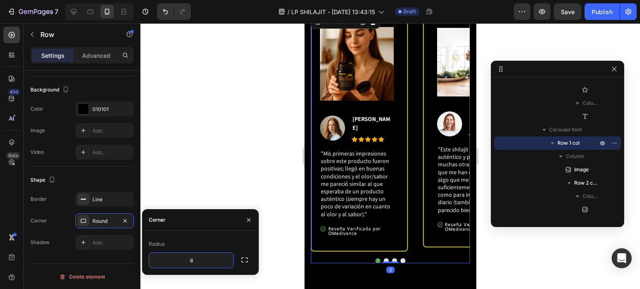
click at [408, 178] on div "Image Image [PERSON_NAME] Text block Icon Icon Icon Icon Icon Icon List Hoz Row…" at bounding box center [389, 133] width 159 height 238
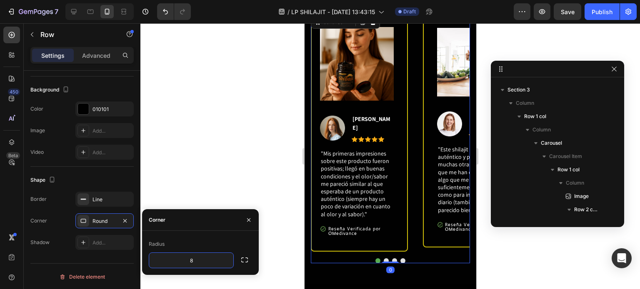
scroll to position [0, 0]
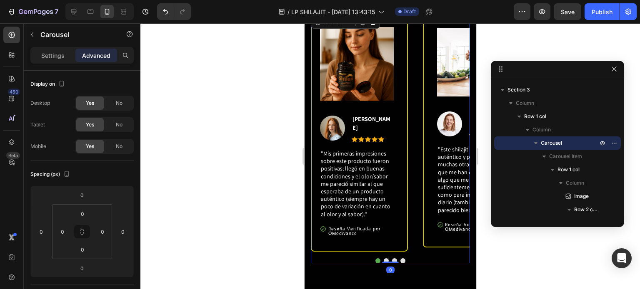
click at [383, 259] on button "Dot" at bounding box center [385, 261] width 5 height 5
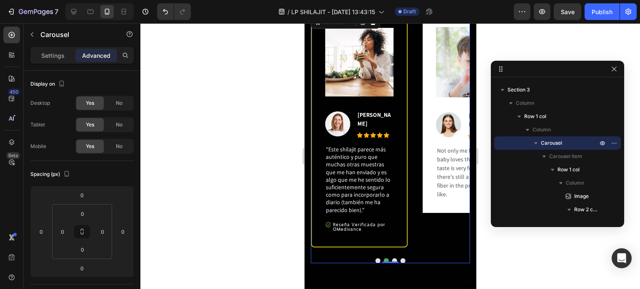
click at [391, 259] on button "Dot" at bounding box center [393, 261] width 5 height 5
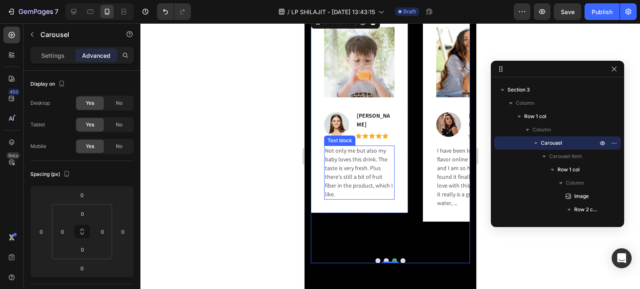
click at [365, 169] on p "Not only me but also my baby loves this drink. The taste is very fresh. Plus th…" at bounding box center [358, 173] width 69 height 52
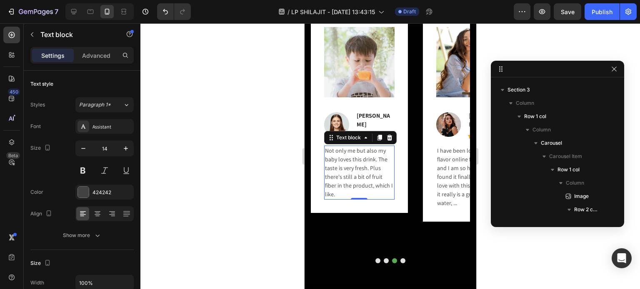
scroll to position [664, 0]
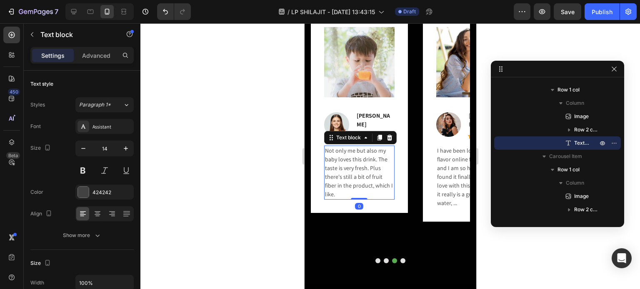
click at [326, 147] on p "Not only me but also my baby loves this drink. The taste is very fresh. Plus th…" at bounding box center [358, 173] width 69 height 52
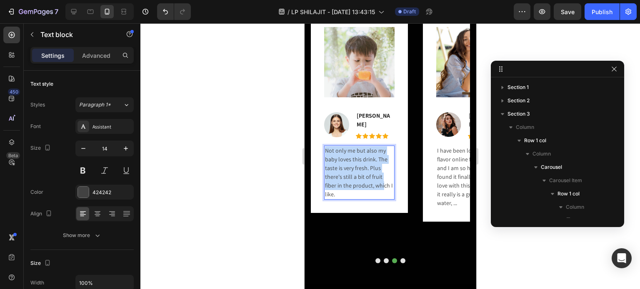
scroll to position [664, 0]
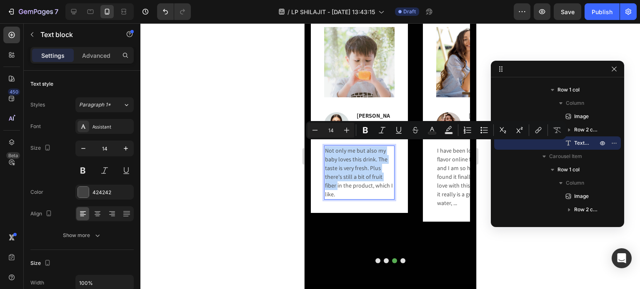
click at [377, 166] on p "Not only me but also my baby loves this drink. The taste is very fresh. Plus th…" at bounding box center [358, 173] width 69 height 52
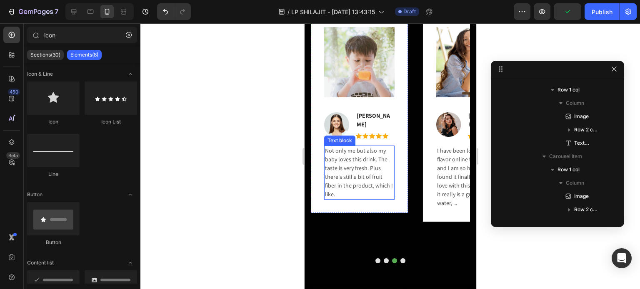
drag, startPoint x: 389, startPoint y: 182, endPoint x: 381, endPoint y: 173, distance: 12.4
click at [389, 183] on p "Not only me but also my baby loves this drink. The taste is very fresh. Plus th…" at bounding box center [358, 173] width 69 height 52
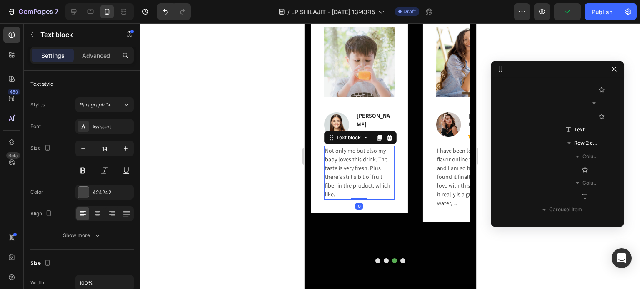
scroll to position [864, 0]
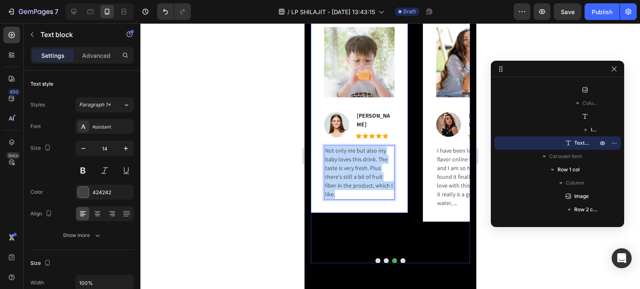
drag, startPoint x: 389, startPoint y: 182, endPoint x: 323, endPoint y: 143, distance: 76.8
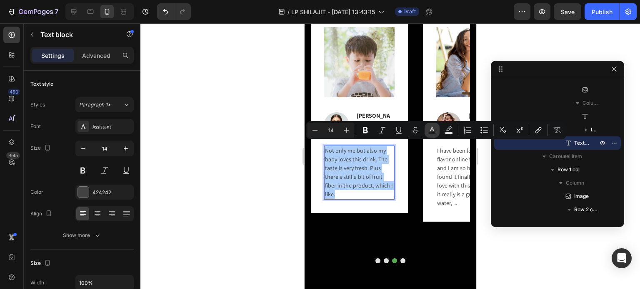
click at [431, 130] on icon "Editor contextual toolbar" at bounding box center [432, 129] width 4 height 5
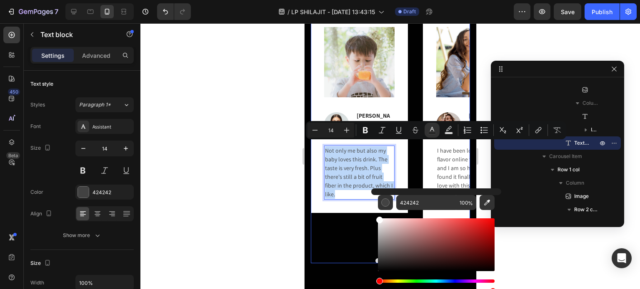
drag, startPoint x: 694, startPoint y: 247, endPoint x: 362, endPoint y: 211, distance: 333.8
type input "FFFFFF"
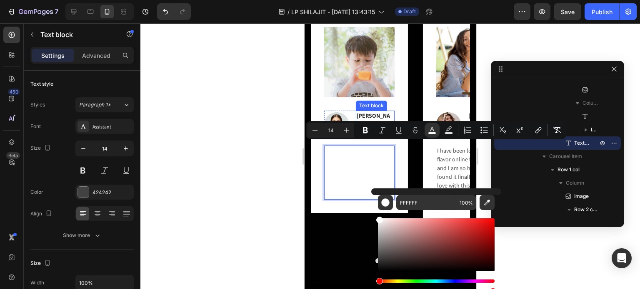
click at [369, 119] on p "[PERSON_NAME]" at bounding box center [374, 120] width 37 height 17
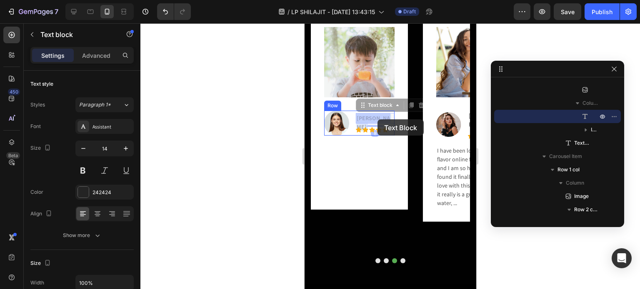
drag, startPoint x: 357, startPoint y: 119, endPoint x: 379, endPoint y: 120, distance: 21.7
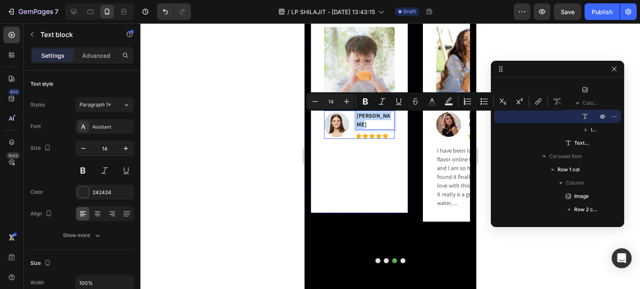
drag, startPoint x: 356, startPoint y: 120, endPoint x: 391, endPoint y: 119, distance: 34.6
click at [391, 119] on div "Image Halle Warner Text block 8 Icon Icon Icon Icon Icon Icon List Hoz Row" at bounding box center [359, 125] width 70 height 28
click at [430, 100] on icon "Editor contextual toolbar" at bounding box center [432, 101] width 8 height 8
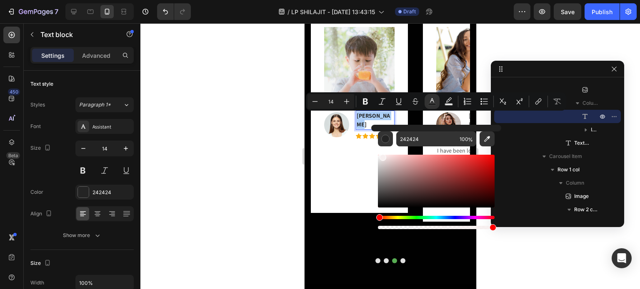
drag, startPoint x: 385, startPoint y: 179, endPoint x: 377, endPoint y: 150, distance: 30.1
click at [378, 150] on div "Editor contextual toolbar" at bounding box center [436, 189] width 117 height 85
type input "FFFFFF"
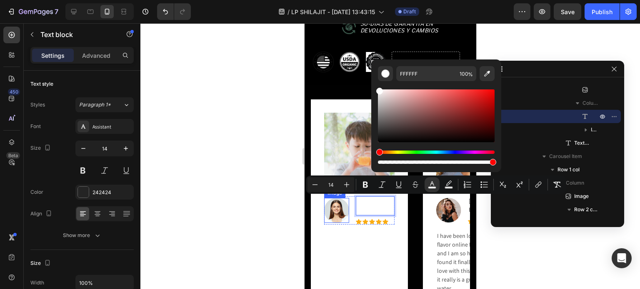
scroll to position [453, 0]
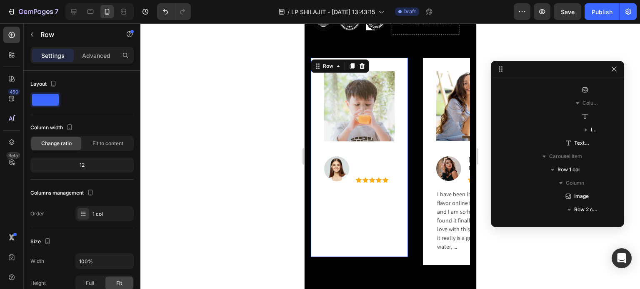
click at [317, 174] on div "Image Image Halle Warner Text block Icon Icon Icon Icon Icon Icon List Hoz Row …" at bounding box center [358, 157] width 97 height 199
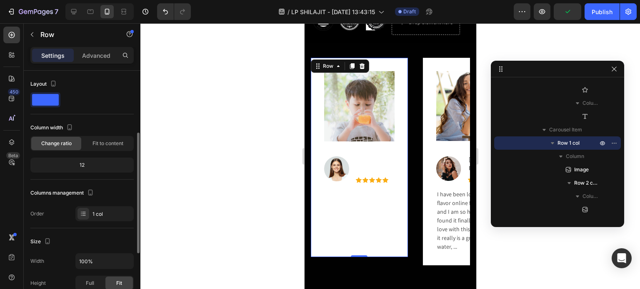
scroll to position [125, 0]
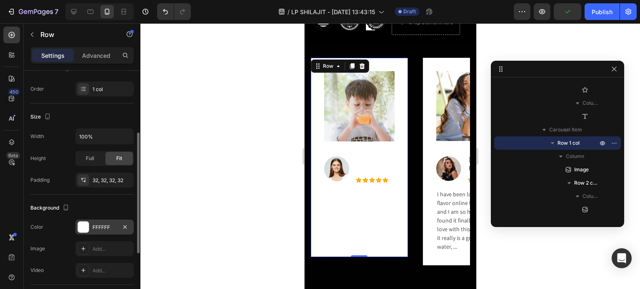
click at [100, 220] on div "FFFFFF" at bounding box center [104, 227] width 58 height 15
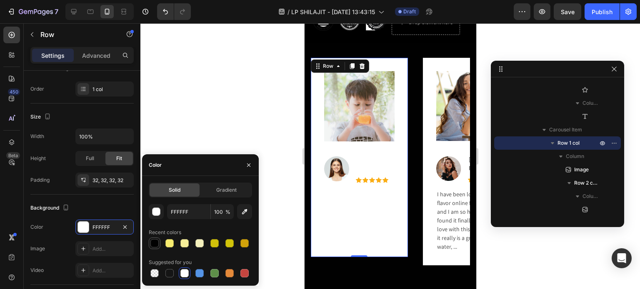
click at [157, 244] on div at bounding box center [154, 243] width 8 height 8
type input "010101"
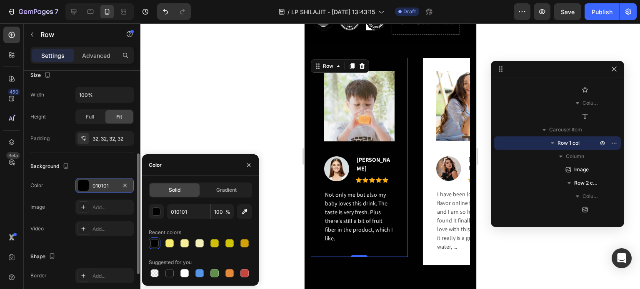
scroll to position [243, 0]
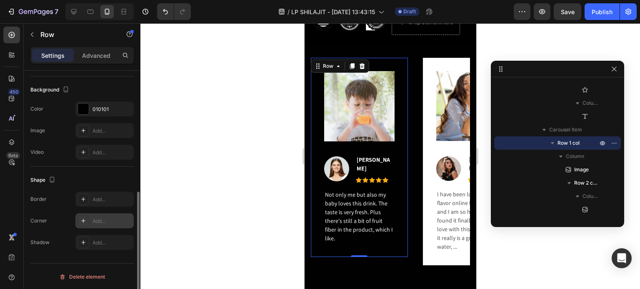
click at [110, 216] on div "Add..." at bounding box center [104, 221] width 58 height 15
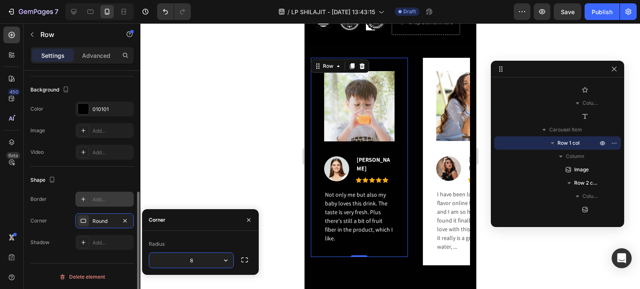
click at [108, 201] on div "Add..." at bounding box center [111, 199] width 39 height 7
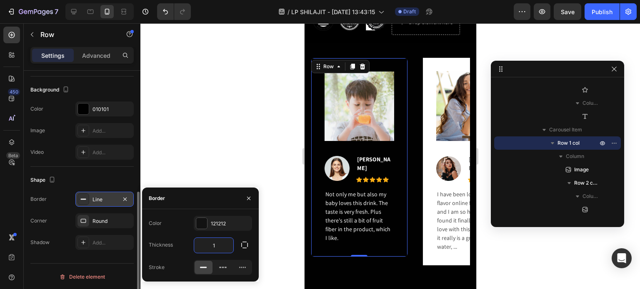
click at [218, 249] on input "1" at bounding box center [213, 245] width 39 height 15
type input "2"
click at [203, 227] on div at bounding box center [201, 223] width 11 height 11
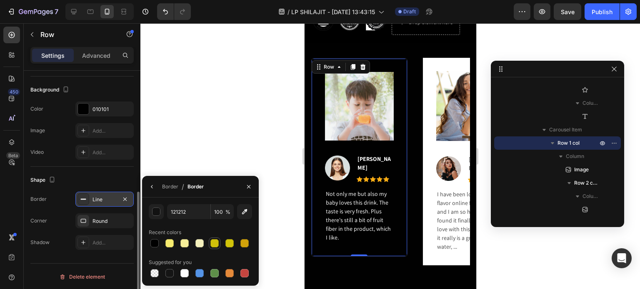
click at [213, 239] on div at bounding box center [214, 243] width 8 height 8
type input "D1C00A"
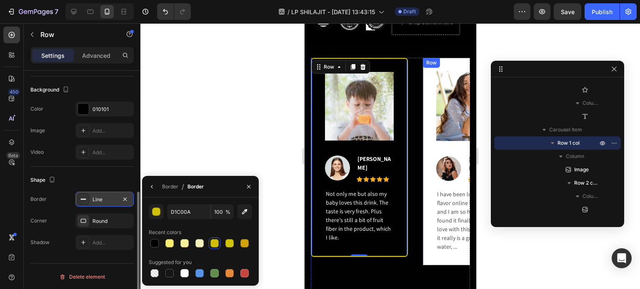
click at [421, 207] on div "Image Image [PERSON_NAME] Text block Icon Icon Icon Icon Icon Icon List Hoz Row…" at bounding box center [389, 177] width 159 height 238
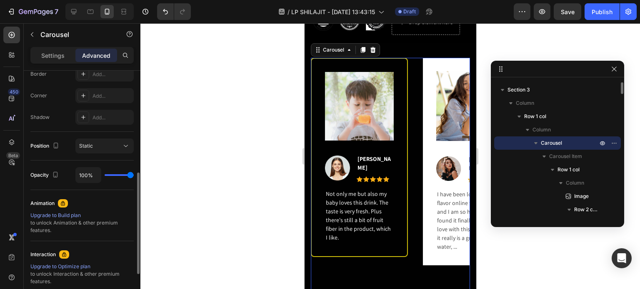
scroll to position [0, 0]
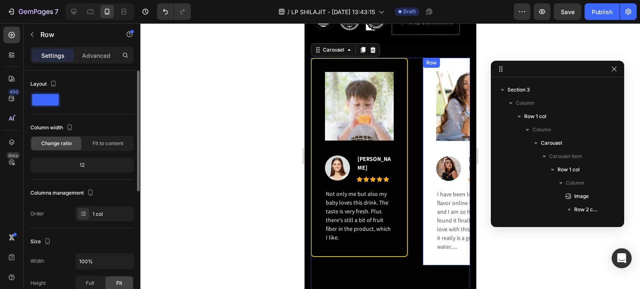
click at [429, 206] on div "Image Image Laura Western Text block Icon Icon Icon Icon Icon Icon List Hoz Row…" at bounding box center [470, 162] width 97 height 208
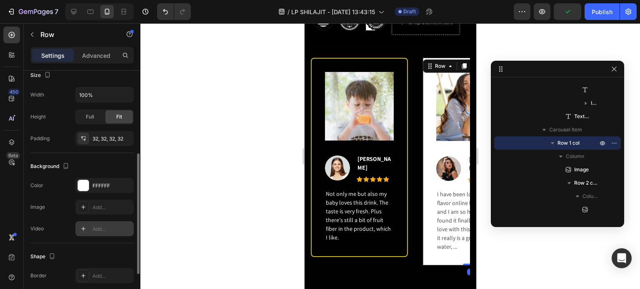
scroll to position [243, 0]
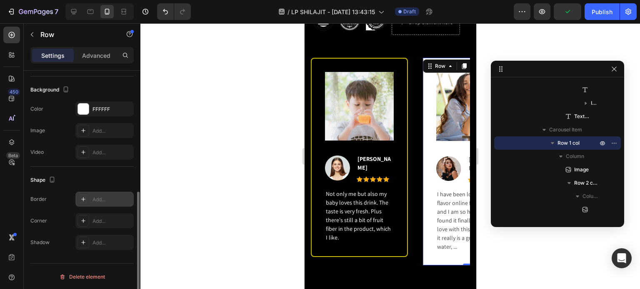
click at [93, 197] on div "Add..." at bounding box center [111, 199] width 39 height 7
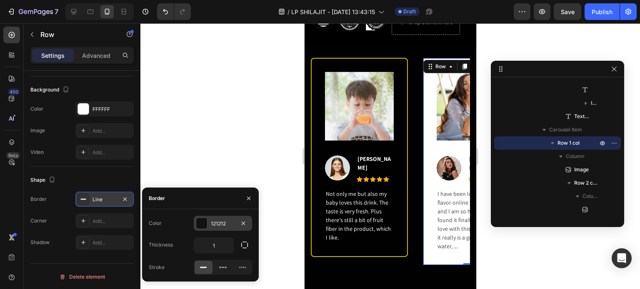
click at [214, 227] on div "121212" at bounding box center [223, 223] width 24 height 7
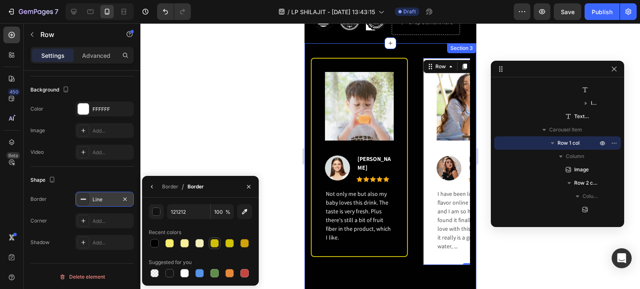
click at [215, 247] on div at bounding box center [214, 244] width 10 height 10
type input "D1C00A"
click at [155, 191] on button "button" at bounding box center [151, 186] width 13 height 13
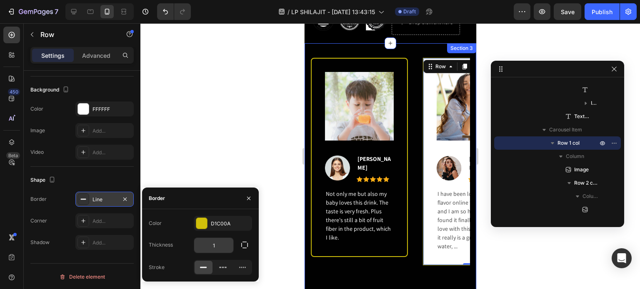
click at [209, 244] on input "1" at bounding box center [213, 245] width 39 height 15
type input "2"
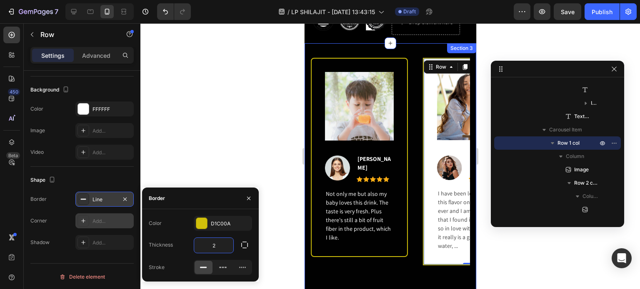
click at [84, 224] on div at bounding box center [83, 221] width 12 height 12
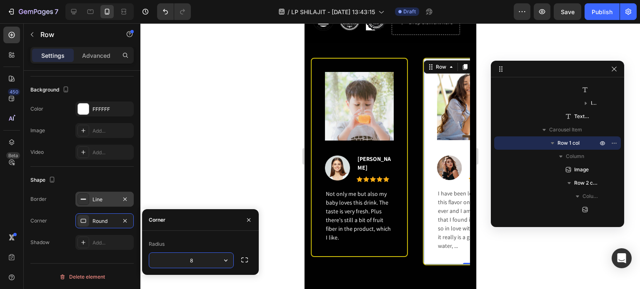
click at [427, 185] on div "Image Image Laura Western Text block Icon Icon Icon Icon Icon Icon List Hoz Row…" at bounding box center [470, 162] width 97 height 208
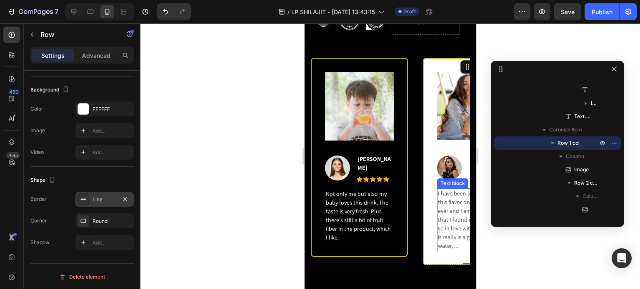
click at [437, 191] on p "I have been looking for this flavor online for like ever and I am so happy that…" at bounding box center [470, 219] width 67 height 61
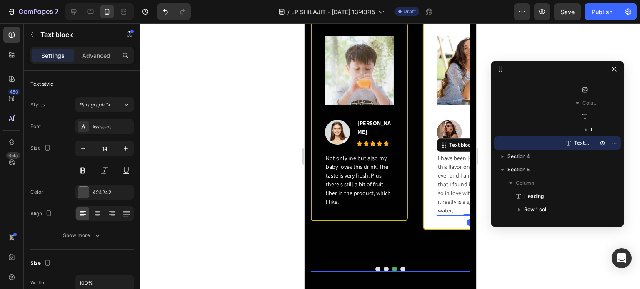
scroll to position [495, 0]
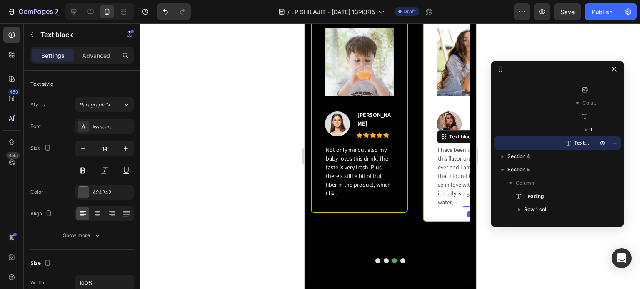
click at [400, 259] on button "Dot" at bounding box center [402, 261] width 5 height 5
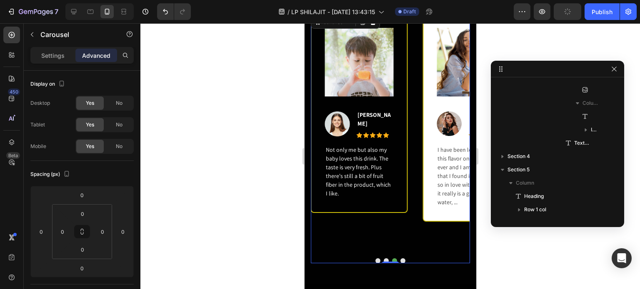
scroll to position [24, 0]
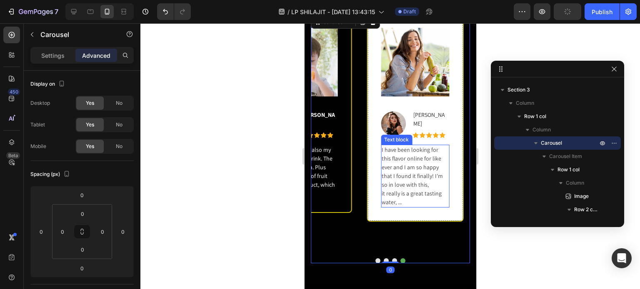
click at [400, 197] on p "I have been looking for this flavor online for like ever and I am so happy that…" at bounding box center [414, 176] width 67 height 61
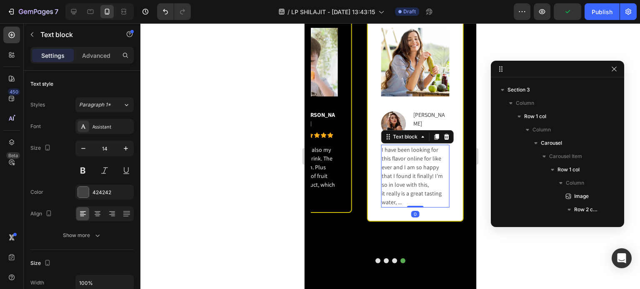
scroll to position [1010, 0]
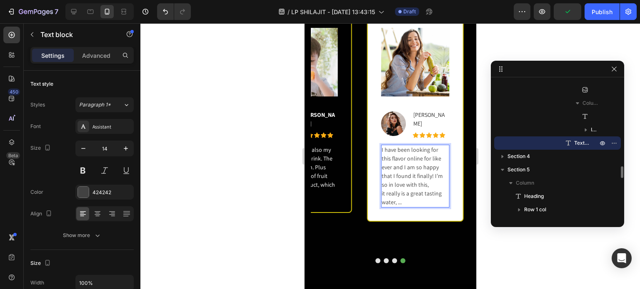
click at [401, 199] on p "I have been looking for this flavor online for like ever and I am so happy that…" at bounding box center [414, 176] width 67 height 61
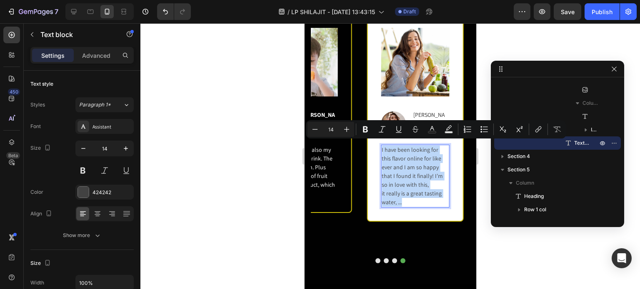
drag, startPoint x: 403, startPoint y: 199, endPoint x: 380, endPoint y: 143, distance: 60.6
click at [380, 145] on div "I have been looking for this flavor online for like ever and I am so happy that…" at bounding box center [414, 176] width 69 height 63
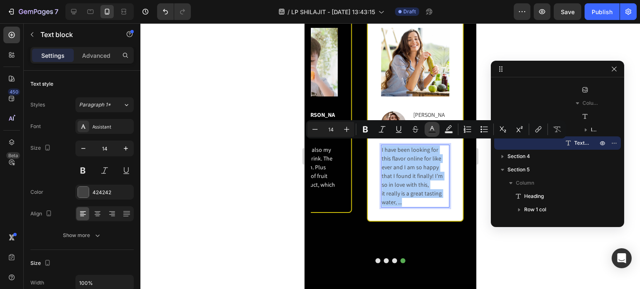
click at [431, 128] on icon "Editor contextual toolbar" at bounding box center [432, 128] width 4 height 5
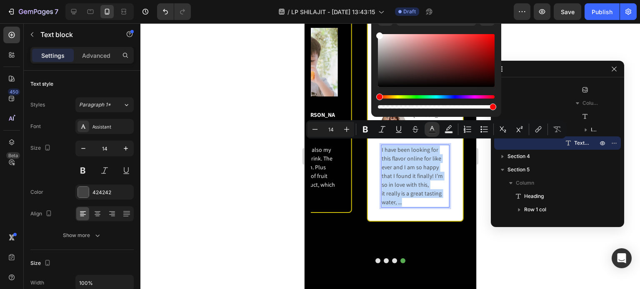
type input "FFFFFF"
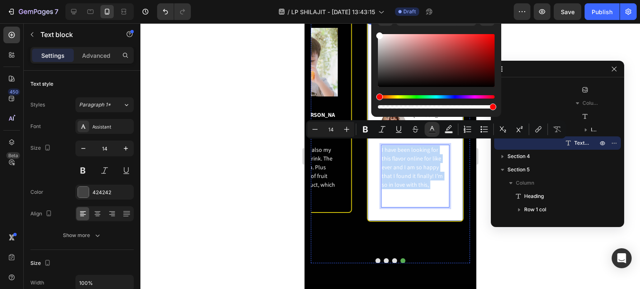
drag, startPoint x: 709, startPoint y: 84, endPoint x: 367, endPoint y: 26, distance: 346.8
click at [413, 148] on span "I have been looking for this flavor online for like ever and I am so happy that…" at bounding box center [411, 167] width 61 height 42
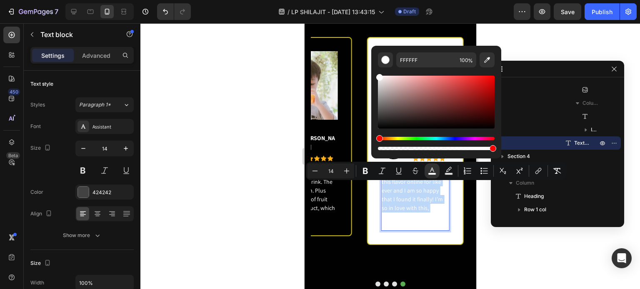
scroll to position [453, 0]
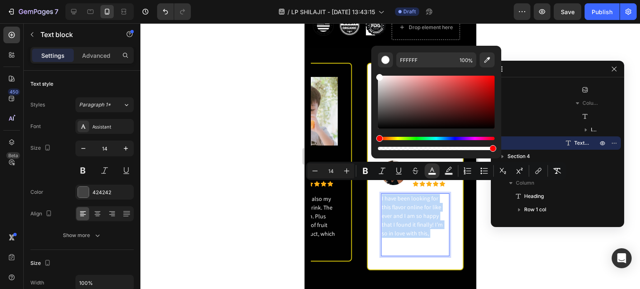
click at [415, 225] on span "I have been looking for this flavor online for like ever and I am so happy that…" at bounding box center [411, 216] width 61 height 42
click at [422, 238] on p "I have been looking for this flavor online for like ever and I am so happy that…" at bounding box center [414, 224] width 67 height 61
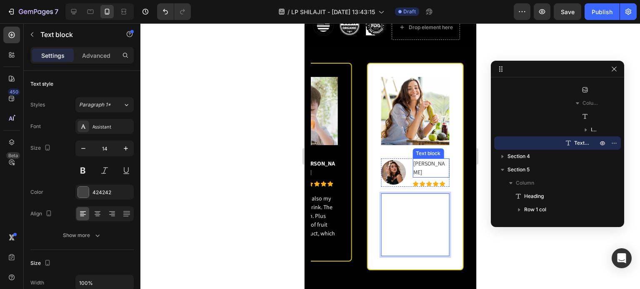
click at [416, 160] on p "[PERSON_NAME]" at bounding box center [430, 168] width 35 height 17
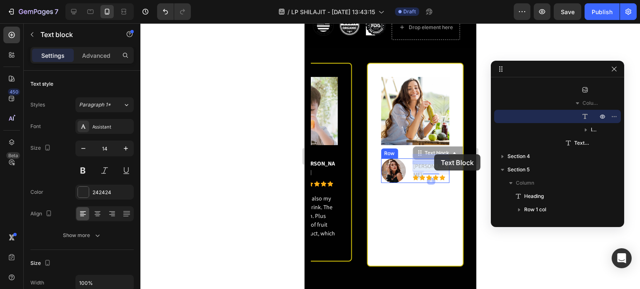
drag, startPoint x: 414, startPoint y: 159, endPoint x: 434, endPoint y: 155, distance: 20.4
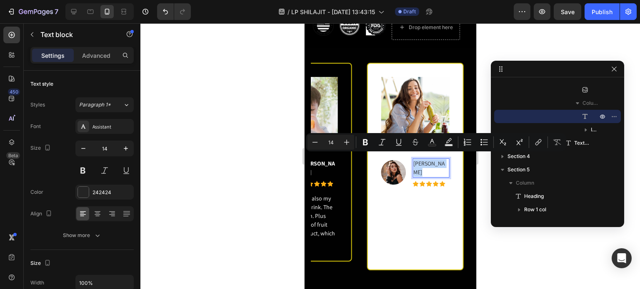
drag, startPoint x: 413, startPoint y: 160, endPoint x: 446, endPoint y: 155, distance: 33.6
click at [425, 141] on button "Text Color" at bounding box center [431, 142] width 15 height 15
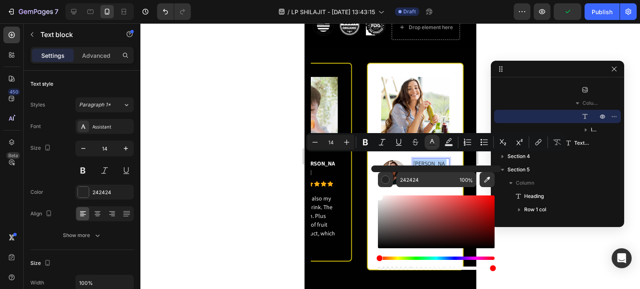
drag, startPoint x: 386, startPoint y: 204, endPoint x: 374, endPoint y: 193, distance: 16.2
click at [374, 193] on div "242424 100 %" at bounding box center [436, 219] width 130 height 106
type input "FFFFFF"
click at [369, 189] on div "Image Image Laura Western Text block 8 Icon Icon Icon Icon Icon Icon List Hoz R…" at bounding box center [414, 167] width 97 height 208
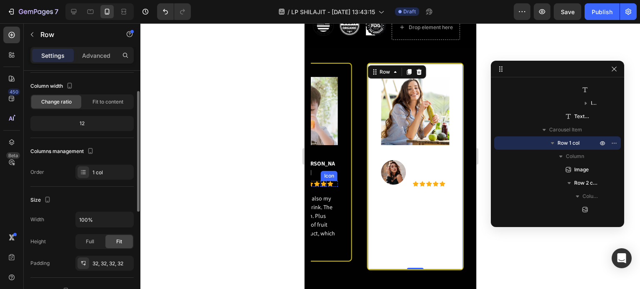
scroll to position [125, 0]
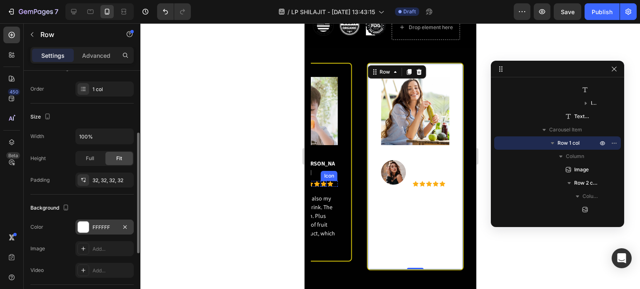
click at [97, 222] on div "FFFFFF" at bounding box center [104, 227] width 58 height 15
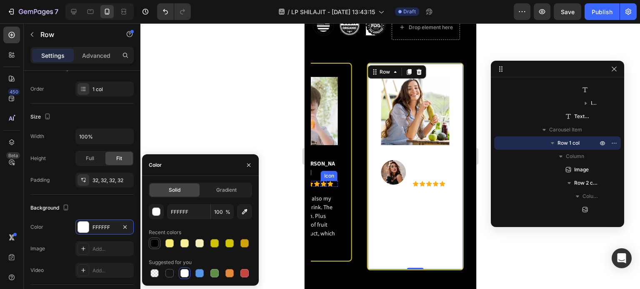
click at [155, 243] on div at bounding box center [154, 243] width 8 height 8
type input "010101"
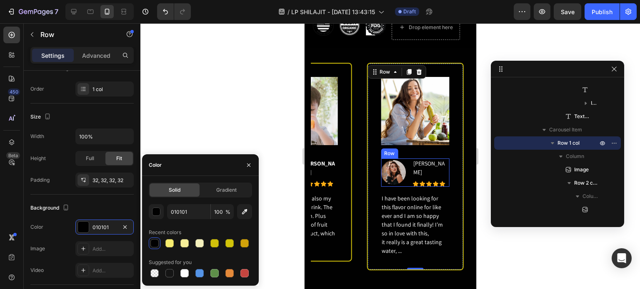
click at [429, 181] on div "Icon" at bounding box center [428, 184] width 6 height 6
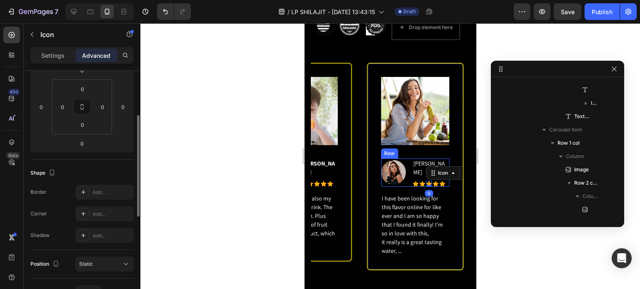
scroll to position [0, 0]
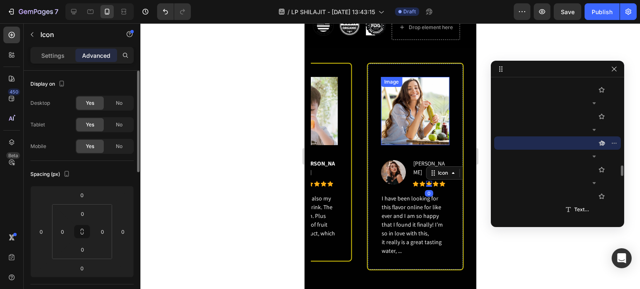
click at [441, 119] on img at bounding box center [414, 111] width 69 height 68
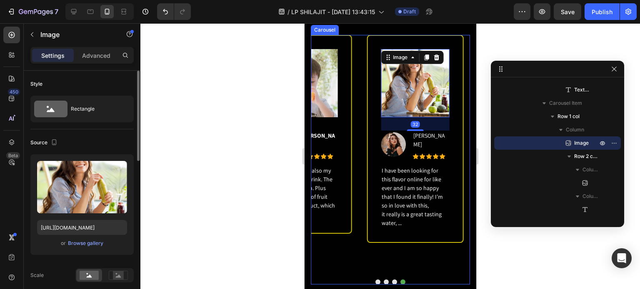
scroll to position [495, 0]
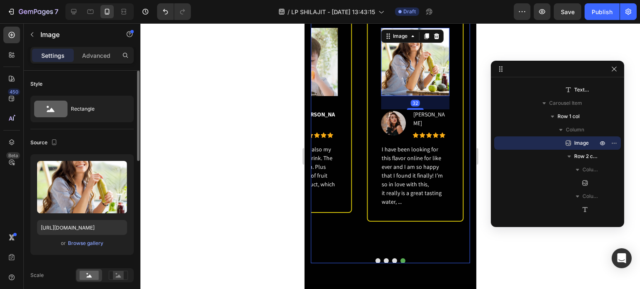
click at [391, 259] on button "Dot" at bounding box center [393, 261] width 5 height 5
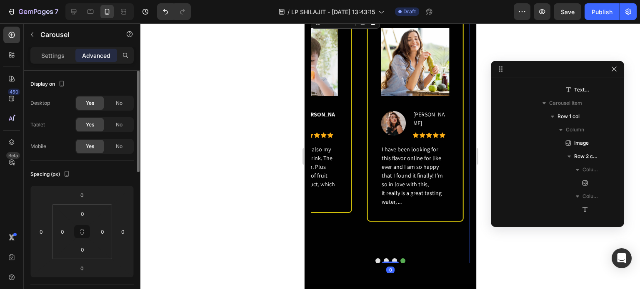
scroll to position [24, 0]
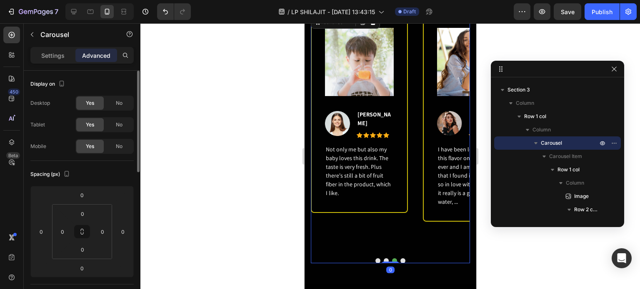
click at [383, 259] on button "Dot" at bounding box center [385, 261] width 5 height 5
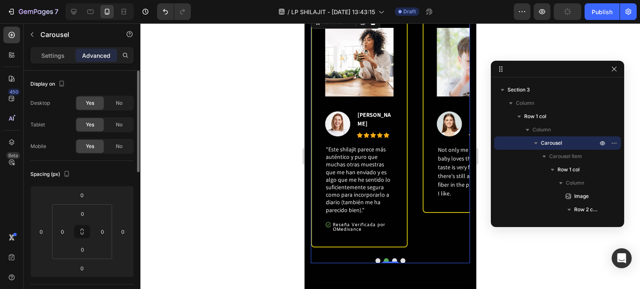
click at [375, 259] on button "Dot" at bounding box center [377, 261] width 5 height 5
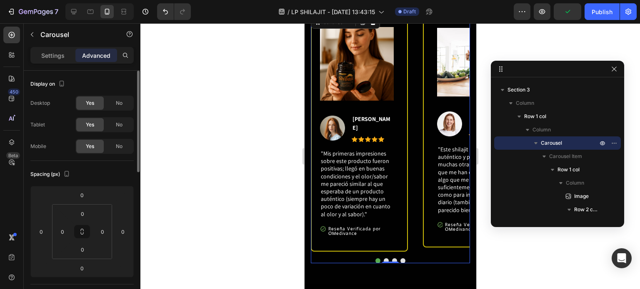
click at [383, 259] on button "Dot" at bounding box center [385, 261] width 5 height 5
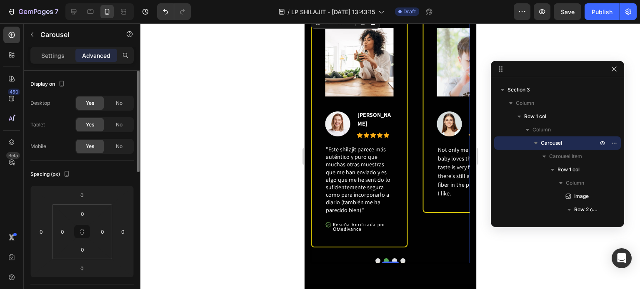
click at [392, 259] on button "Dot" at bounding box center [393, 261] width 5 height 5
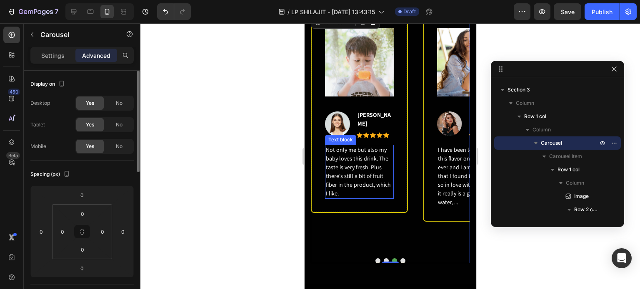
click at [371, 173] on span "Not only me but also my baby loves this drink. The taste is very fresh. Plus th…" at bounding box center [357, 171] width 65 height 51
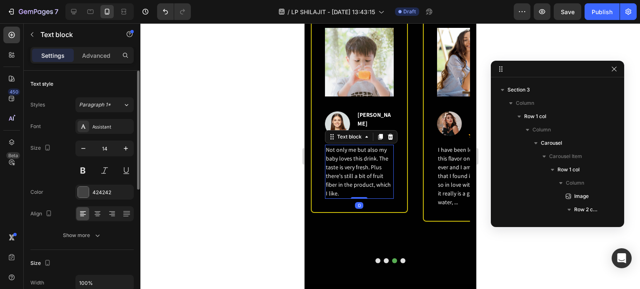
scroll to position [864, 0]
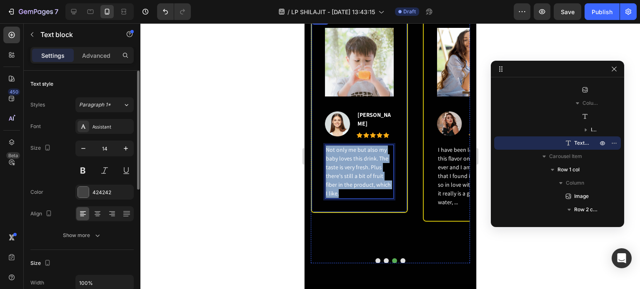
drag, startPoint x: 337, startPoint y: 180, endPoint x: 322, endPoint y: 145, distance: 39.0
click at [322, 145] on div "Image Image Halle Warner Text block Icon Icon Icon Icon Icon Icon List Hoz Row …" at bounding box center [358, 113] width 97 height 199
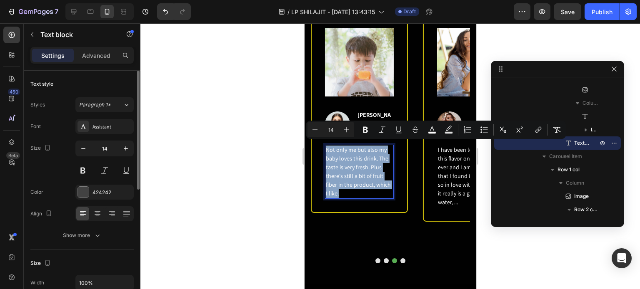
copy span "Not only me but also my baby loves this drink. The taste is very fresh. Plus th…"
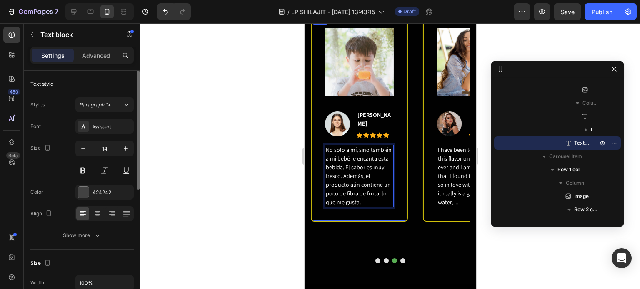
click at [383, 209] on div "Image Image Halle Warner Text block Icon Icon Icon Icon Icon Icon List Hoz Row …" at bounding box center [358, 118] width 97 height 208
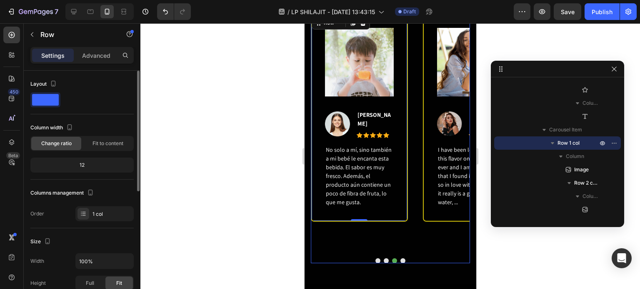
click at [382, 258] on div "Image Image [PERSON_NAME] Text block Icon Icon Icon Icon Icon Icon List Hoz Row…" at bounding box center [389, 138] width 159 height 249
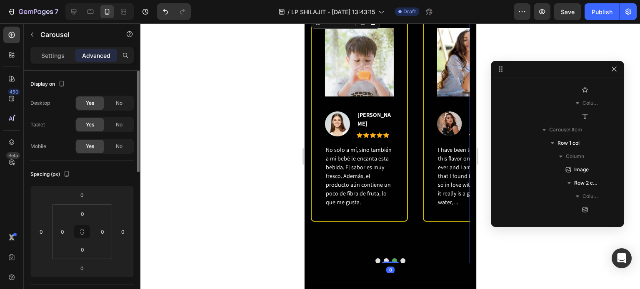
scroll to position [24, 0]
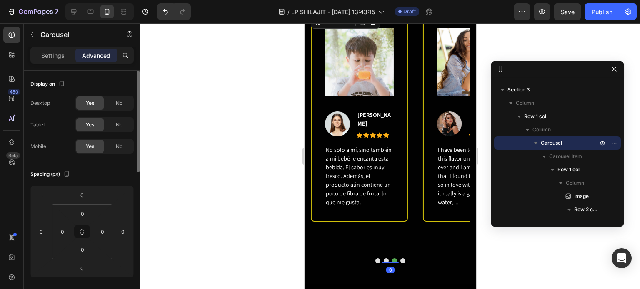
click at [383, 259] on button "Dot" at bounding box center [385, 261] width 5 height 5
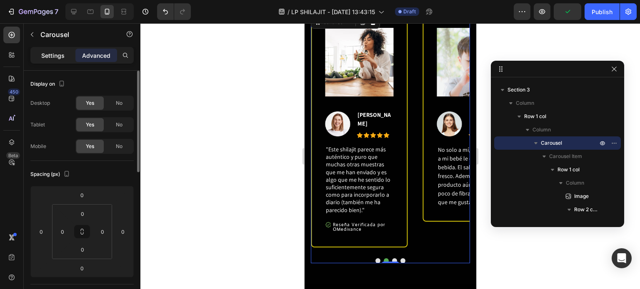
click at [57, 60] on div "Settings" at bounding box center [53, 55] width 42 height 13
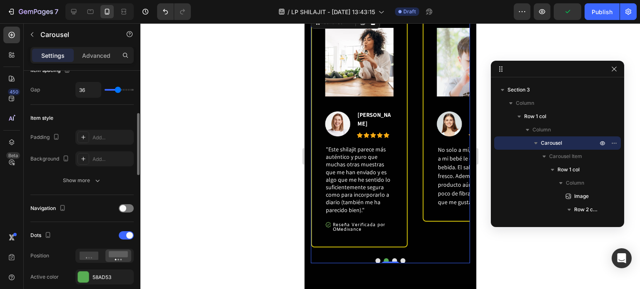
scroll to position [250, 0]
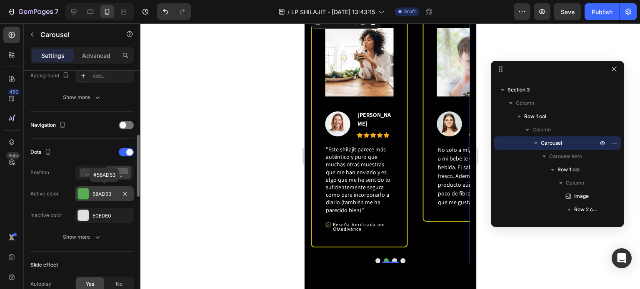
click at [94, 192] on div "58AD53" at bounding box center [104, 194] width 24 height 7
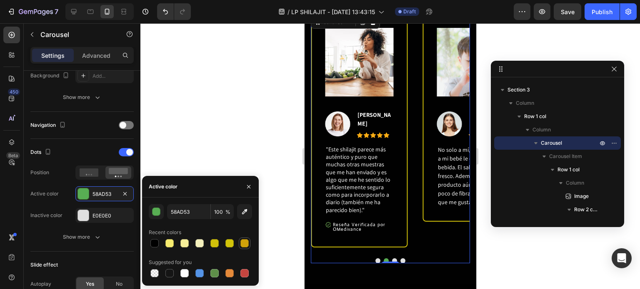
click at [241, 243] on div at bounding box center [244, 243] width 8 height 8
click at [233, 242] on div at bounding box center [229, 243] width 8 height 8
click at [213, 248] on div at bounding box center [214, 244] width 10 height 10
click at [245, 244] on div at bounding box center [244, 243] width 8 height 8
click at [242, 270] on div at bounding box center [244, 273] width 8 height 8
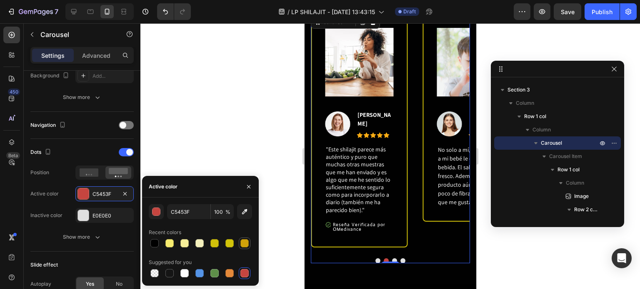
click at [245, 239] on div at bounding box center [244, 243] width 8 height 8
type input "D1A20A"
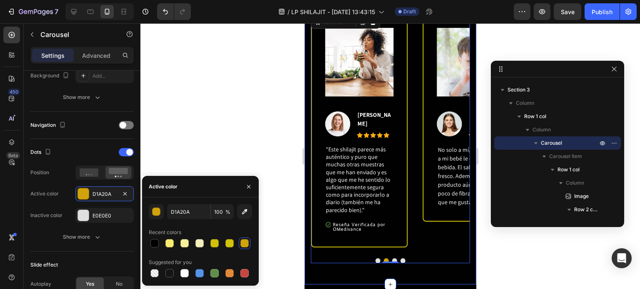
click at [405, 268] on div "Image Image [PERSON_NAME] Text block Icon Icon Icon Icon Icon Icon List Hoz Row…" at bounding box center [390, 141] width 172 height 285
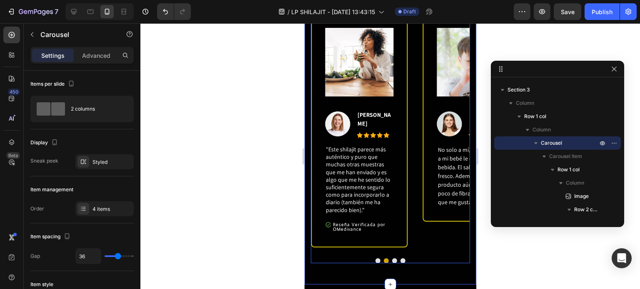
click at [375, 259] on button "Dot" at bounding box center [377, 261] width 5 height 5
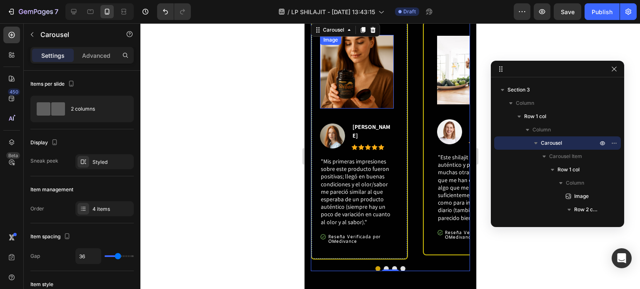
scroll to position [500, 0]
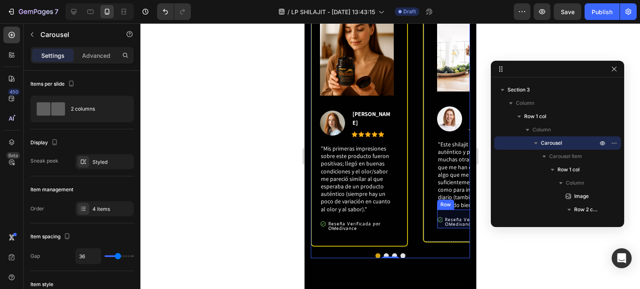
click at [441, 220] on div "Icon" at bounding box center [438, 223] width 5 height 12
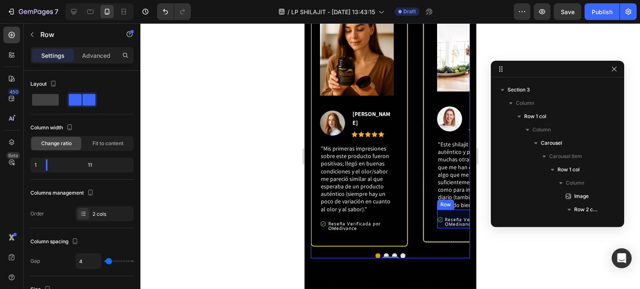
scroll to position [664, 0]
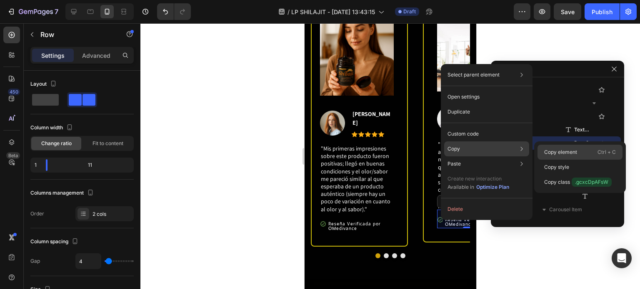
click at [553, 151] on p "Copy element" at bounding box center [560, 152] width 33 height 7
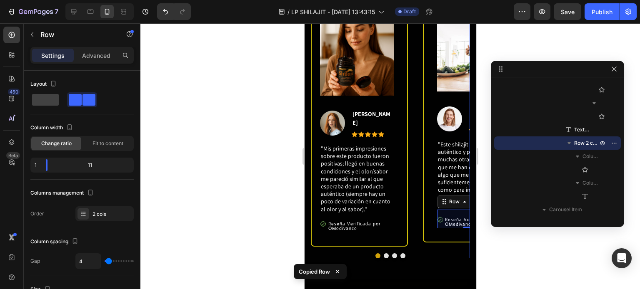
click at [391, 253] on div "Image Image Jennifer Cobb Text block Icon Icon Icon Icon Icon Icon List Hoz Row…" at bounding box center [389, 133] width 159 height 249
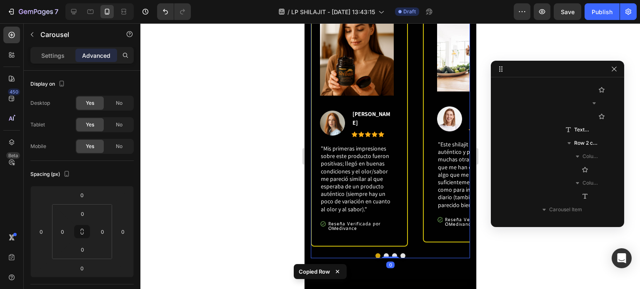
scroll to position [24, 0]
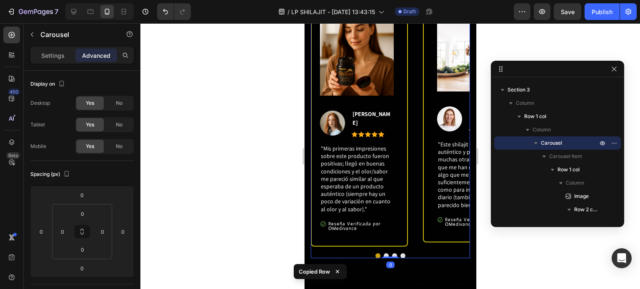
click at [391, 254] on button "Dot" at bounding box center [393, 256] width 5 height 5
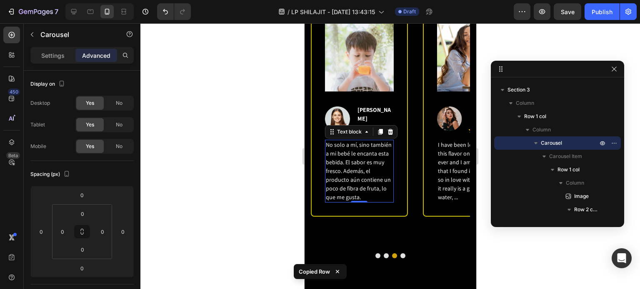
scroll to position [864, 0]
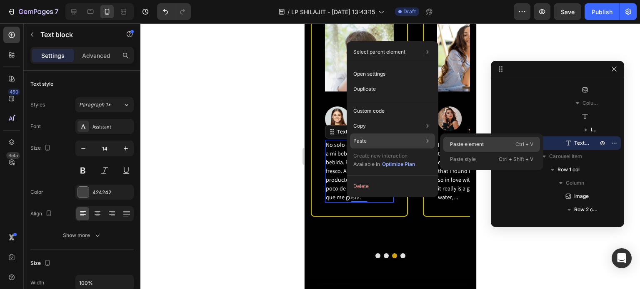
click at [459, 141] on p "Paste element" at bounding box center [467, 144] width 34 height 7
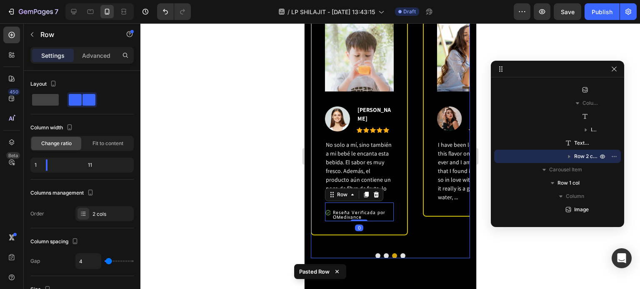
click at [400, 254] on button "Dot" at bounding box center [402, 256] width 5 height 5
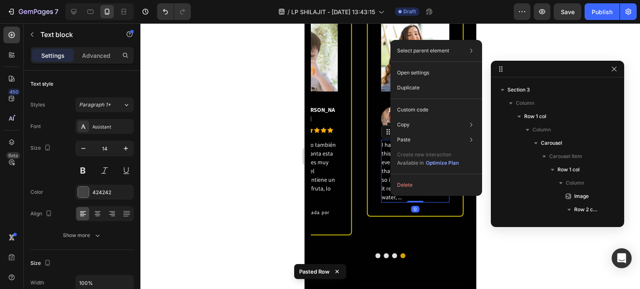
scroll to position [1157, 0]
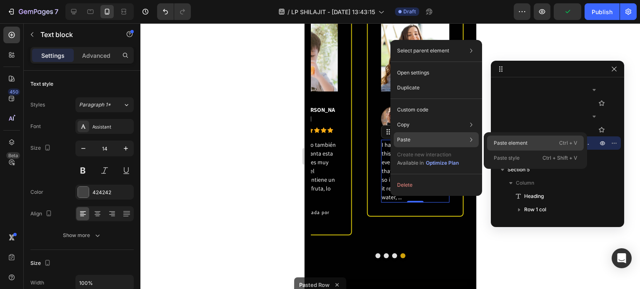
click at [500, 140] on p "Paste element" at bounding box center [511, 143] width 34 height 7
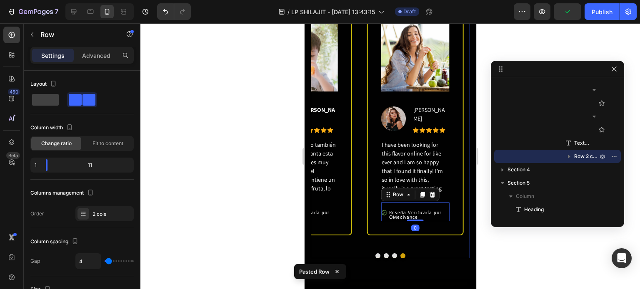
click at [373, 240] on div "Image Image Laura Western Text block Icon Icon Icon Icon Icon Icon List Hoz Row…" at bounding box center [414, 128] width 97 height 238
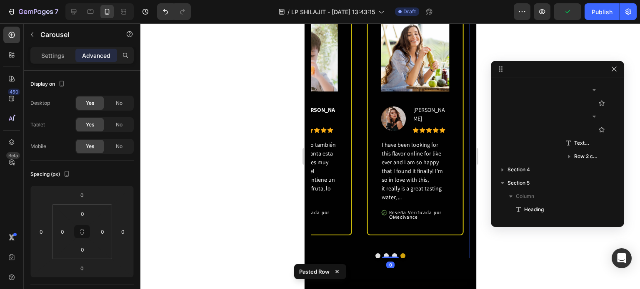
scroll to position [24, 0]
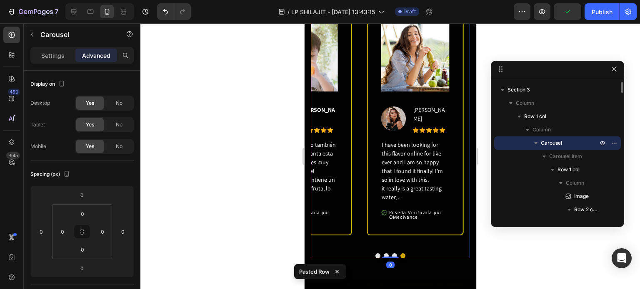
click at [383, 254] on button "Dot" at bounding box center [385, 256] width 5 height 5
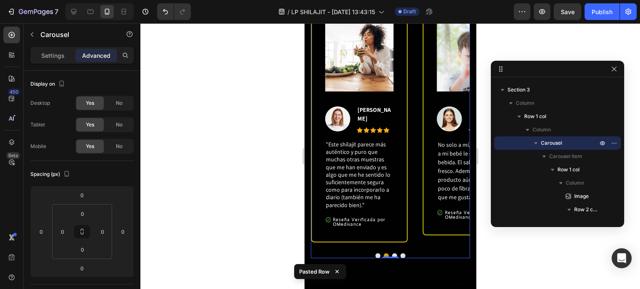
click at [375, 254] on button "Dot" at bounding box center [377, 256] width 5 height 5
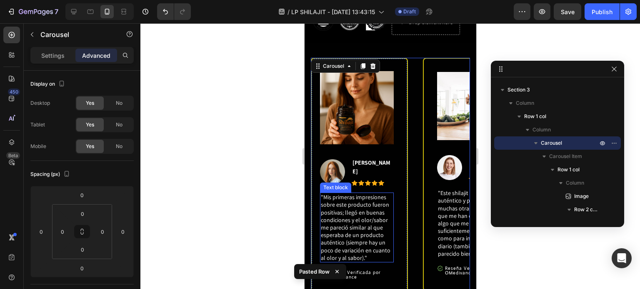
scroll to position [416, 0]
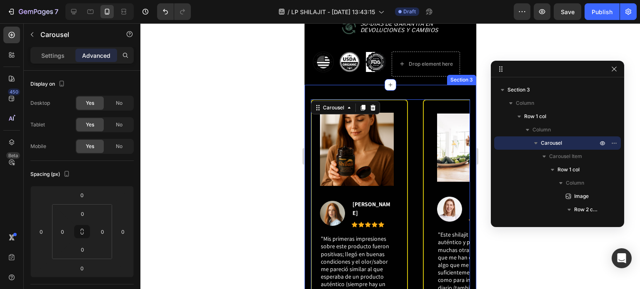
click at [414, 85] on div "Image Image [PERSON_NAME] Text block Icon Icon Icon Icon Icon Icon List Hoz Row…" at bounding box center [390, 227] width 172 height 285
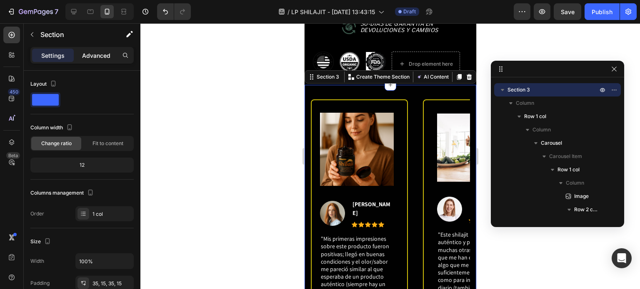
click at [104, 57] on p "Advanced" at bounding box center [96, 55] width 28 height 9
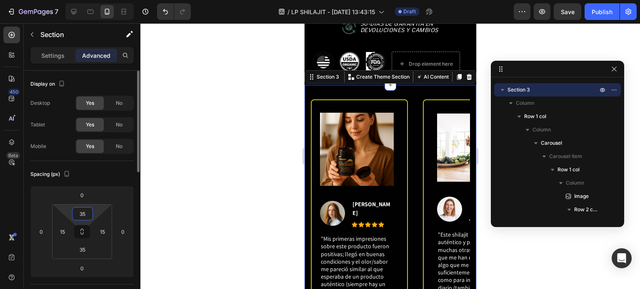
click at [85, 216] on input "35" at bounding box center [82, 214] width 17 height 12
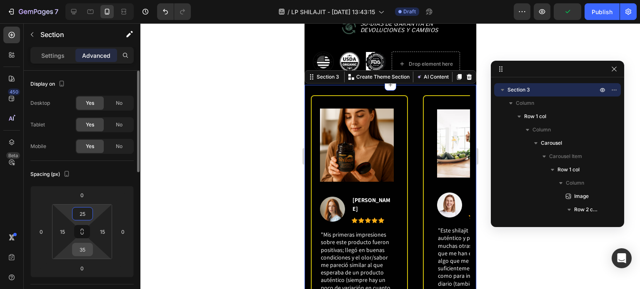
type input "25"
click at [86, 252] on input "35" at bounding box center [82, 250] width 17 height 12
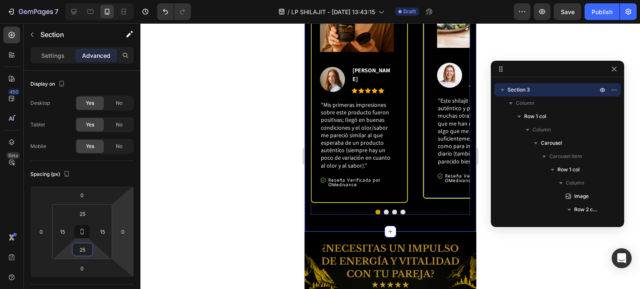
scroll to position [541, 0]
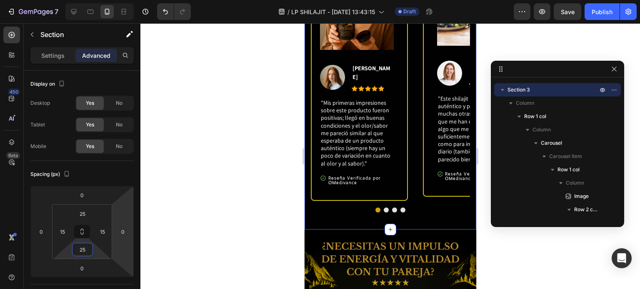
type input "25"
click at [431, 217] on div "Image Image [PERSON_NAME] Text block Icon Icon Icon Icon Icon Icon List Hoz Row…" at bounding box center [390, 91] width 172 height 277
click at [467, 218] on div "Image Image [PERSON_NAME] Text block Icon Icon Icon Icon Icon Icon List Hoz Row…" at bounding box center [390, 91] width 172 height 277
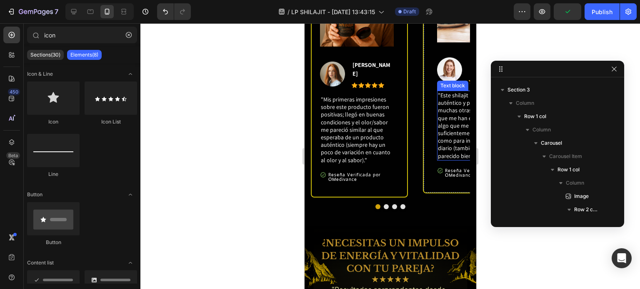
scroll to position [566, 0]
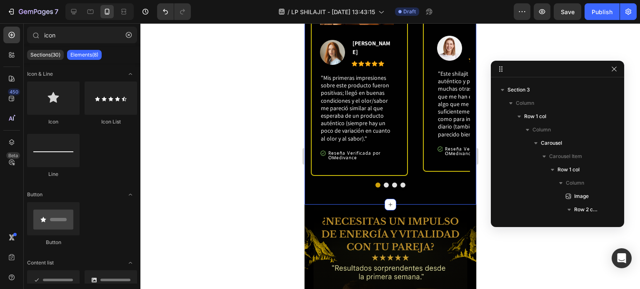
click at [417, 188] on div "Image Image [PERSON_NAME] Text block Icon Icon Icon Icon Icon Icon List Hoz Row…" at bounding box center [389, 66] width 159 height 256
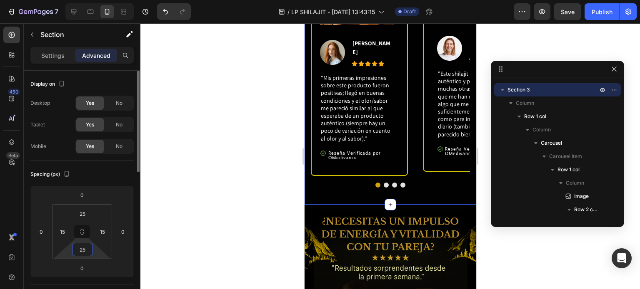
click at [87, 251] on input "25" at bounding box center [82, 250] width 17 height 12
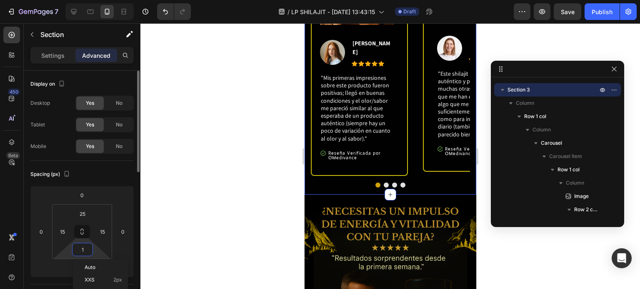
type input "15"
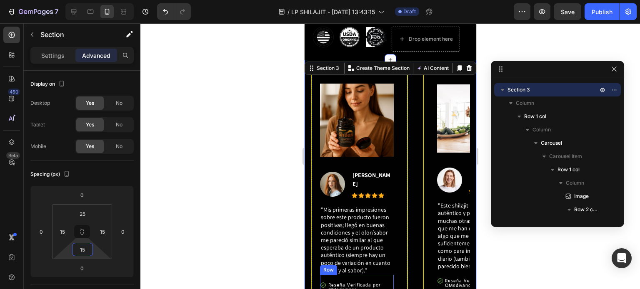
scroll to position [400, 0]
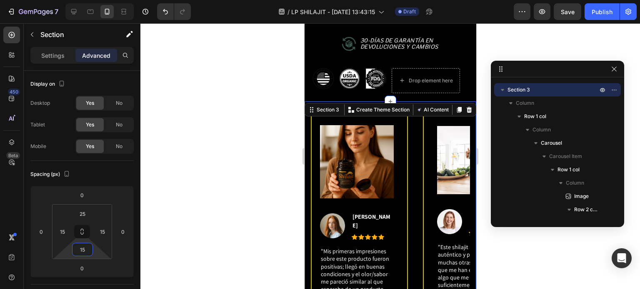
click at [483, 88] on div at bounding box center [389, 156] width 499 height 266
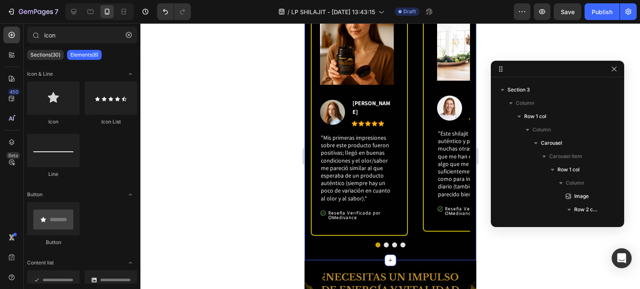
scroll to position [525, 0]
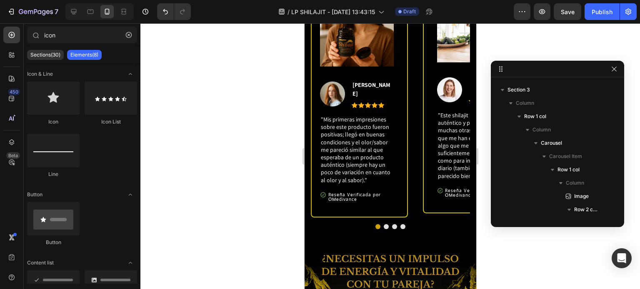
click at [481, 116] on div at bounding box center [389, 156] width 499 height 266
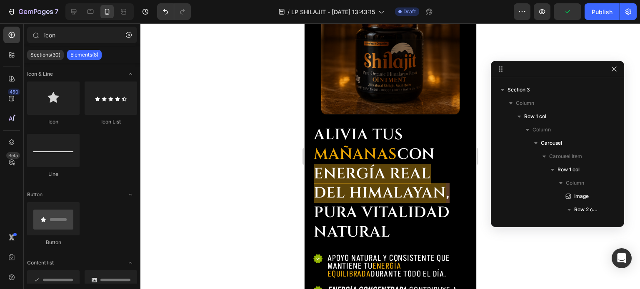
scroll to position [167, 0]
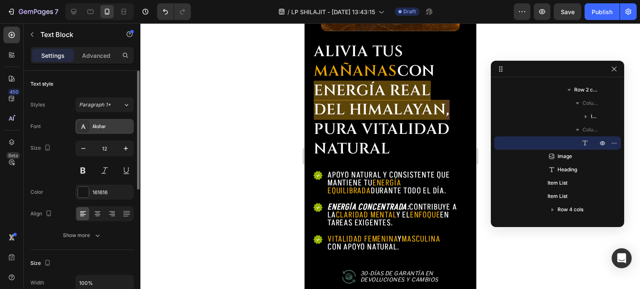
click at [102, 128] on div "Akshar" at bounding box center [111, 126] width 39 height 7
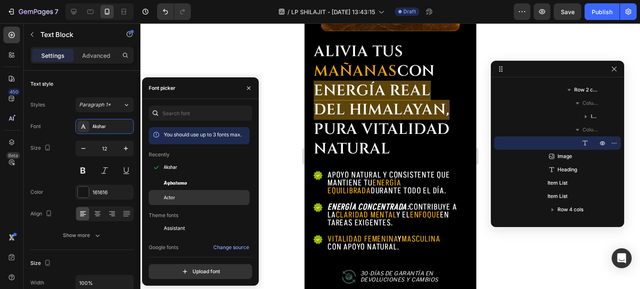
click at [169, 198] on span "Actor" at bounding box center [169, 197] width 11 height 7
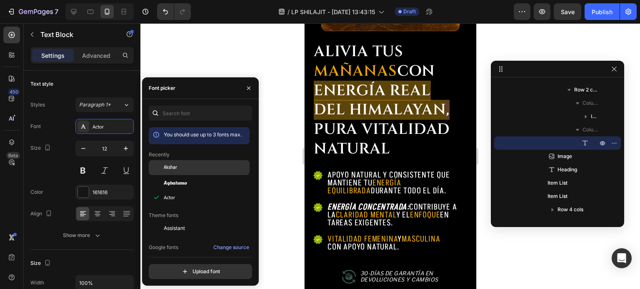
click at [173, 171] on span "Akshar" at bounding box center [170, 167] width 13 height 7
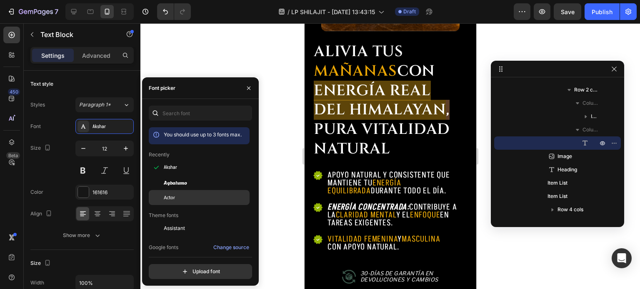
click at [174, 195] on span "Actor" at bounding box center [169, 197] width 11 height 7
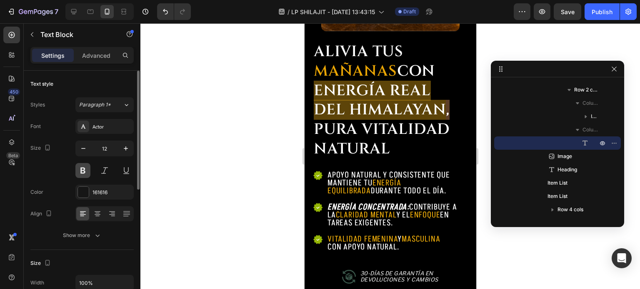
click at [89, 174] on button at bounding box center [82, 170] width 15 height 15
click at [108, 130] on div "Actor" at bounding box center [111, 126] width 39 height 7
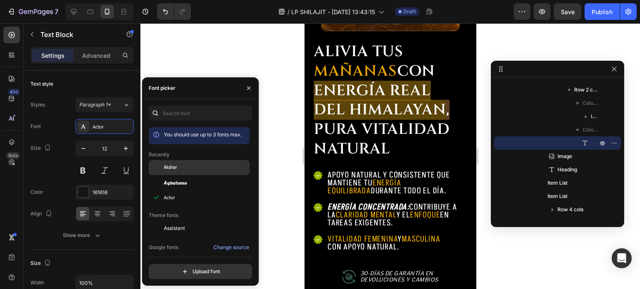
click at [173, 166] on span "Akshar" at bounding box center [170, 167] width 13 height 7
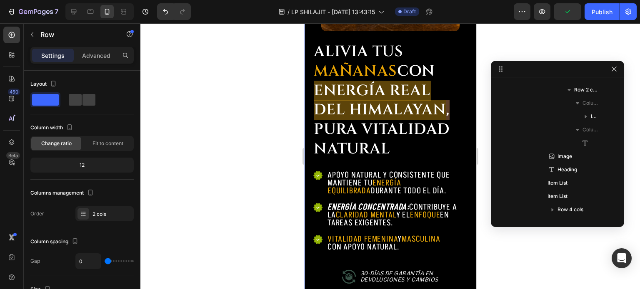
click at [462, 111] on div "Image Icon Icon Icon Icon Icon Icon List 1500+ Clientes Satisfechos Text Block …" at bounding box center [390, 104] width 172 height 461
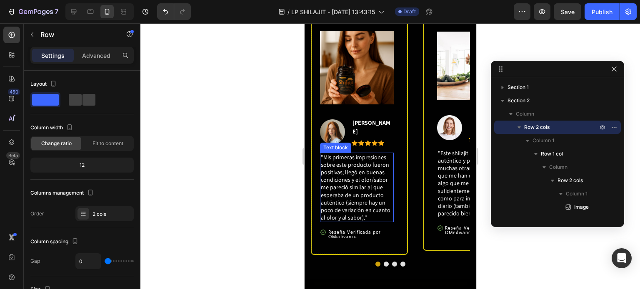
scroll to position [708, 0]
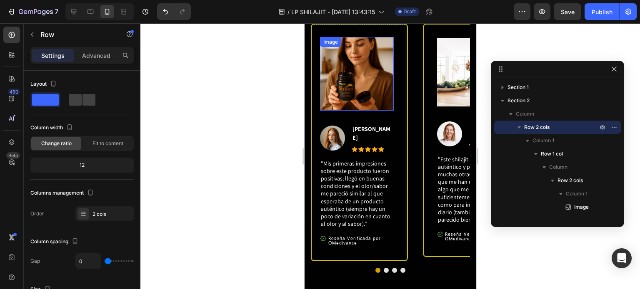
click at [354, 76] on img at bounding box center [356, 74] width 74 height 74
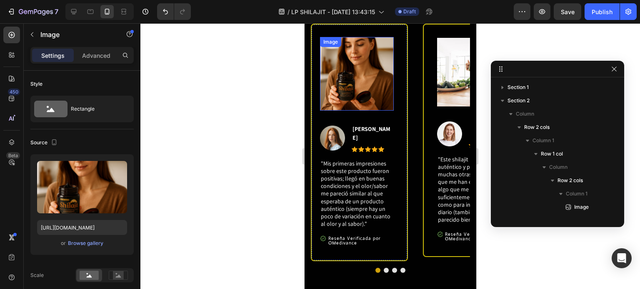
scroll to position [357, 0]
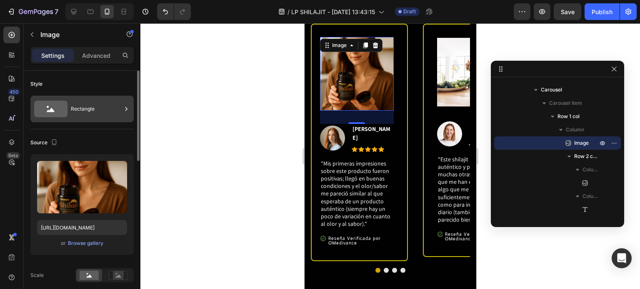
click at [83, 120] on div "Rectangle" at bounding box center [81, 109] width 103 height 27
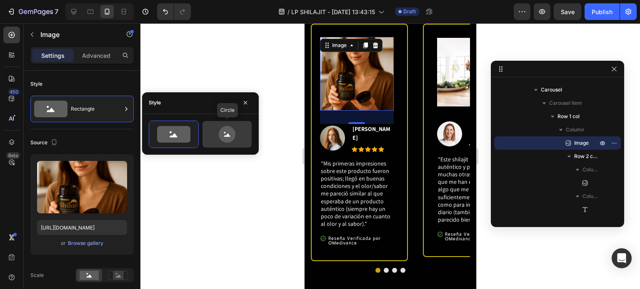
click at [237, 134] on icon at bounding box center [226, 134] width 39 height 17
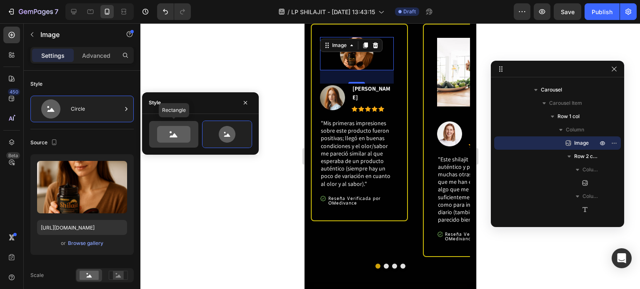
click at [175, 143] on div at bounding box center [173, 134] width 49 height 27
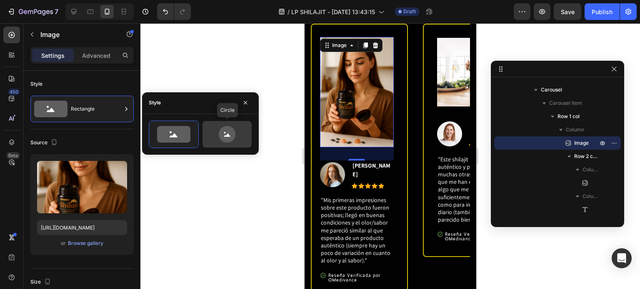
click at [222, 134] on icon at bounding box center [227, 134] width 17 height 17
type input "80"
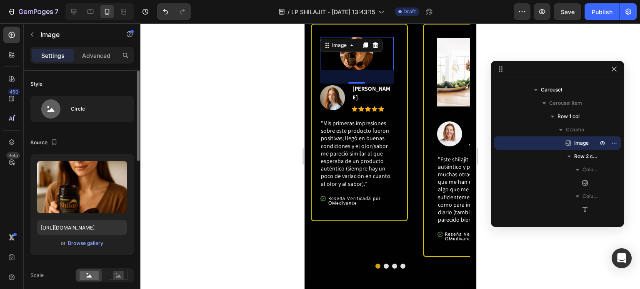
click at [84, 142] on div "Source" at bounding box center [81, 142] width 103 height 13
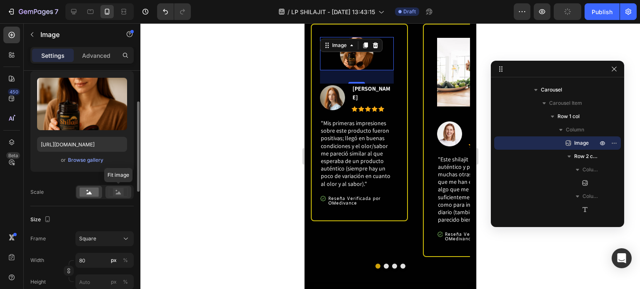
click at [120, 189] on rect at bounding box center [118, 192] width 11 height 8
click at [96, 192] on rect at bounding box center [89, 192] width 19 height 9
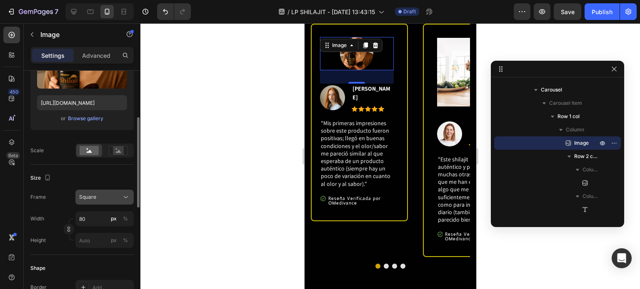
click at [115, 199] on div "Square" at bounding box center [99, 197] width 41 height 7
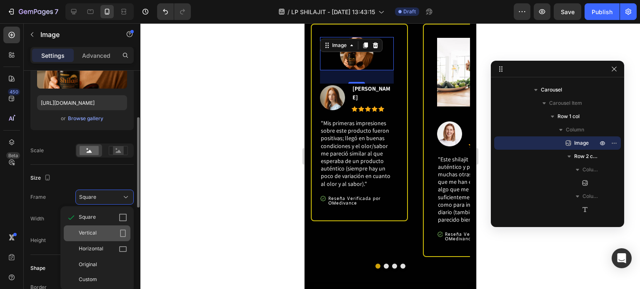
click at [93, 237] on span "Vertical" at bounding box center [88, 233] width 18 height 8
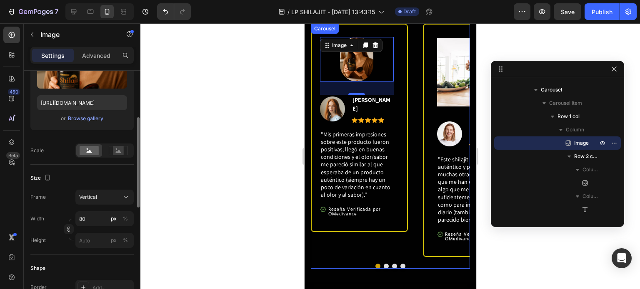
click at [414, 72] on div "Image 32 Image Jennifer Cobb Text block Icon Icon Icon Icon Icon Icon List Hoz …" at bounding box center [389, 141] width 159 height 234
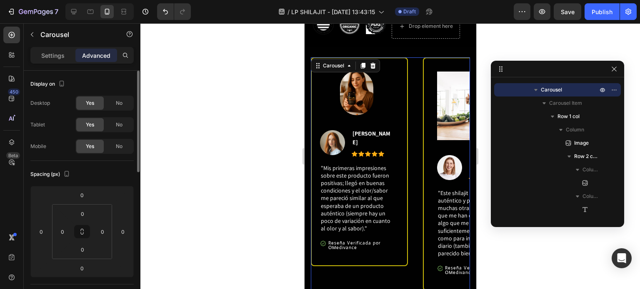
scroll to position [671, 0]
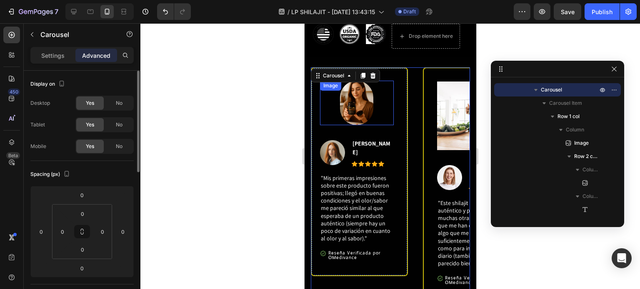
click at [364, 97] on img at bounding box center [355, 103] width 33 height 45
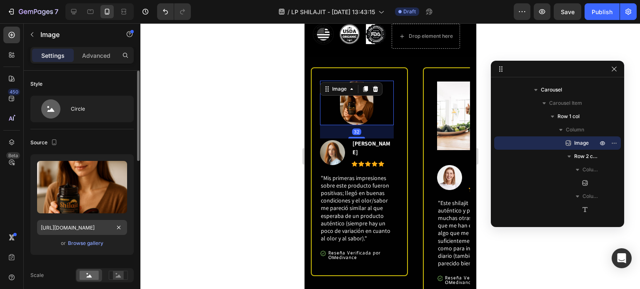
scroll to position [125, 0]
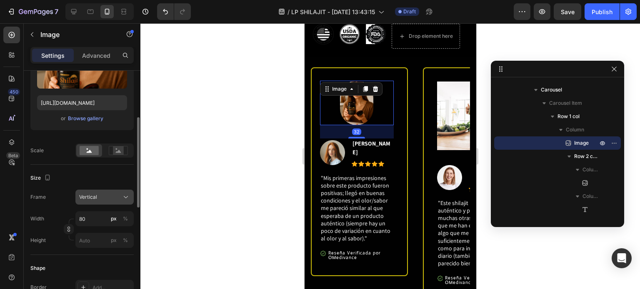
click at [120, 200] on div "Vertical" at bounding box center [99, 197] width 41 height 7
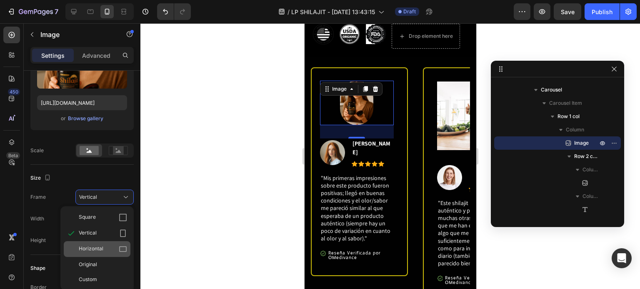
click at [98, 252] on span "Horizontal" at bounding box center [91, 249] width 25 height 8
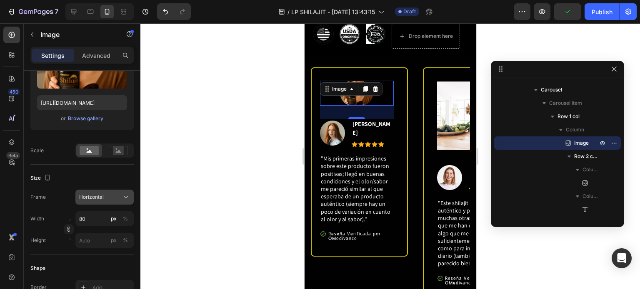
click at [116, 199] on div "Horizontal" at bounding box center [99, 197] width 41 height 7
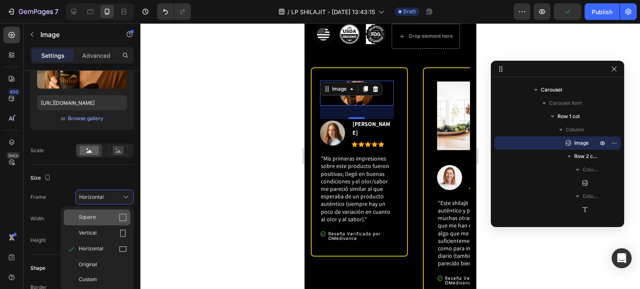
click at [103, 217] on div "Square" at bounding box center [103, 218] width 48 height 8
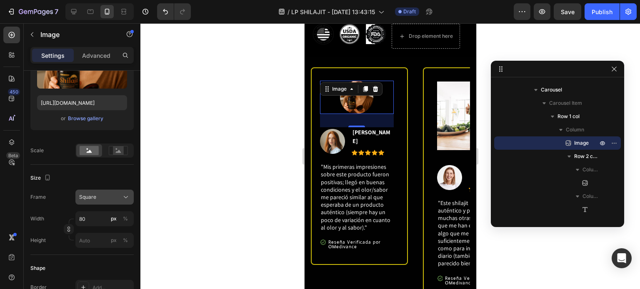
click at [112, 203] on button "Square" at bounding box center [104, 197] width 58 height 15
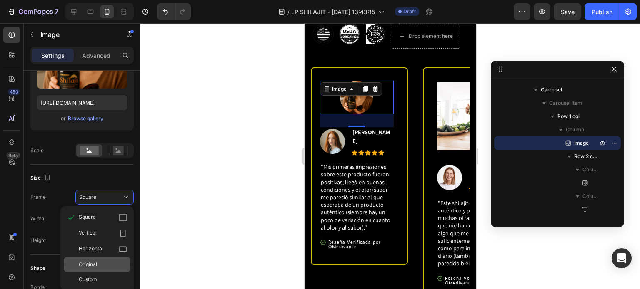
click at [105, 262] on div "Original" at bounding box center [103, 264] width 48 height 7
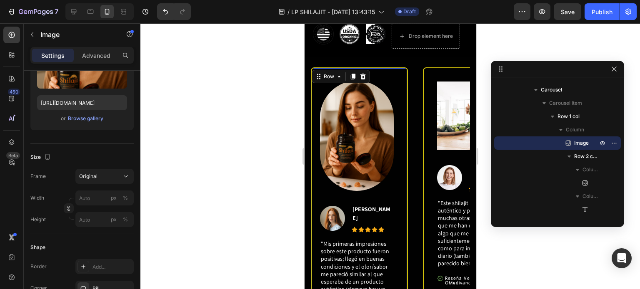
click at [406, 179] on div "Image Image Jennifer Cobb Text block Icon Icon Icon Icon Icon Icon List Hoz Row…" at bounding box center [358, 204] width 97 height 275
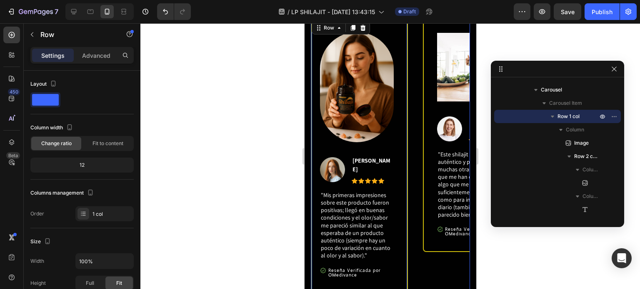
scroll to position [671, 0]
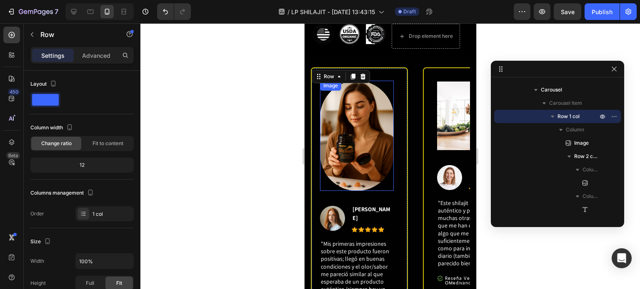
click at [372, 150] on img at bounding box center [356, 136] width 74 height 110
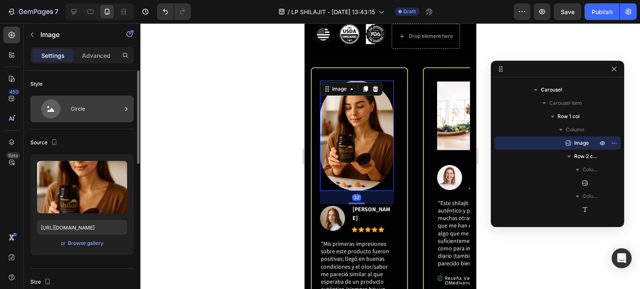
click at [107, 113] on div "Circle" at bounding box center [96, 109] width 51 height 19
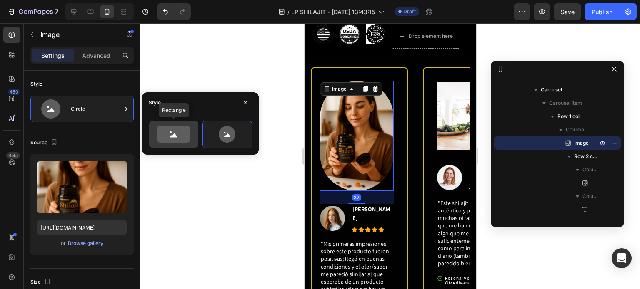
click at [178, 135] on icon at bounding box center [173, 134] width 33 height 17
type input "100"
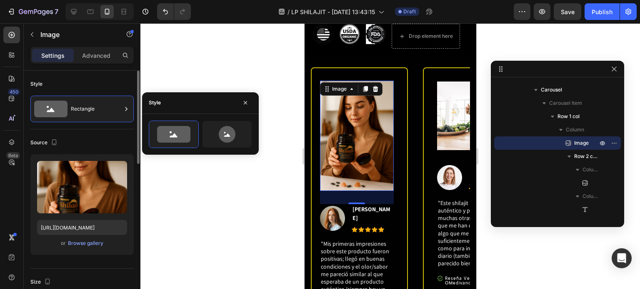
scroll to position [125, 0]
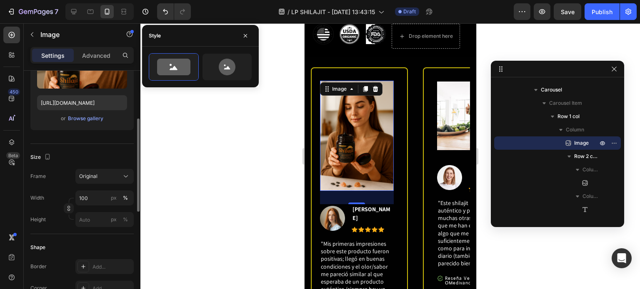
click at [382, 142] on img at bounding box center [356, 136] width 74 height 110
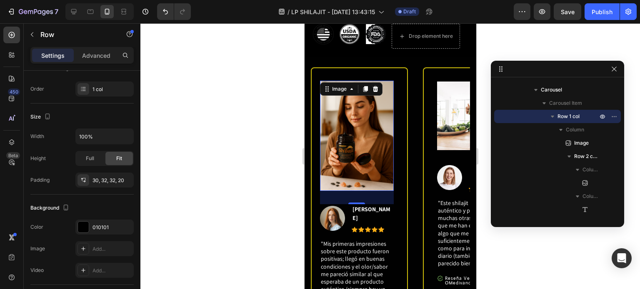
click at [402, 134] on div "Image 32 Image Jennifer Cobb Text block Icon Icon Icon Icon Icon Icon List Hoz …" at bounding box center [358, 204] width 97 height 275
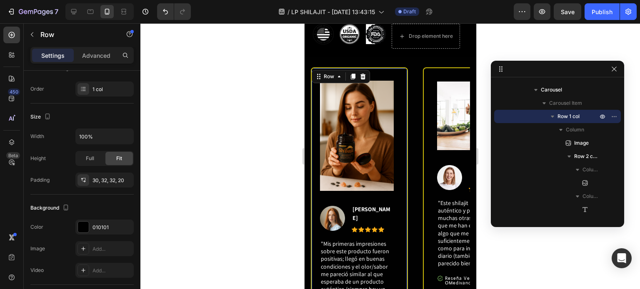
scroll to position [0, 0]
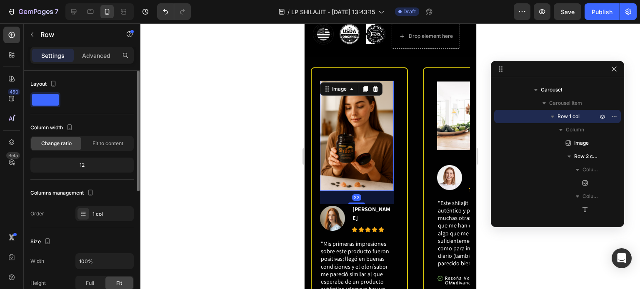
click at [373, 138] on img at bounding box center [356, 136] width 74 height 110
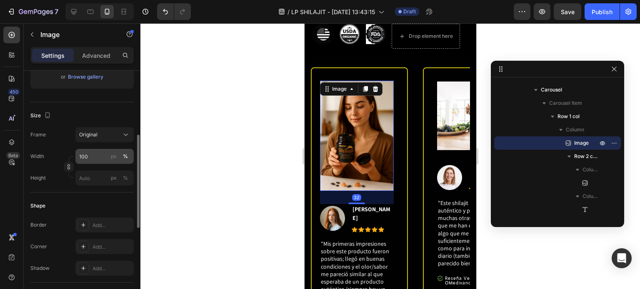
scroll to position [83, 0]
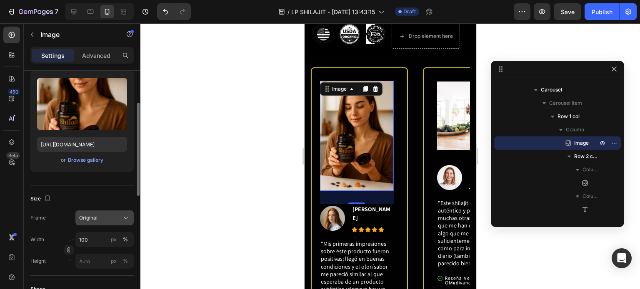
click at [98, 212] on button "Original" at bounding box center [104, 218] width 58 height 15
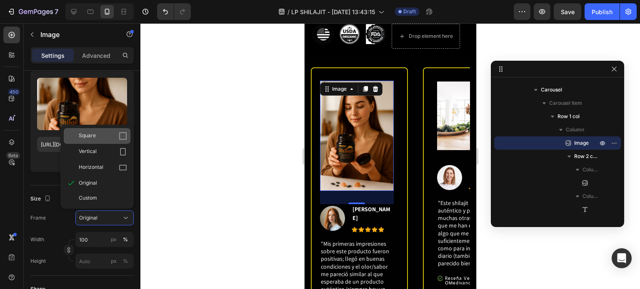
click at [107, 138] on div "Square" at bounding box center [103, 136] width 48 height 8
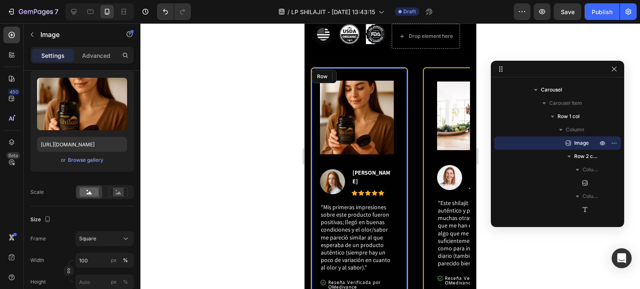
click at [403, 140] on div "Image 32 Image Jennifer Cobb Text block Icon Icon Icon Icon Icon Icon List Hoz …" at bounding box center [358, 186] width 97 height 238
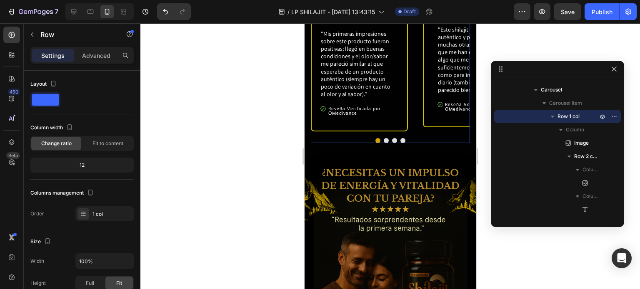
scroll to position [713, 0]
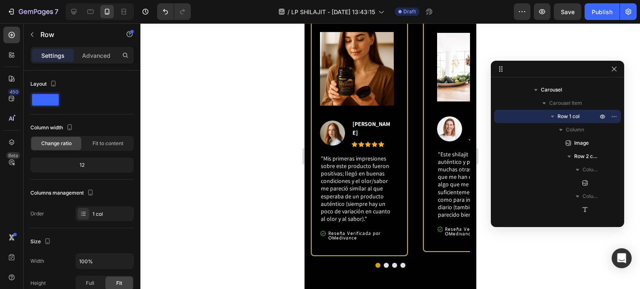
click at [406, 142] on div "Image Image [PERSON_NAME] Text block Icon Icon Icon Icon Icon Icon List Hoz Row…" at bounding box center [358, 138] width 97 height 238
click at [398, 141] on div "Image Image [PERSON_NAME] Text block Icon Icon Icon Icon Icon Icon List Hoz Row…" at bounding box center [358, 138] width 97 height 238
click at [393, 115] on div "Image Image Jennifer Cobb Text block Icon Icon Icon Icon Icon Icon List Hoz Row…" at bounding box center [356, 137] width 74 height 210
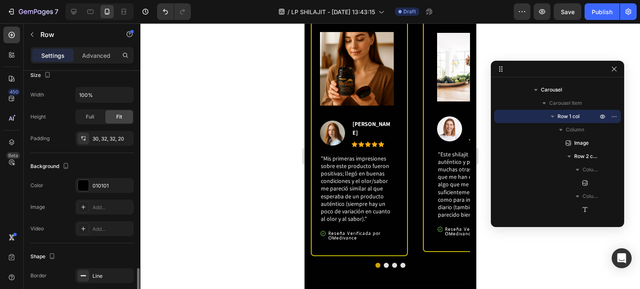
scroll to position [243, 0]
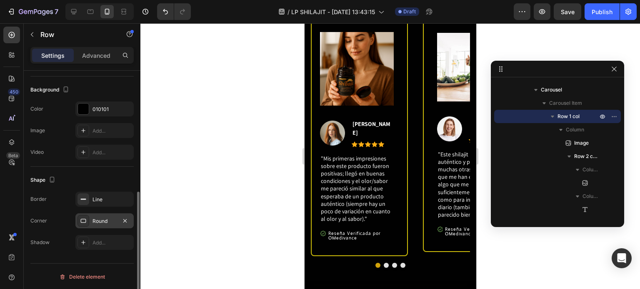
click at [97, 224] on div "Round" at bounding box center [104, 221] width 58 height 15
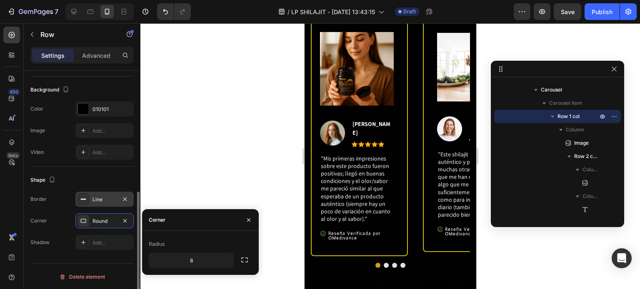
click at [108, 200] on div "Line" at bounding box center [104, 199] width 24 height 7
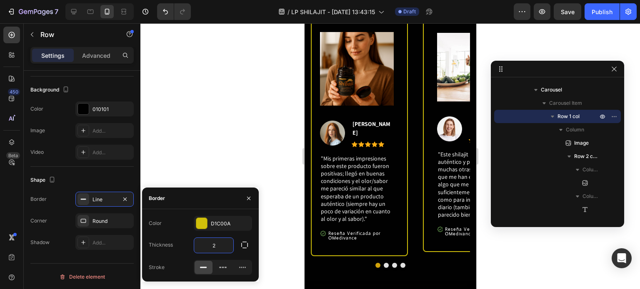
click at [216, 243] on input "2" at bounding box center [213, 245] width 39 height 15
type input "1"
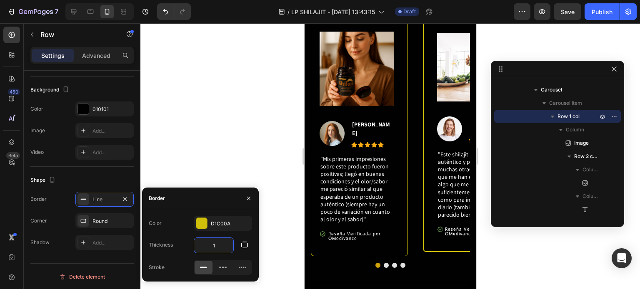
scroll to position [713, 0]
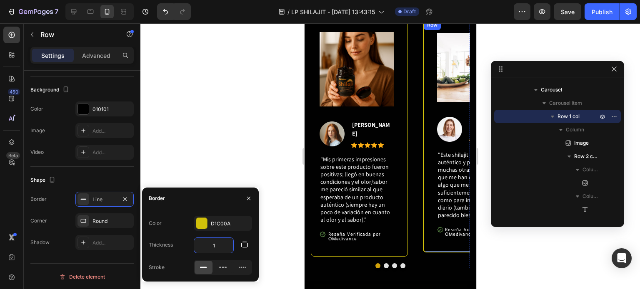
click at [426, 235] on div "Image Image [PERSON_NAME] Text block Icon Icon Icon Icon Icon Icon List Hoz Row…" at bounding box center [470, 136] width 97 height 234
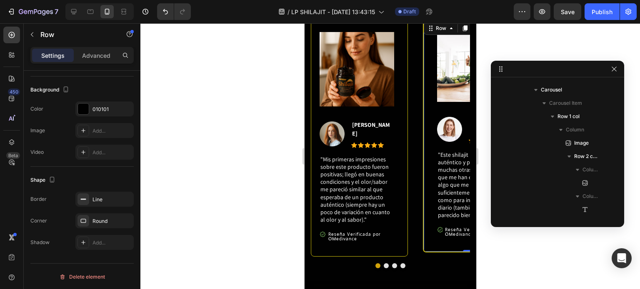
scroll to position [677, 0]
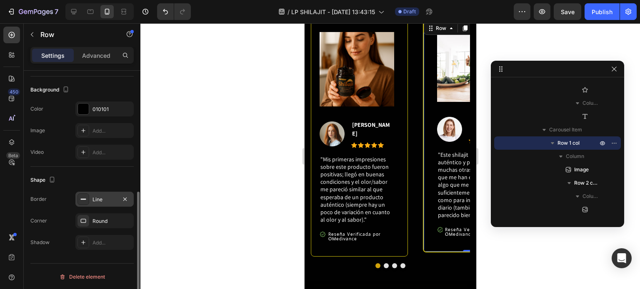
click at [109, 201] on div "Line" at bounding box center [104, 199] width 24 height 7
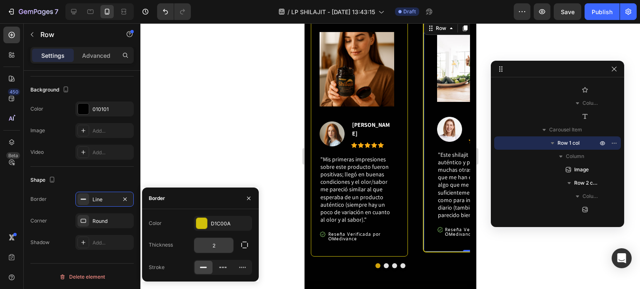
click at [224, 242] on input "2" at bounding box center [213, 245] width 39 height 15
type input "1"
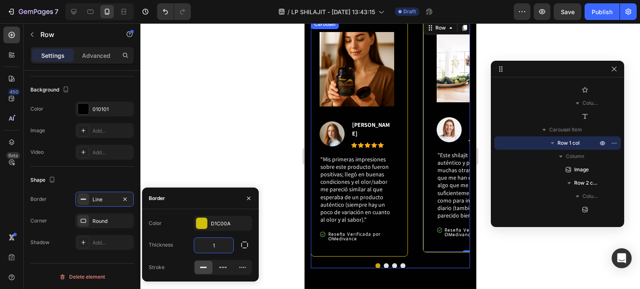
click at [392, 264] on button "Dot" at bounding box center [393, 266] width 5 height 5
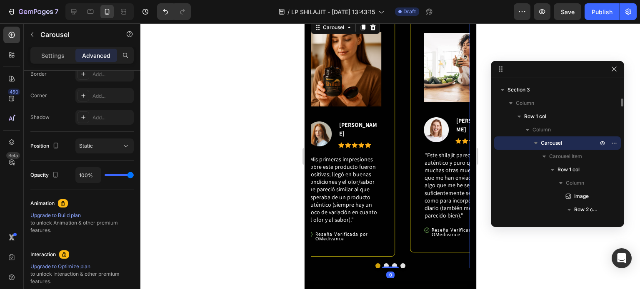
scroll to position [0, 0]
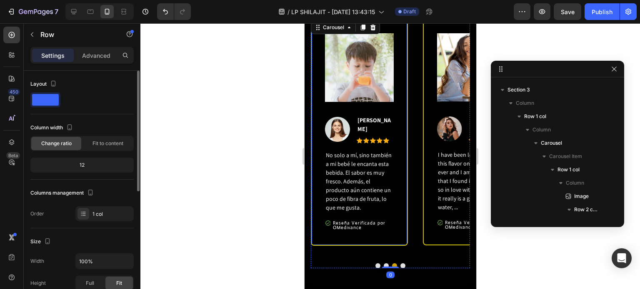
click at [366, 232] on div "Image Image Halle Warner Text block Icon Icon Icon Icon Icon Icon List Hoz Row …" at bounding box center [358, 132] width 97 height 227
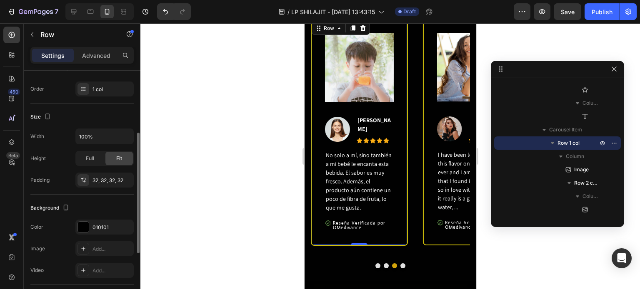
scroll to position [243, 0]
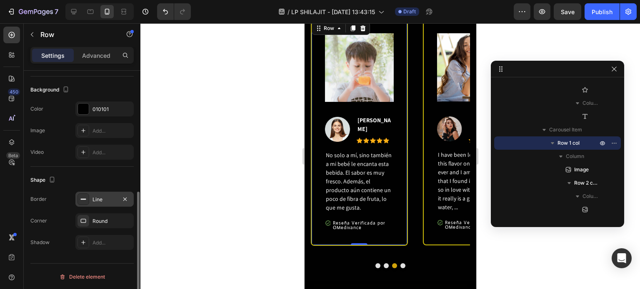
click at [105, 204] on div "Line" at bounding box center [104, 199] width 58 height 15
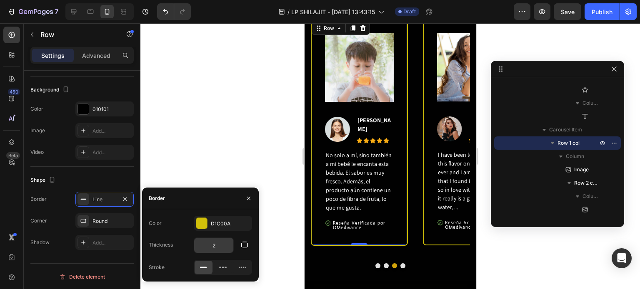
click at [214, 246] on input "2" at bounding box center [213, 245] width 39 height 15
type input "1"
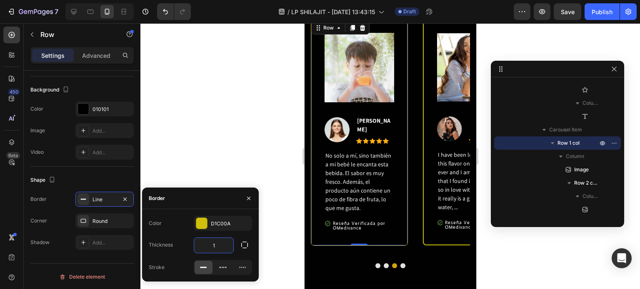
scroll to position [712, 0]
click at [430, 234] on div "Image Image Laura Western Text block Icon Icon Icon Icon Icon Icon List Hoz Row…" at bounding box center [470, 133] width 97 height 227
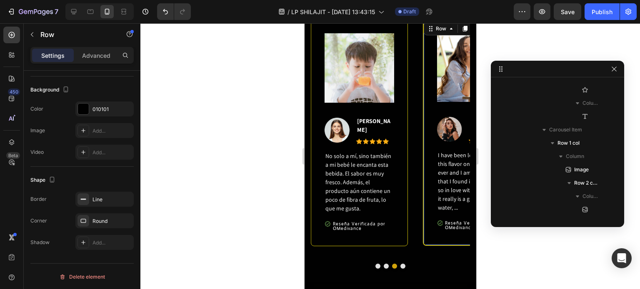
scroll to position [1370, 0]
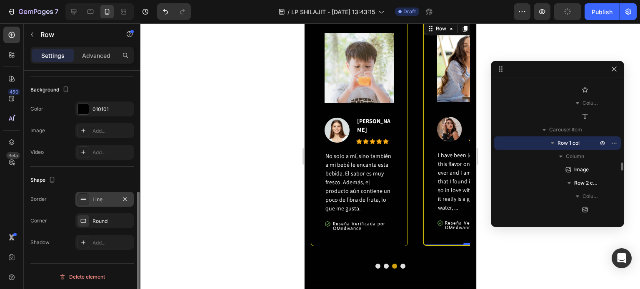
click at [102, 203] on div "Line" at bounding box center [104, 199] width 58 height 15
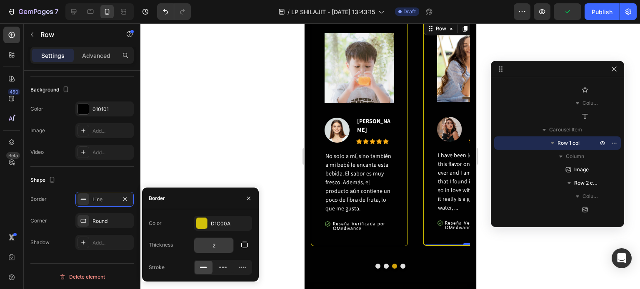
click at [217, 244] on input "2" at bounding box center [213, 245] width 39 height 15
type input "1"
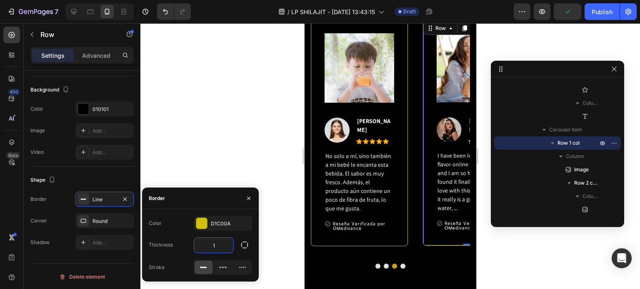
click at [289, 244] on div at bounding box center [389, 156] width 499 height 266
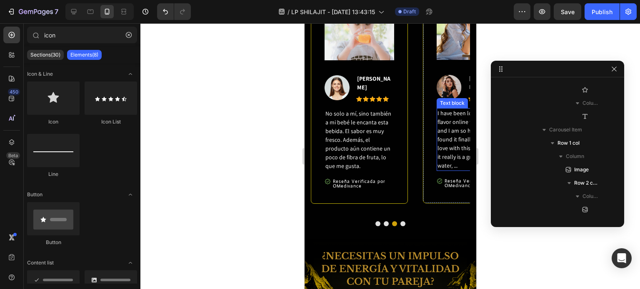
scroll to position [759, 0]
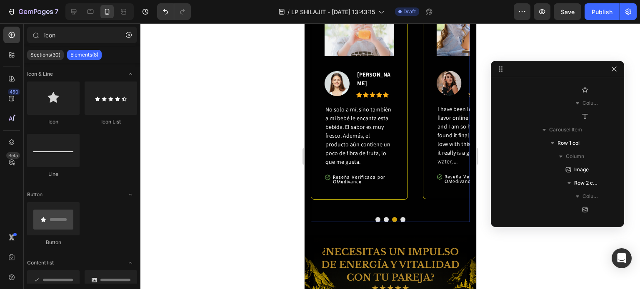
click at [375, 217] on button "Dot" at bounding box center [377, 219] width 5 height 5
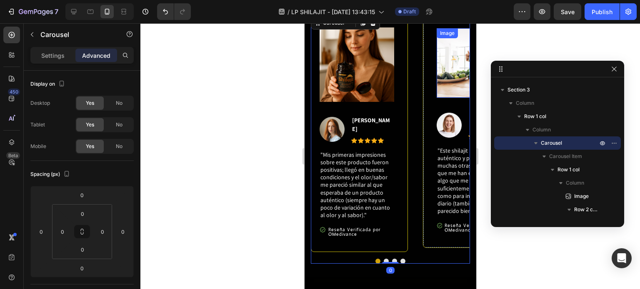
scroll to position [634, 0]
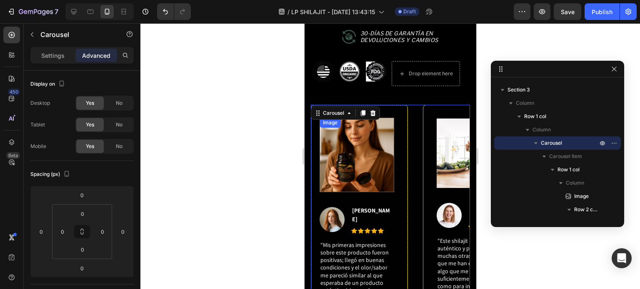
click at [344, 145] on img at bounding box center [356, 155] width 75 height 75
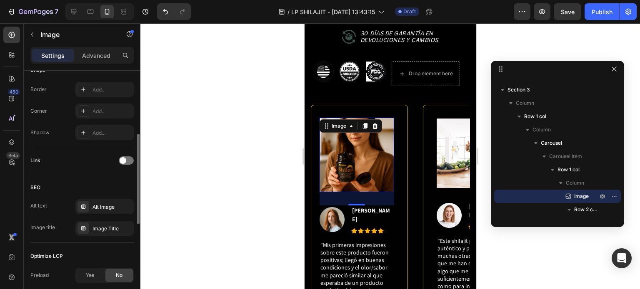
scroll to position [282, 0]
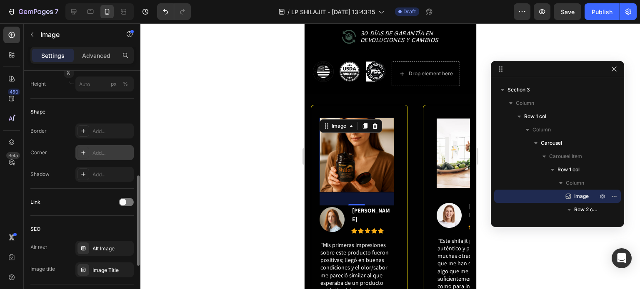
click at [95, 150] on div "Add..." at bounding box center [111, 153] width 39 height 7
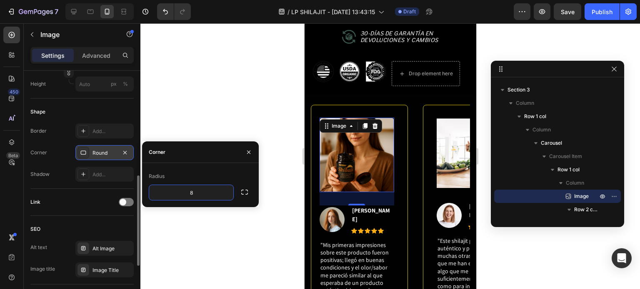
click at [221, 224] on div at bounding box center [389, 156] width 499 height 266
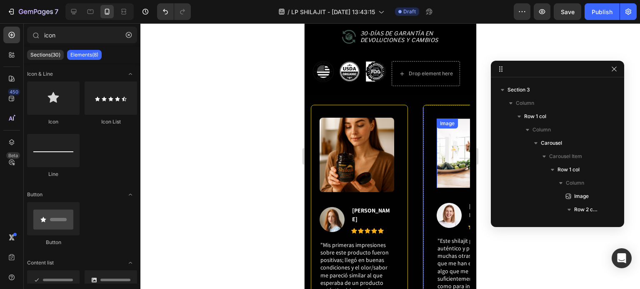
click at [442, 137] on img at bounding box center [471, 154] width 70 height 70
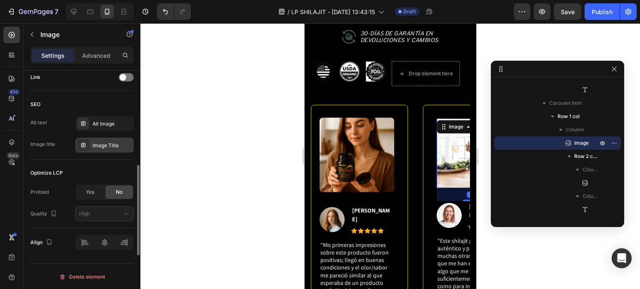
scroll to position [323, 0]
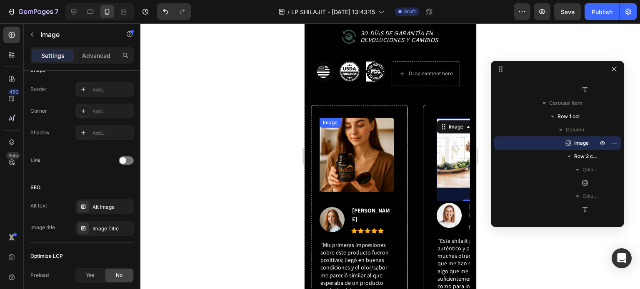
click at [352, 140] on img at bounding box center [356, 155] width 75 height 75
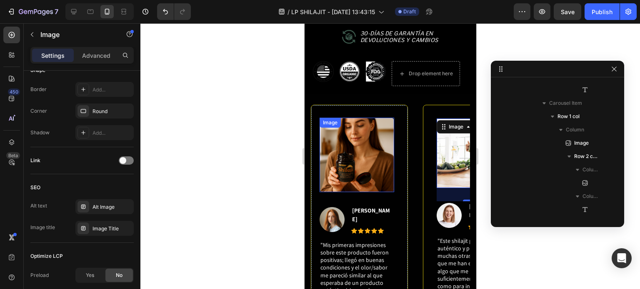
scroll to position [357, 0]
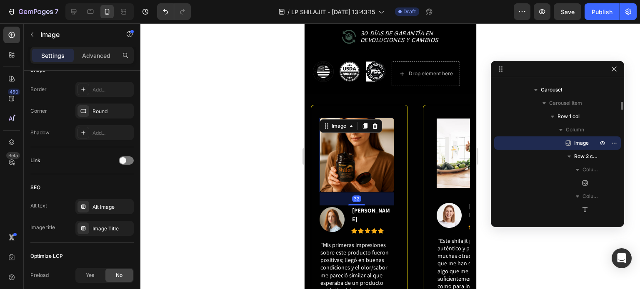
click at [279, 163] on div at bounding box center [389, 156] width 499 height 266
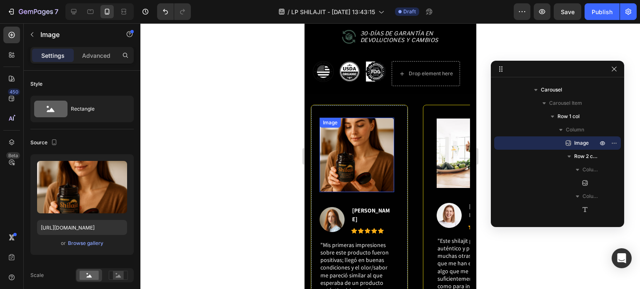
click at [334, 157] on img at bounding box center [356, 155] width 75 height 75
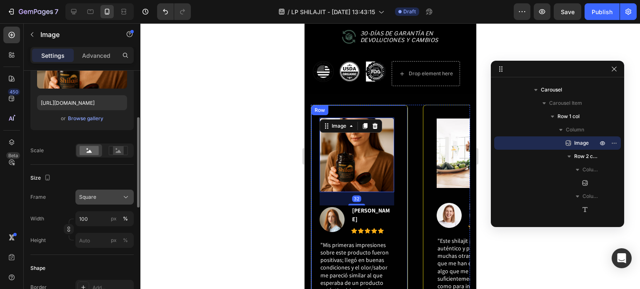
scroll to position [208, 0]
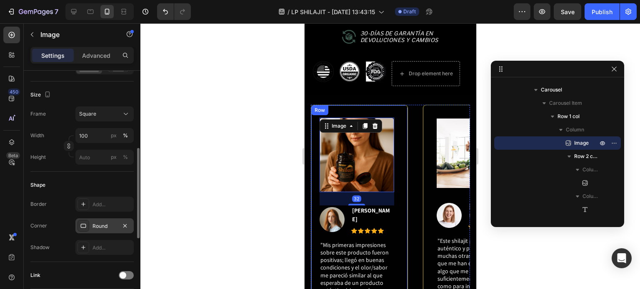
click at [102, 224] on div "Round" at bounding box center [104, 226] width 24 height 7
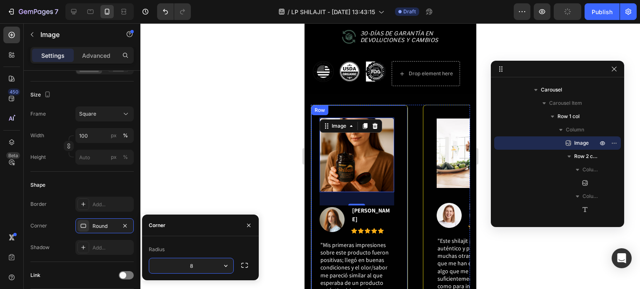
click at [197, 259] on input "8" at bounding box center [191, 266] width 84 height 15
type input "20"
click at [398, 190] on div "Image 32 Image Jennifer Cobb Text block Icon Icon Icon Icon Icon Icon List Hoz …" at bounding box center [358, 224] width 97 height 238
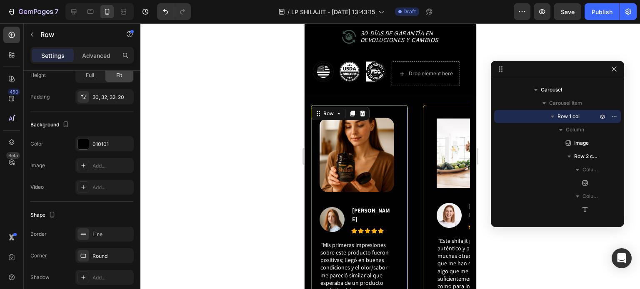
scroll to position [0, 0]
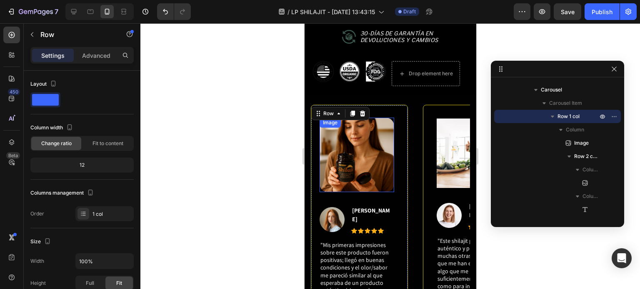
click at [356, 150] on img at bounding box center [356, 155] width 75 height 75
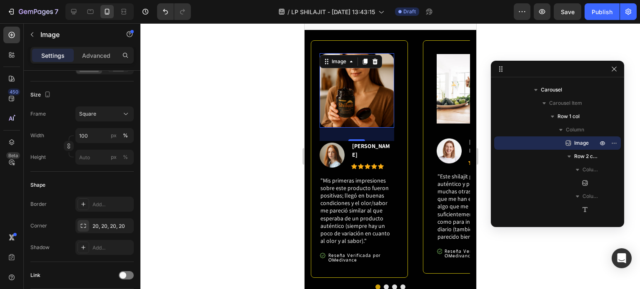
scroll to position [717, 0]
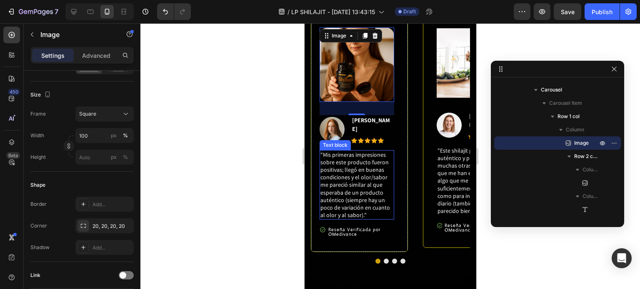
click at [350, 183] on p ""Mis primeras impresiones sobre este producto fueron positivas; llegó en buenas…" at bounding box center [356, 185] width 73 height 68
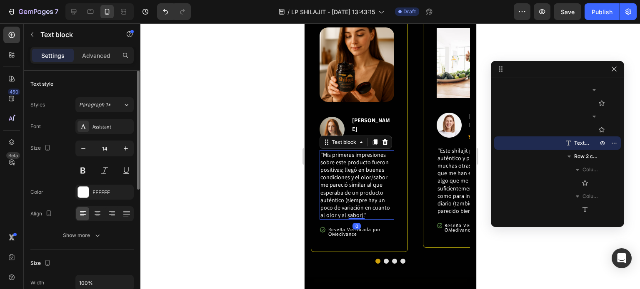
scroll to position [42, 0]
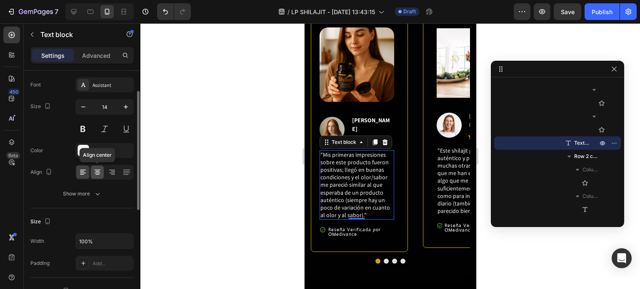
click at [102, 174] on div at bounding box center [97, 172] width 13 height 13
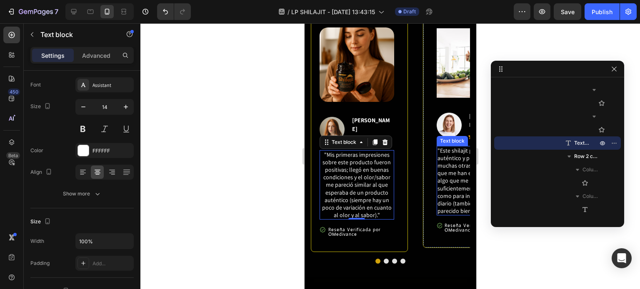
click at [446, 176] on span ""Este shilajit parece más auténtico y puro que muchas otras muestras que me han…" at bounding box center [469, 181] width 65 height 68
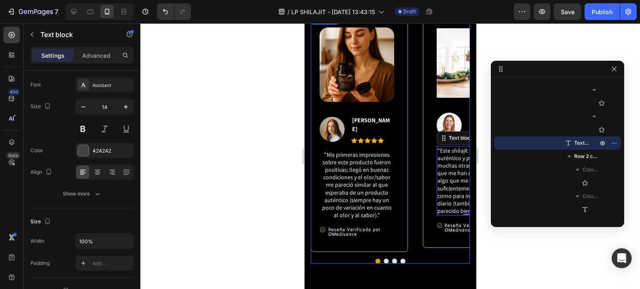
click at [383, 259] on button "Dot" at bounding box center [385, 261] width 5 height 5
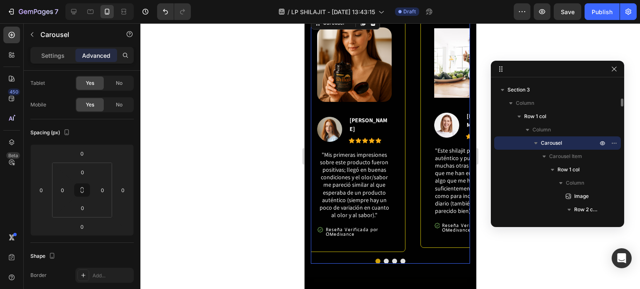
scroll to position [0, 0]
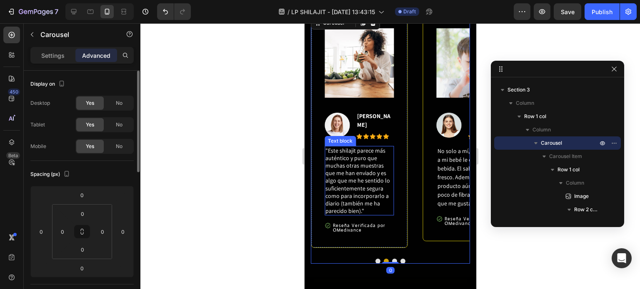
click at [357, 194] on span ""Este shilajit parece más auténtico y puro que muchas otras muestras que me han…" at bounding box center [357, 181] width 65 height 68
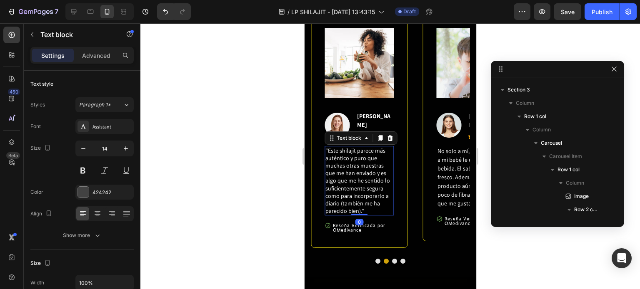
scroll to position [930, 0]
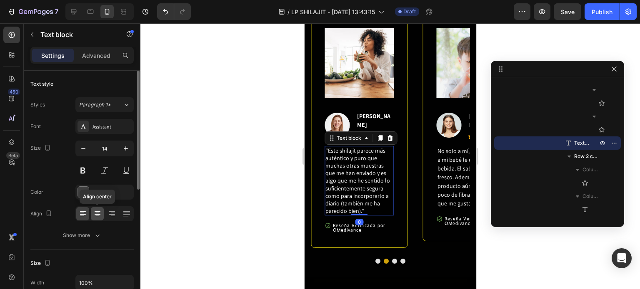
click at [101, 217] on icon at bounding box center [97, 214] width 8 height 8
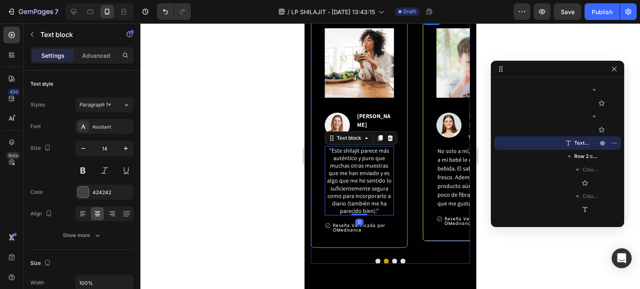
click at [440, 165] on span "No solo a mí, sino también a mi bebé le encanta esta bebida. El sabor es muy fr…" at bounding box center [470, 177] width 66 height 60
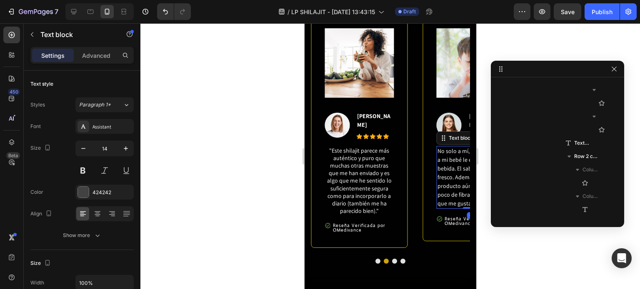
scroll to position [1277, 0]
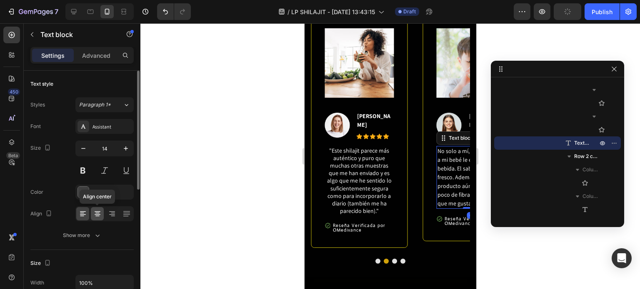
click at [97, 214] on icon at bounding box center [98, 214] width 6 height 1
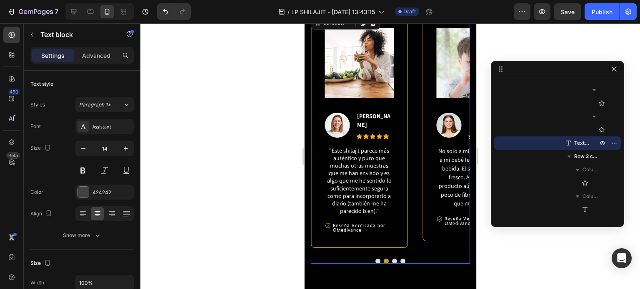
click at [391, 259] on button "Dot" at bounding box center [393, 261] width 5 height 5
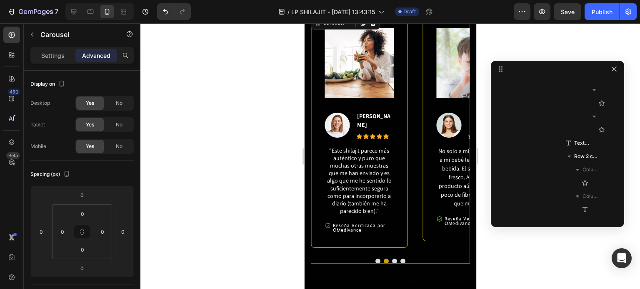
scroll to position [304, 0]
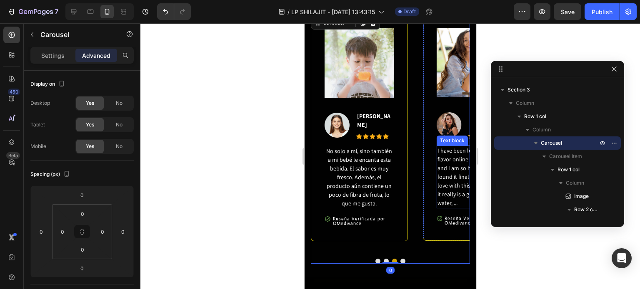
click at [452, 170] on span "I have been looking for this flavor online for like ever and I am so happy that…" at bounding box center [470, 168] width 67 height 42
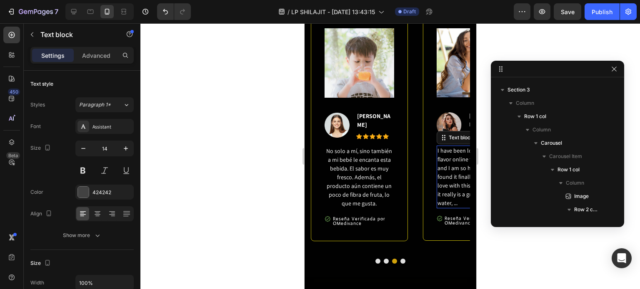
scroll to position [1623, 0]
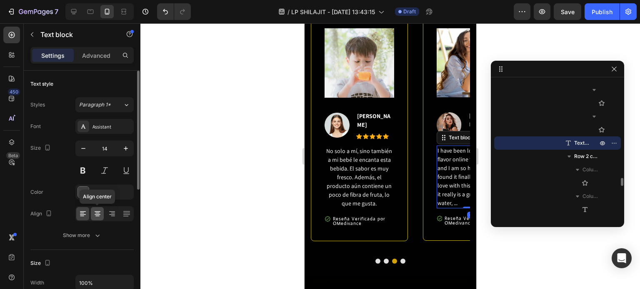
click at [97, 213] on icon at bounding box center [97, 214] width 8 height 8
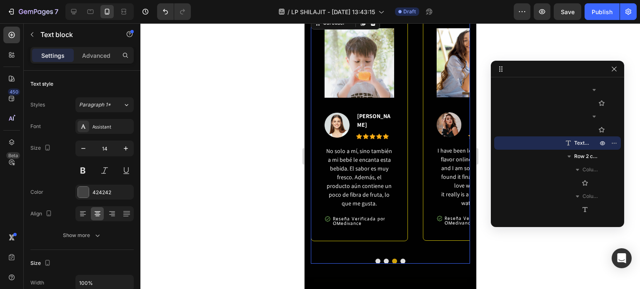
click at [375, 259] on button "Dot" at bounding box center [377, 261] width 5 height 5
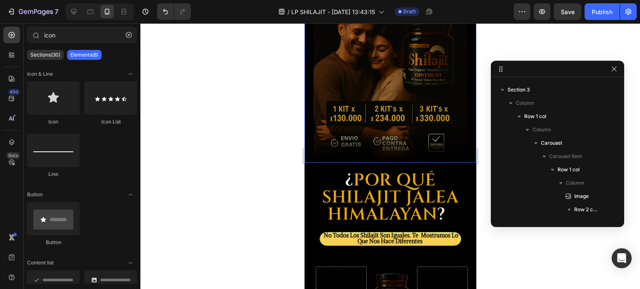
scroll to position [1106, 0]
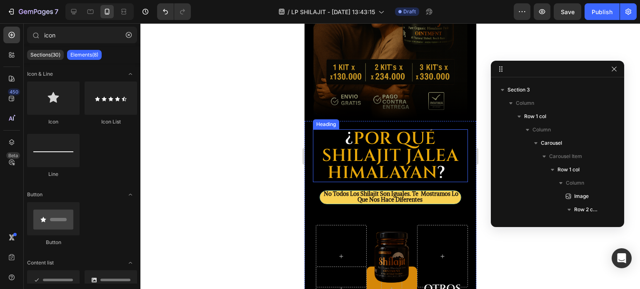
click at [418, 141] on strong "Por qué Shilajit Jalea Himalayan" at bounding box center [390, 155] width 137 height 57
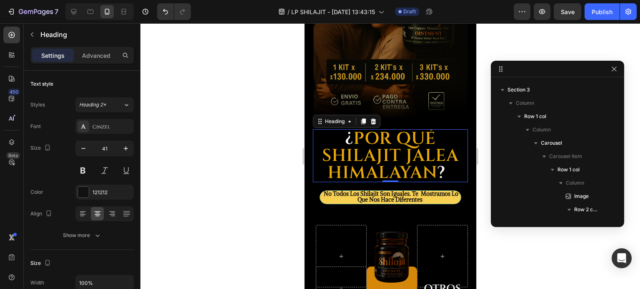
scroll to position [1743, 0]
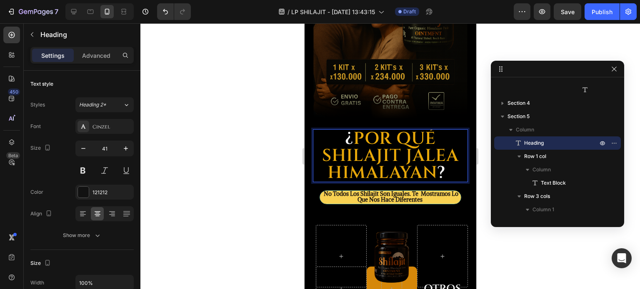
click at [416, 145] on strong "Por qué Shilajit Jalea Himalayan" at bounding box center [390, 155] width 137 height 57
click at [418, 143] on strong "Por qué Shilajit Jalea Himalayan" at bounding box center [390, 155] width 137 height 57
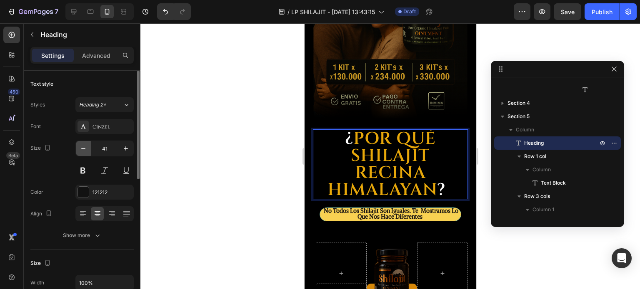
click at [85, 150] on icon "button" at bounding box center [83, 149] width 8 height 8
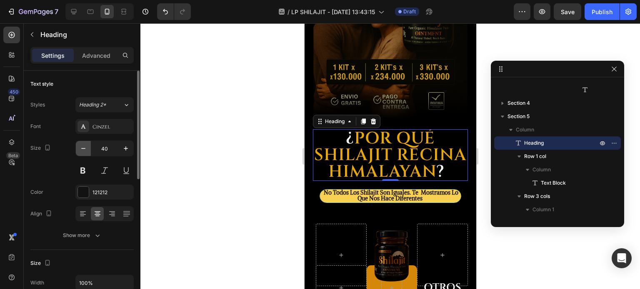
click at [84, 150] on icon "button" at bounding box center [83, 149] width 8 height 8
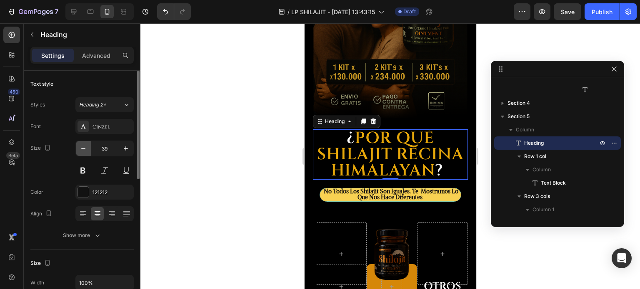
click at [84, 150] on icon "button" at bounding box center [83, 149] width 8 height 8
type input "38"
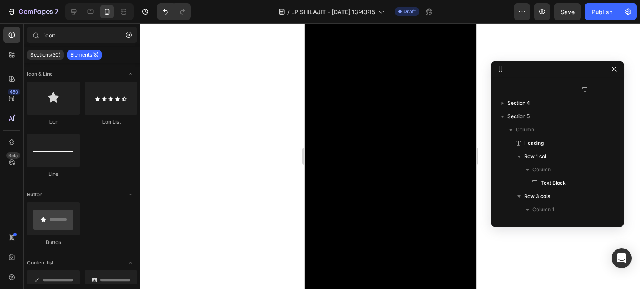
scroll to position [3741, 0]
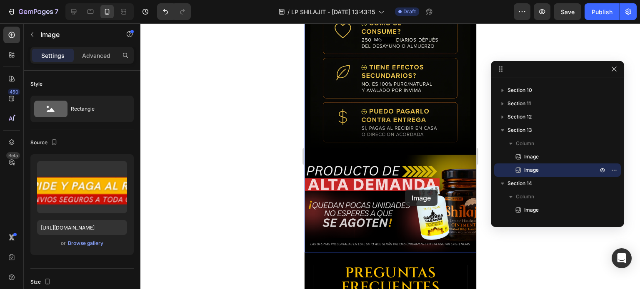
scroll to position [3909, 0]
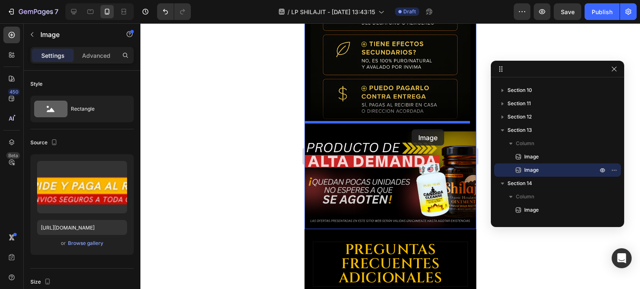
drag, startPoint x: 404, startPoint y: 134, endPoint x: 411, endPoint y: 130, distance: 8.8
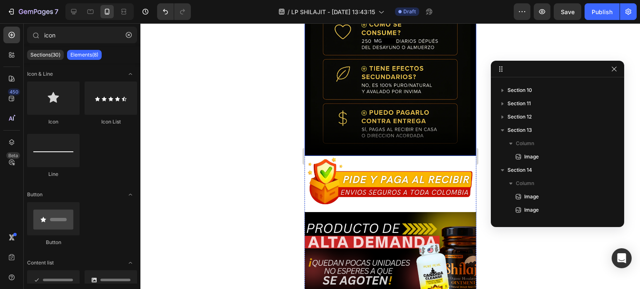
scroll to position [3884, 0]
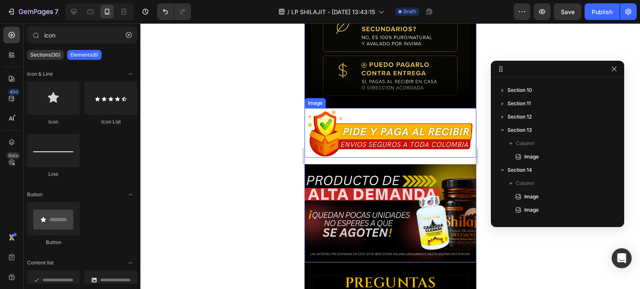
click at [438, 108] on img at bounding box center [390, 133] width 172 height 50
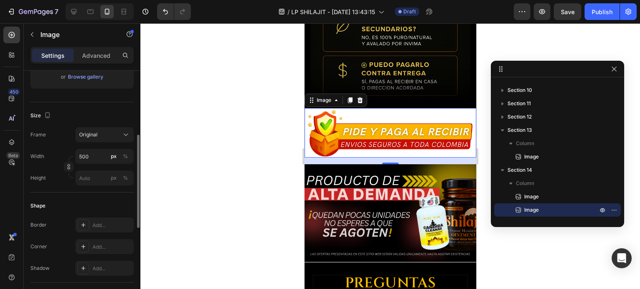
scroll to position [292, 0]
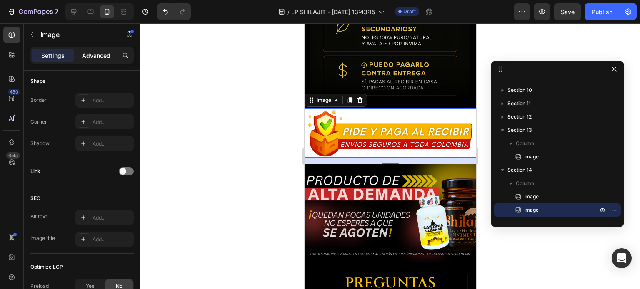
click at [90, 52] on p "Advanced" at bounding box center [96, 55] width 28 height 9
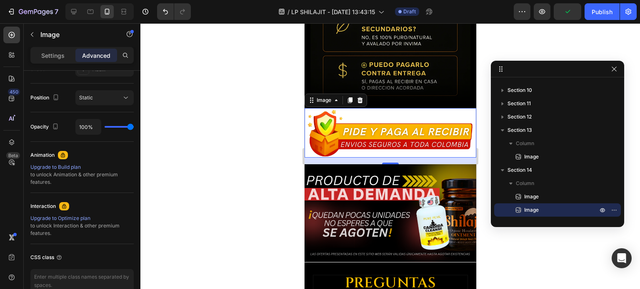
click at [405, 158] on div "16" at bounding box center [390, 161] width 172 height 7
click at [409, 158] on div "16" at bounding box center [390, 161] width 172 height 7
click at [431, 173] on img at bounding box center [390, 214] width 172 height 98
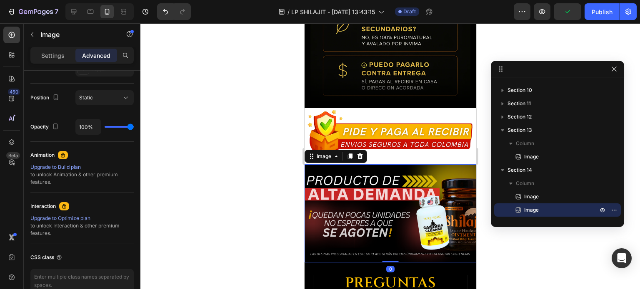
scroll to position [3037, 0]
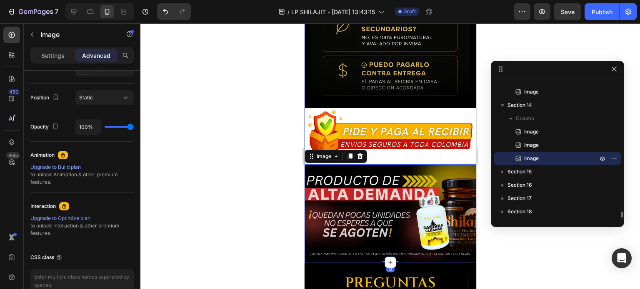
click at [422, 151] on div "Image Image Image 0" at bounding box center [390, 67] width 172 height 391
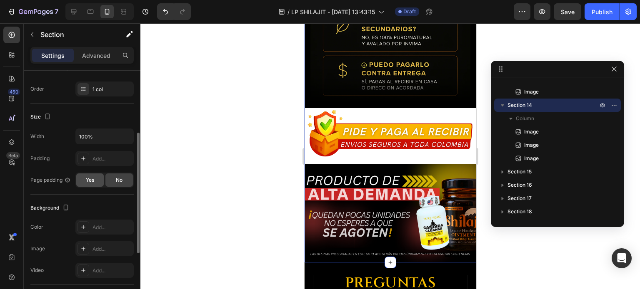
scroll to position [167, 0]
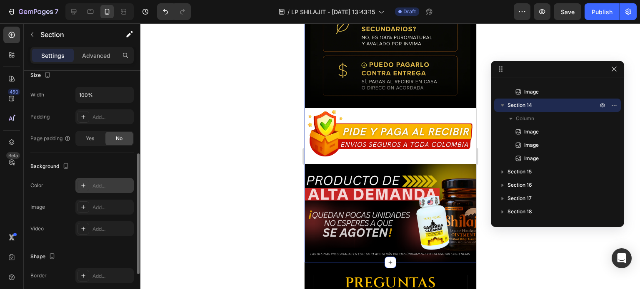
click at [89, 189] on div "Add..." at bounding box center [104, 185] width 58 height 15
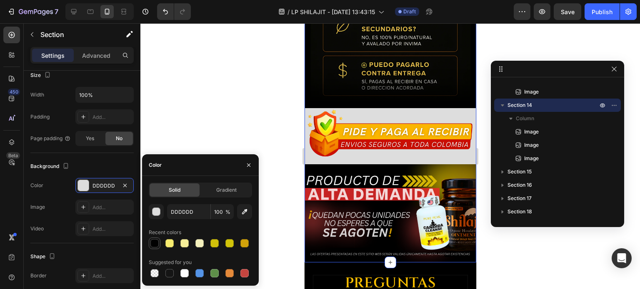
click at [153, 239] on div at bounding box center [154, 243] width 8 height 8
type input "010101"
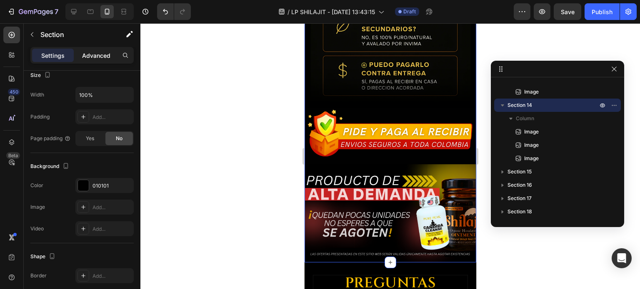
click at [104, 55] on p "Advanced" at bounding box center [96, 55] width 28 height 9
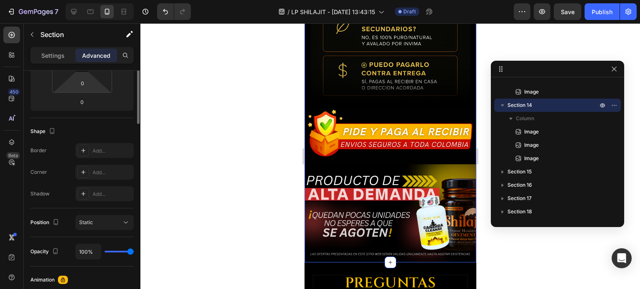
scroll to position [42, 0]
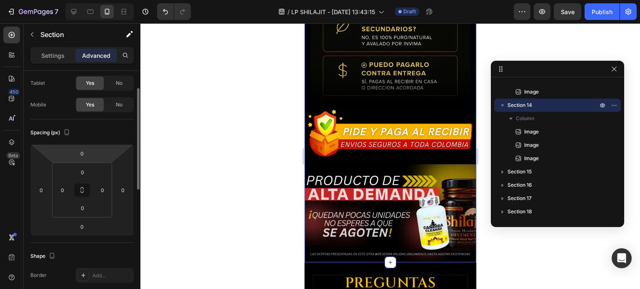
click at [124, 0] on html "7 / LP SHILAJIT - Aug 13, 13:43:15 Draft Preview Save Publish 450 Beta icon Sec…" at bounding box center [320, 0] width 640 height 0
click at [212, 122] on div at bounding box center [389, 156] width 499 height 266
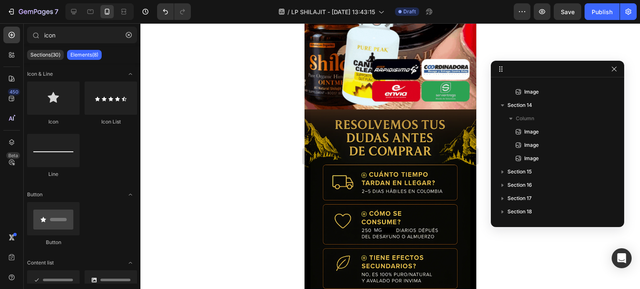
scroll to position [3635, 0]
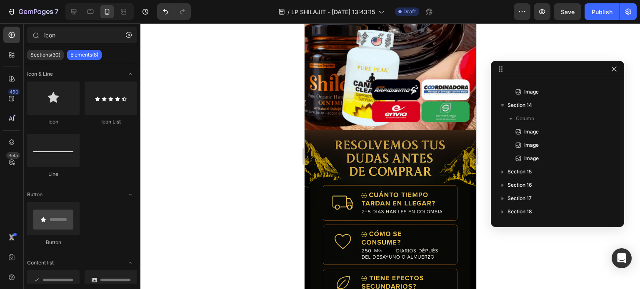
drag, startPoint x: 473, startPoint y: 223, endPoint x: 780, endPoint y: 234, distance: 307.1
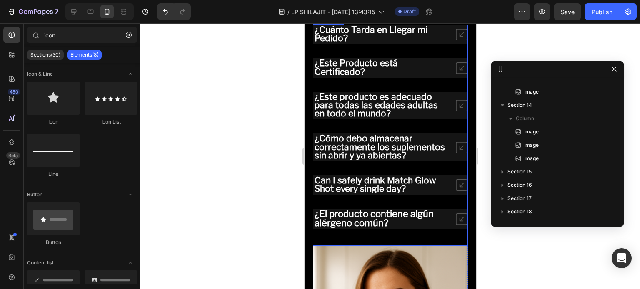
scroll to position [4052, 0]
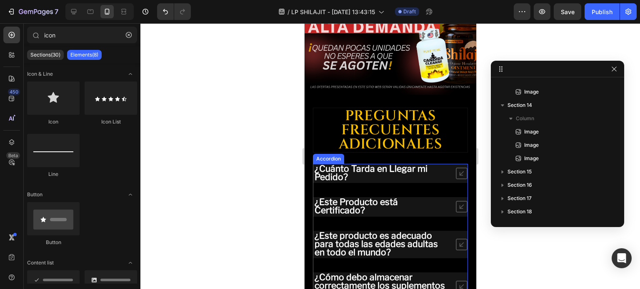
click at [456, 168] on icon at bounding box center [461, 174] width 12 height 12
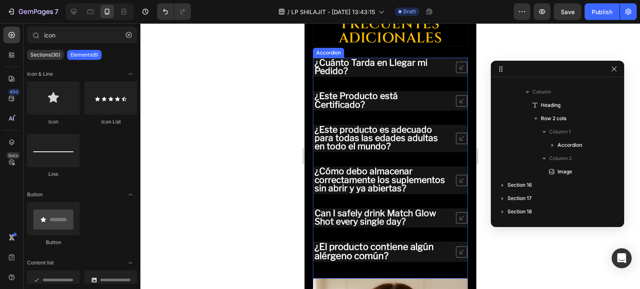
scroll to position [4211, 0]
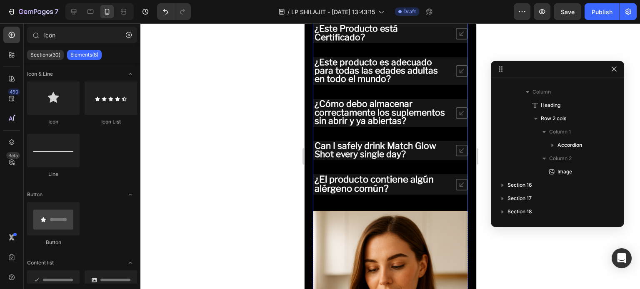
click at [455, 115] on icon at bounding box center [461, 113] width 12 height 12
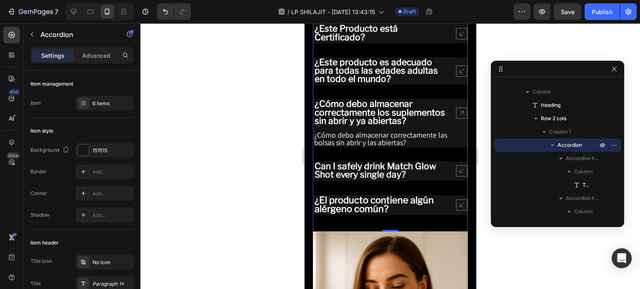
click at [455, 117] on icon at bounding box center [461, 113] width 12 height 12
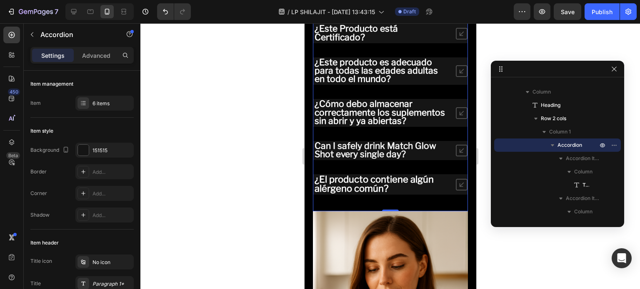
click at [448, 188] on div "¿El producto contiene algún alérgeno común?" at bounding box center [390, 184] width 154 height 20
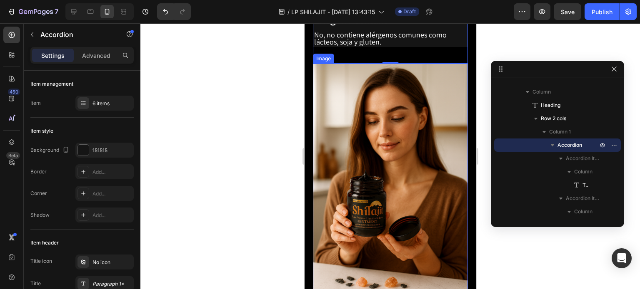
scroll to position [4378, 0]
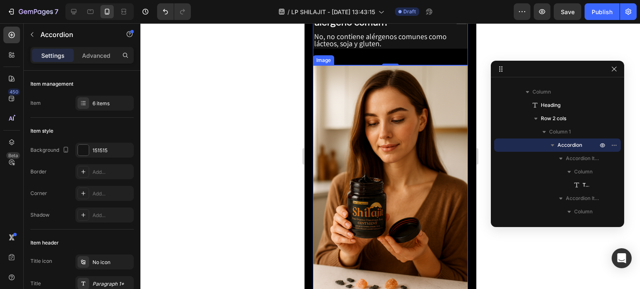
click at [419, 150] on img at bounding box center [389, 181] width 155 height 232
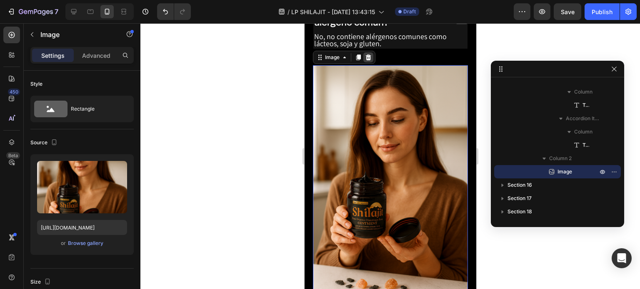
click at [365, 61] on icon at bounding box center [367, 57] width 7 height 7
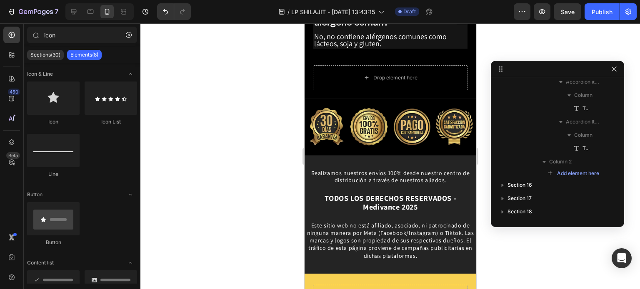
scroll to position [4336, 0]
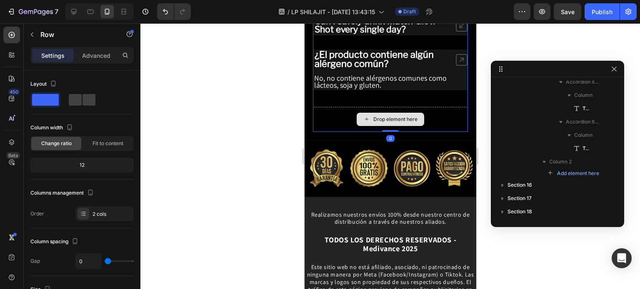
click at [336, 131] on div "Drop element here" at bounding box center [389, 119] width 155 height 25
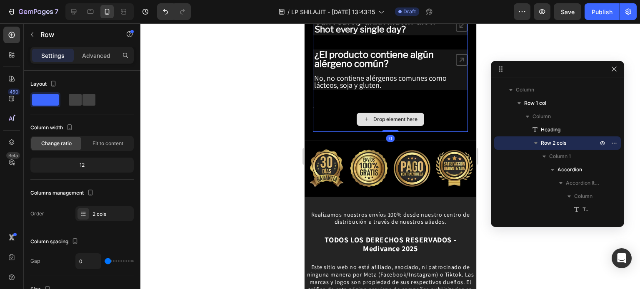
click at [320, 120] on div "Drop element here" at bounding box center [389, 119] width 155 height 25
click at [450, 122] on div "Drop element here" at bounding box center [389, 119] width 155 height 25
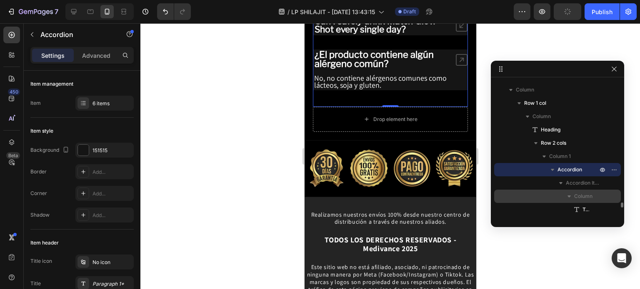
scroll to position [3216, 0]
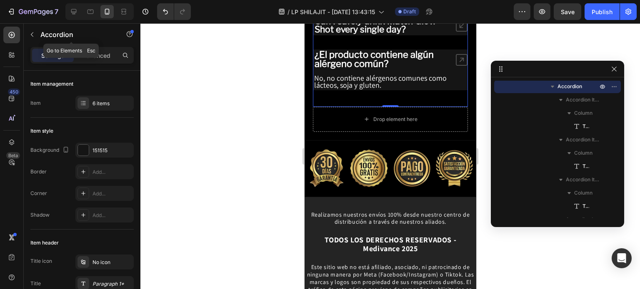
click at [47, 32] on p "Accordion" at bounding box center [75, 35] width 71 height 10
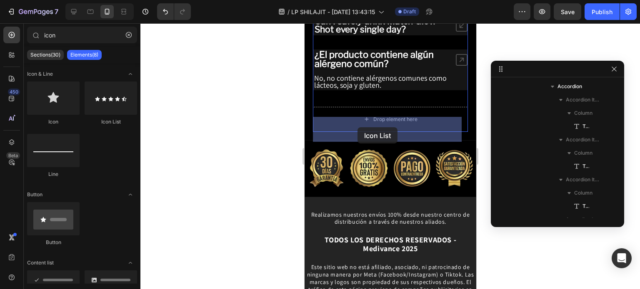
drag, startPoint x: 401, startPoint y: 129, endPoint x: 357, endPoint y: 127, distance: 43.8
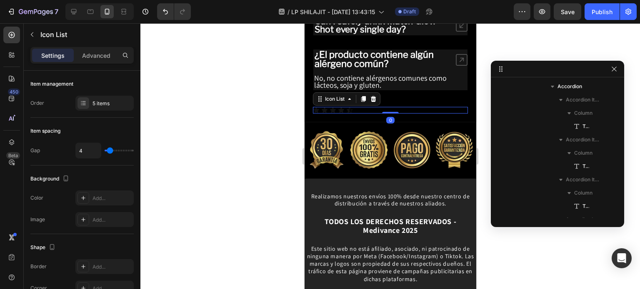
scroll to position [3397, 0]
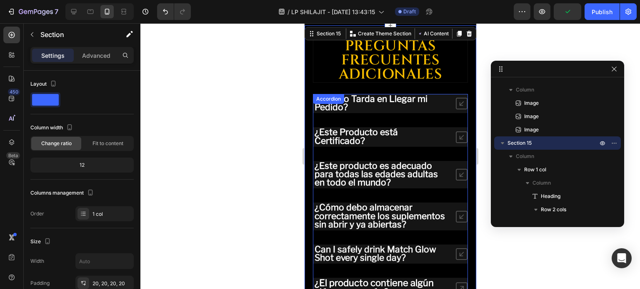
scroll to position [4086, 0]
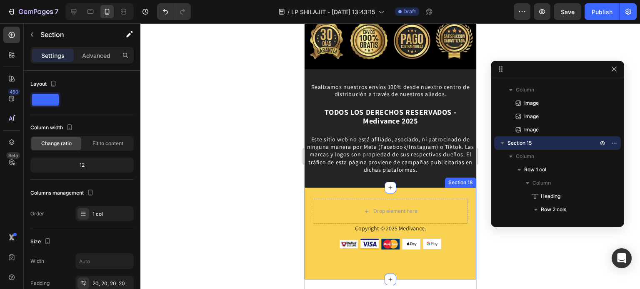
click at [463, 240] on div "Drop element here Copyright © 2025 Medivance. Text Block Image Image Image Imag…" at bounding box center [390, 234] width 172 height 92
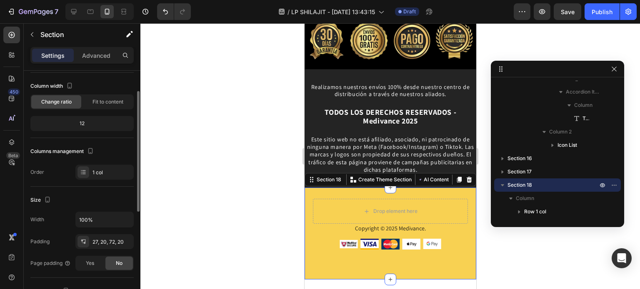
scroll to position [243, 0]
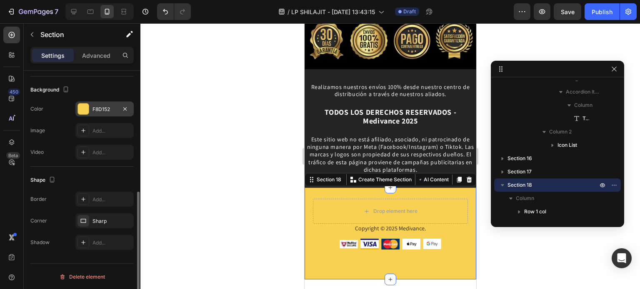
click at [113, 108] on div "F8D152" at bounding box center [104, 109] width 24 height 7
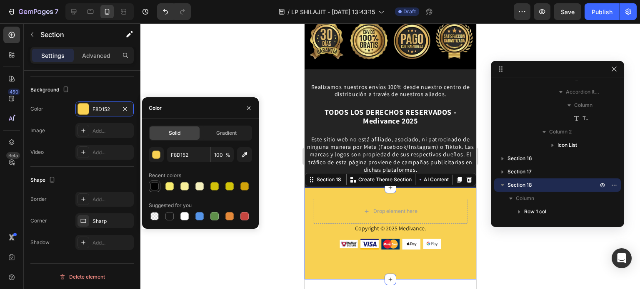
click at [152, 188] on div at bounding box center [154, 186] width 8 height 8
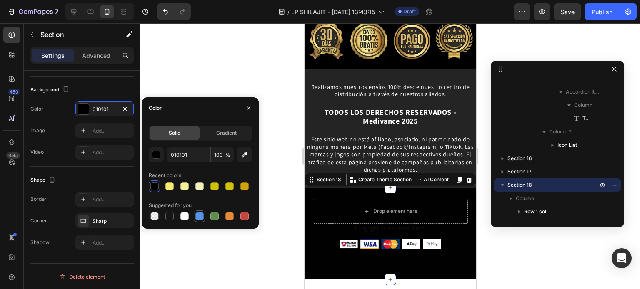
click at [197, 217] on div at bounding box center [199, 216] width 8 height 8
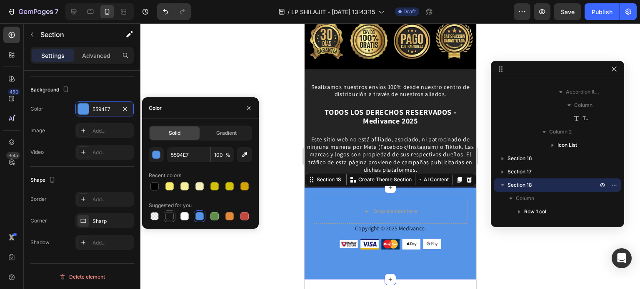
click at [167, 219] on div at bounding box center [169, 216] width 8 height 8
type input "151515"
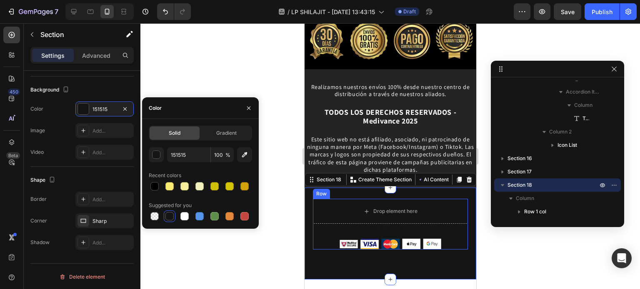
click at [398, 229] on p "Copyright © 2025 Medivance." at bounding box center [389, 228] width 153 height 7
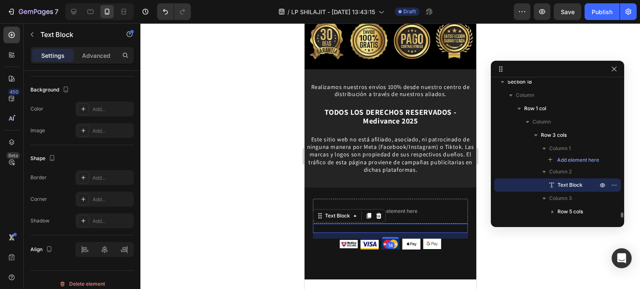
scroll to position [0, 0]
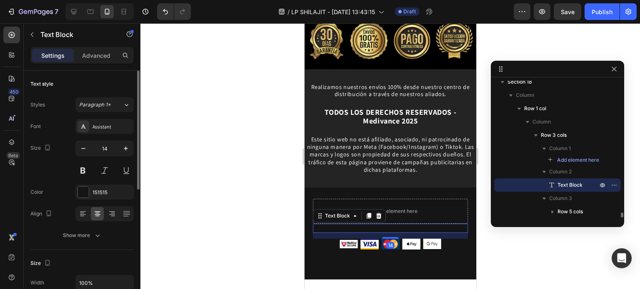
click at [383, 226] on p "Copyright © 2025 Medivance." at bounding box center [389, 228] width 153 height 7
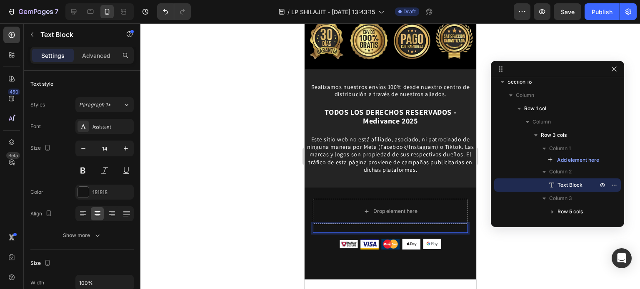
click at [387, 226] on p "Copyright © 2025 Medivance." at bounding box center [389, 228] width 153 height 7
click at [402, 226] on p "Copyright © 2025 Medivance." at bounding box center [389, 228] width 153 height 7
click at [416, 227] on p "Copyright © 2025 Medivance." at bounding box center [389, 228] width 153 height 7
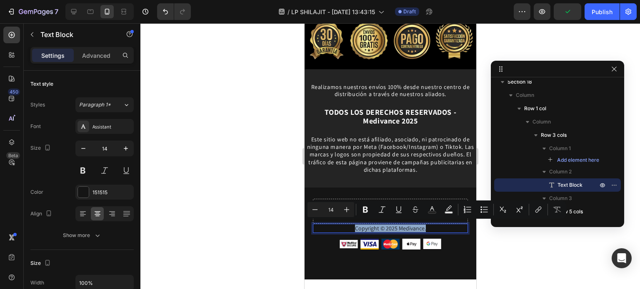
drag, startPoint x: 422, startPoint y: 226, endPoint x: 346, endPoint y: 231, distance: 76.3
click at [346, 231] on div "Copyright © 2025 Medivance." at bounding box center [389, 228] width 155 height 9
click at [427, 211] on button "Text Color" at bounding box center [431, 209] width 15 height 15
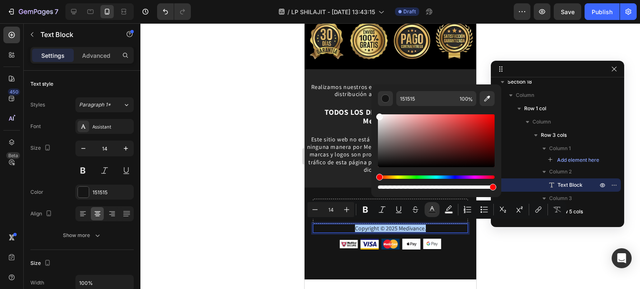
drag, startPoint x: 394, startPoint y: 131, endPoint x: 373, endPoint y: 115, distance: 26.5
click at [373, 115] on div "151515 100 %" at bounding box center [436, 138] width 130 height 106
type input "F9F9F9"
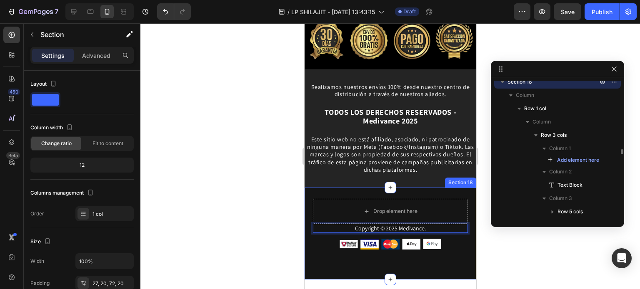
click at [379, 263] on div "Drop element here Copyright © 2025 Medivance. Text Block 14 Image Image Image I…" at bounding box center [390, 234] width 172 height 92
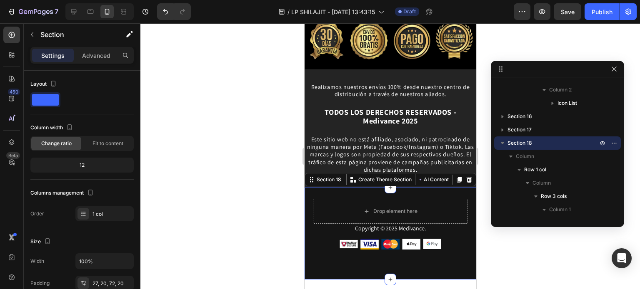
click at [457, 253] on div "Drop element here Copyright © 2025 Medivance. Text Block Image Image Image Imag…" at bounding box center [390, 234] width 172 height 92
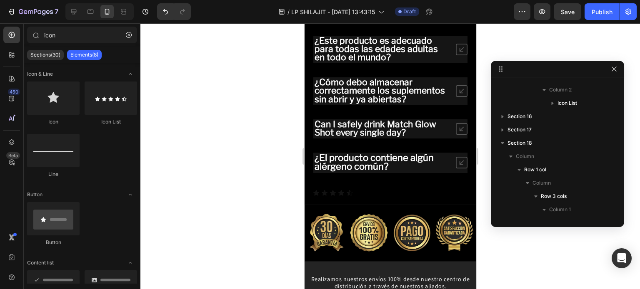
scroll to position [3631, 0]
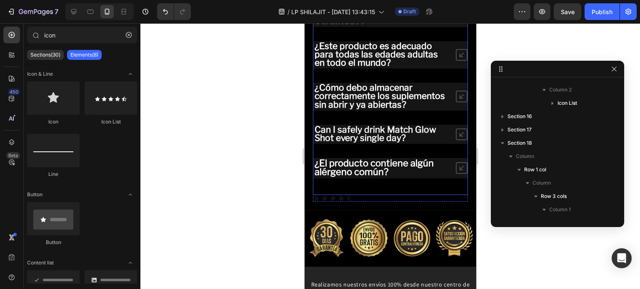
click at [427, 195] on div "¿Cuánto Tarda en Llegar mi Pedido? ¿Este Producto está Certificado? ¿Este produ…" at bounding box center [389, 84] width 155 height 221
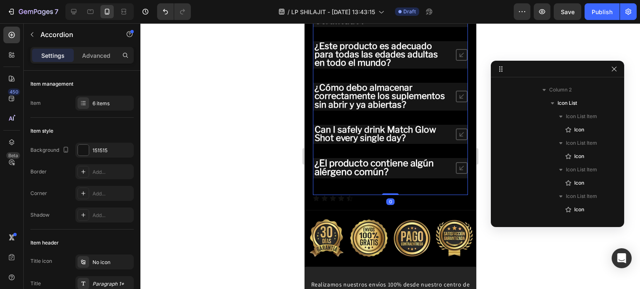
scroll to position [3159, 0]
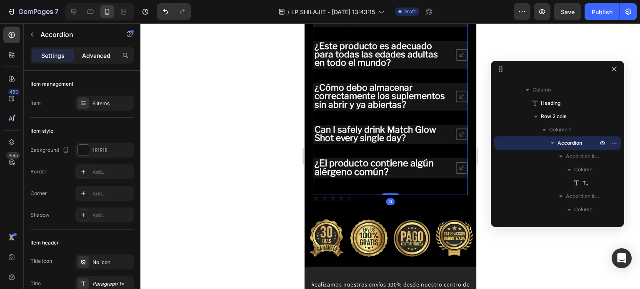
click at [98, 57] on p "Advanced" at bounding box center [96, 55] width 28 height 9
type input "100%"
type input "100"
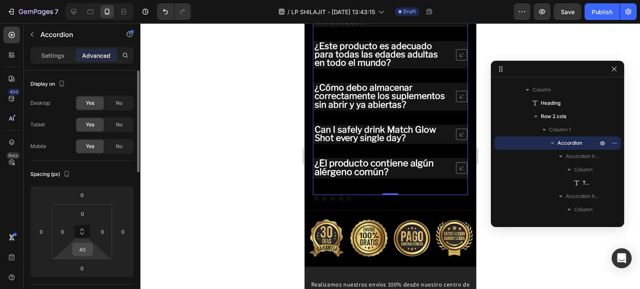
click at [83, 246] on input "40" at bounding box center [82, 250] width 17 height 12
type input "0"
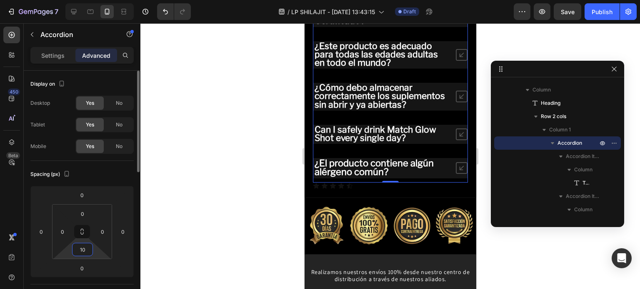
type input "1"
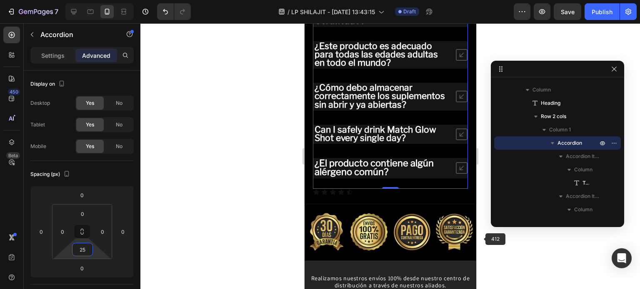
type input "25"
click at [484, 236] on div at bounding box center [389, 156] width 499 height 266
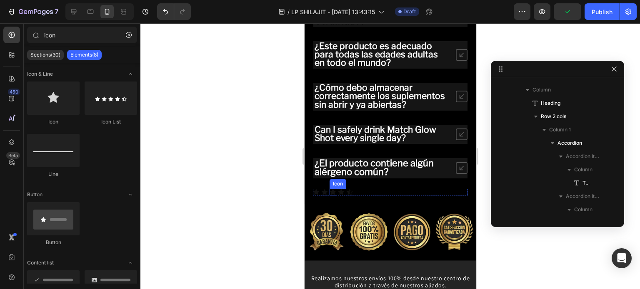
click at [334, 196] on div "Icon" at bounding box center [332, 192] width 7 height 7
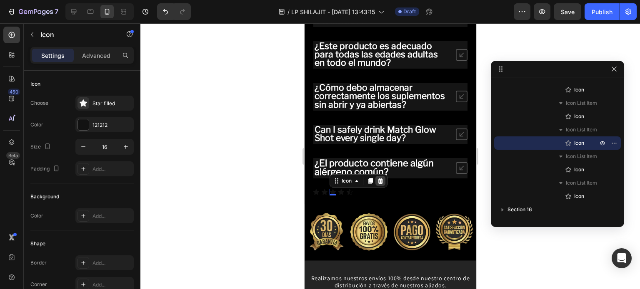
click at [382, 184] on icon at bounding box center [379, 181] width 7 height 7
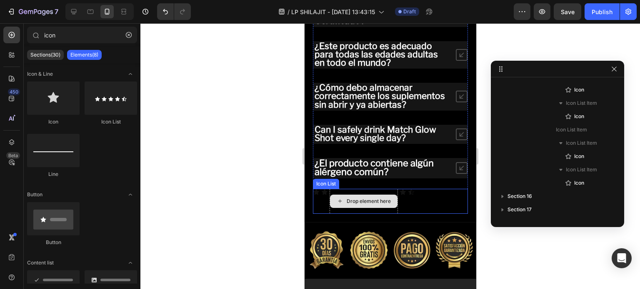
click at [345, 201] on div "Drop element here" at bounding box center [363, 201] width 68 height 25
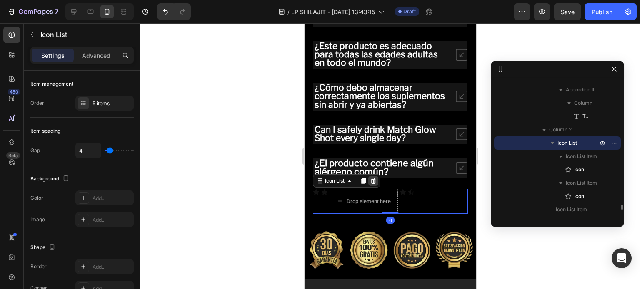
click at [372, 184] on icon at bounding box center [372, 181] width 7 height 7
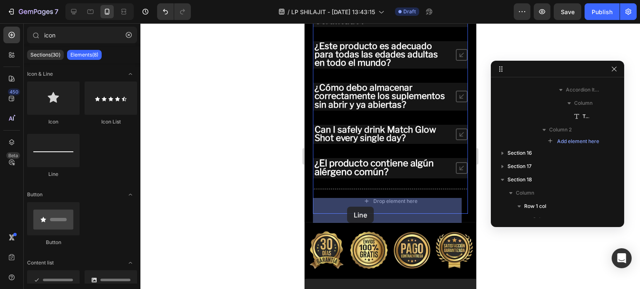
drag, startPoint x: 391, startPoint y: 189, endPoint x: 331, endPoint y: 202, distance: 60.8
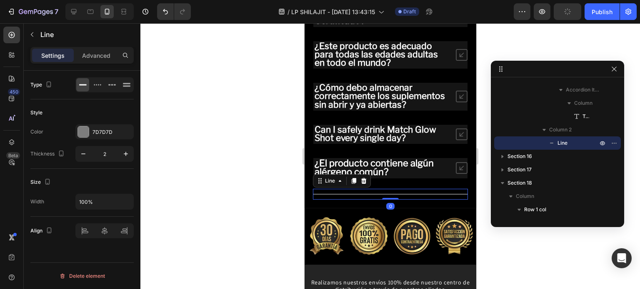
click at [488, 227] on div at bounding box center [389, 156] width 499 height 266
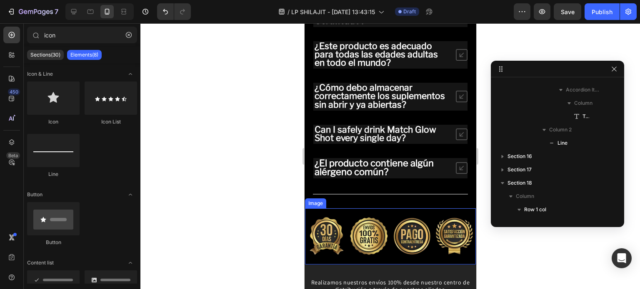
click at [415, 219] on img at bounding box center [389, 235] width 171 height 50
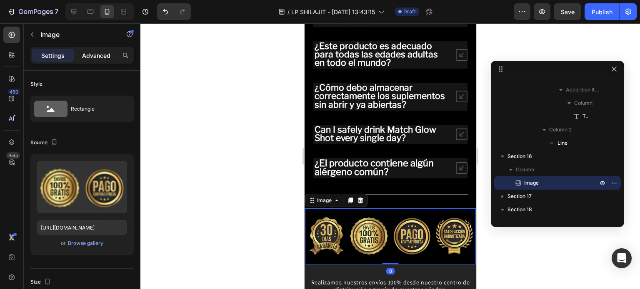
click at [105, 55] on p "Advanced" at bounding box center [96, 55] width 28 height 9
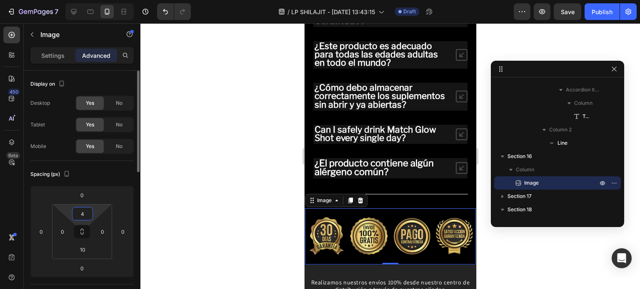
click at [81, 216] on input "4" at bounding box center [82, 214] width 17 height 12
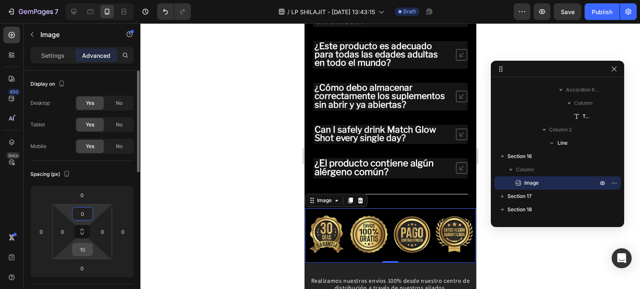
type input "0"
click at [76, 252] on input "10" at bounding box center [82, 250] width 17 height 12
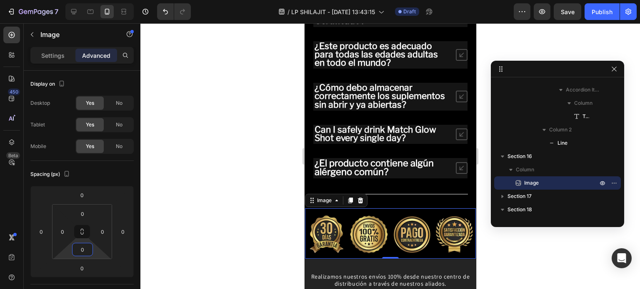
type input "0"
click at [493, 236] on div at bounding box center [389, 156] width 499 height 266
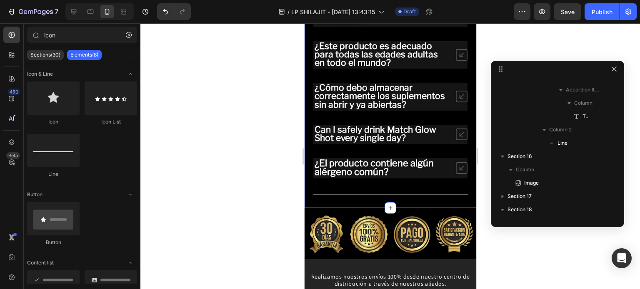
click at [425, 208] on div "Preguntas Frecuentes ADICIONALES Heading ¿Cuánto Tarda en Llegar mi Pedido? ¿Es…" at bounding box center [390, 56] width 172 height 303
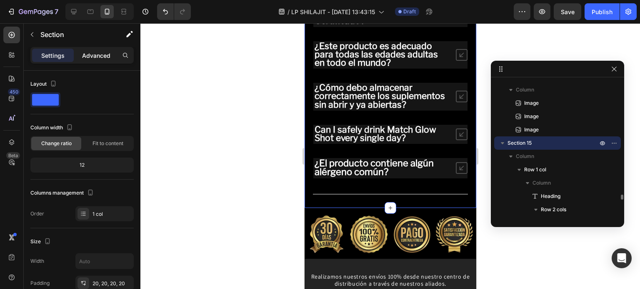
click at [95, 56] on p "Advanced" at bounding box center [96, 55] width 28 height 9
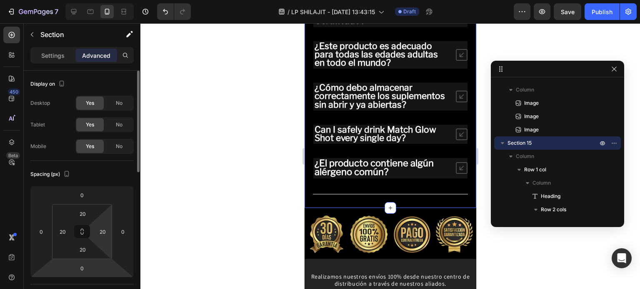
scroll to position [42, 0]
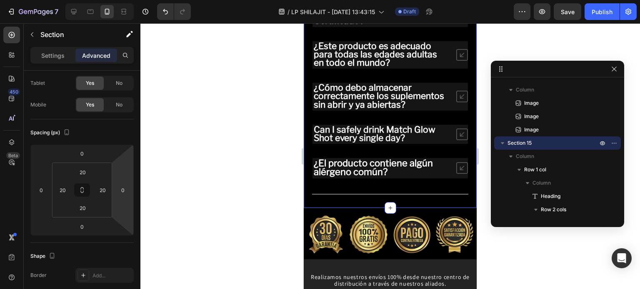
click at [487, 227] on div at bounding box center [389, 156] width 499 height 266
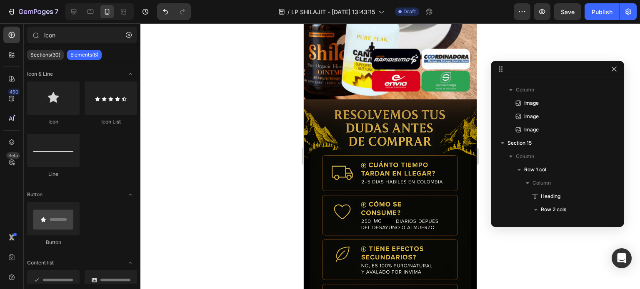
scroll to position [3712, 0]
